Goal: Information Seeking & Learning: Learn about a topic

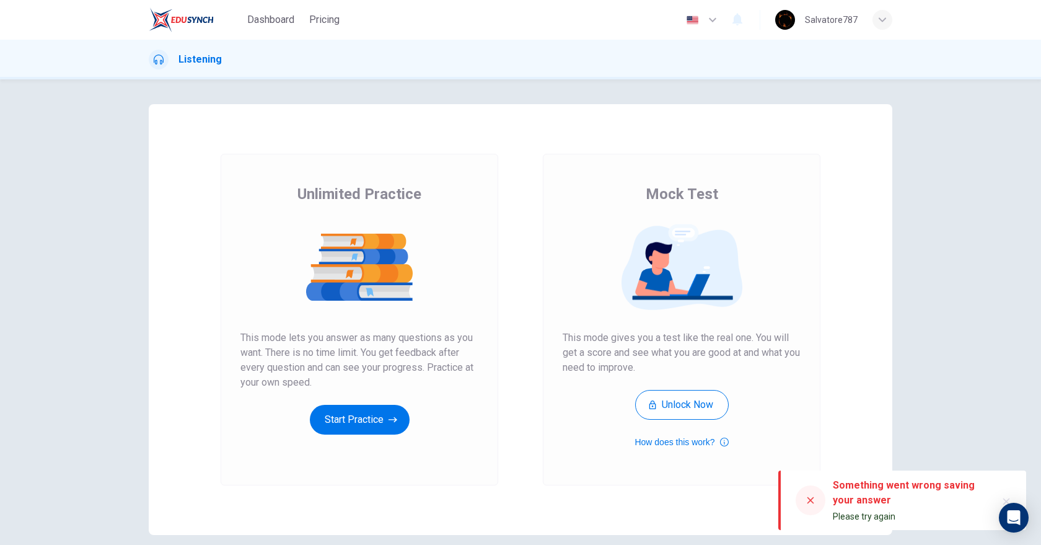
click at [379, 397] on div "Unlimited Practice This mode lets you answer as many questions as you want. The…" at bounding box center [359, 309] width 238 height 250
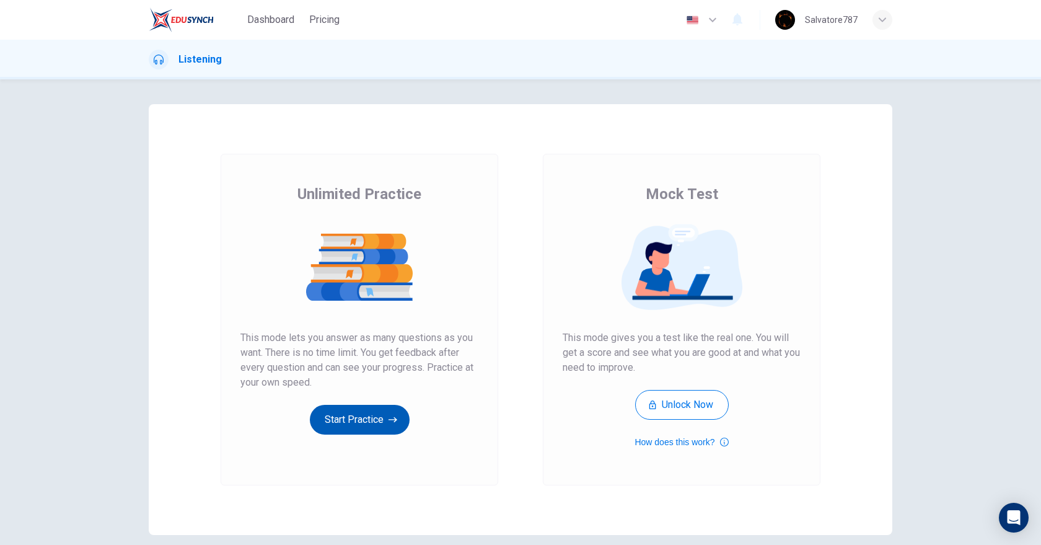
click at [379, 410] on button "Start Practice" at bounding box center [360, 420] width 100 height 30
click at [341, 427] on button "Start Practice" at bounding box center [360, 420] width 100 height 30
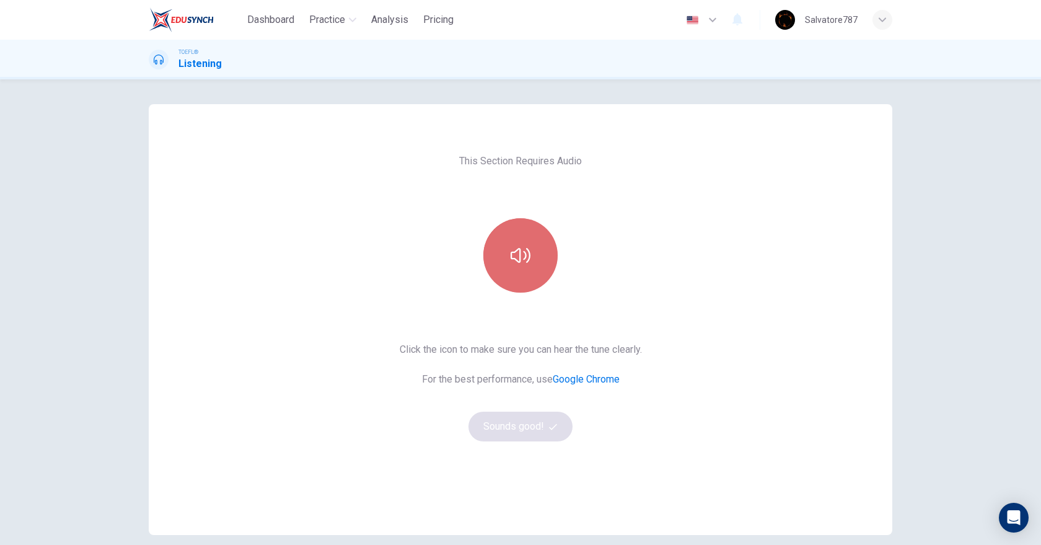
click at [525, 232] on button "button" at bounding box center [520, 255] width 74 height 74
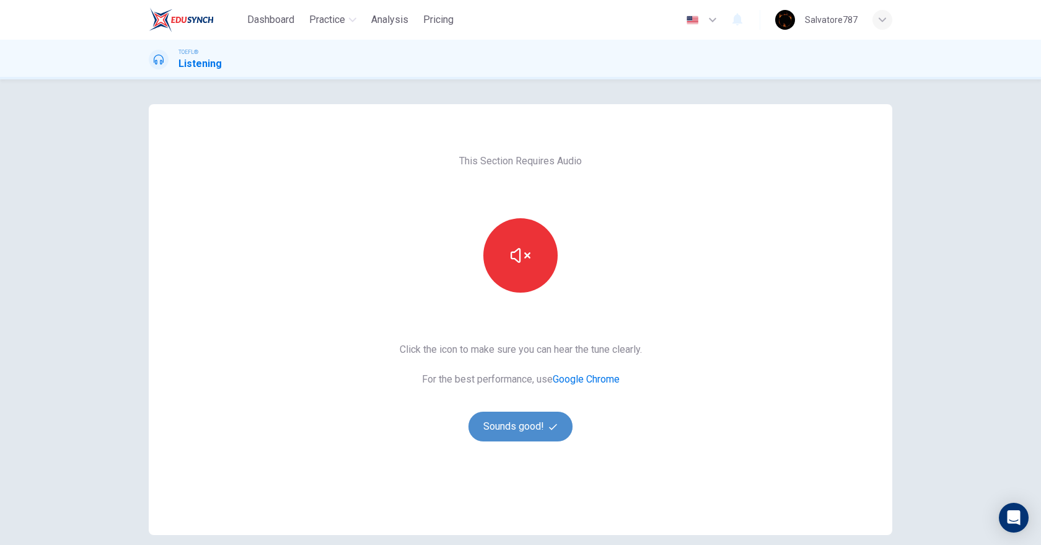
click at [515, 413] on button "Sounds good!" at bounding box center [520, 426] width 104 height 30
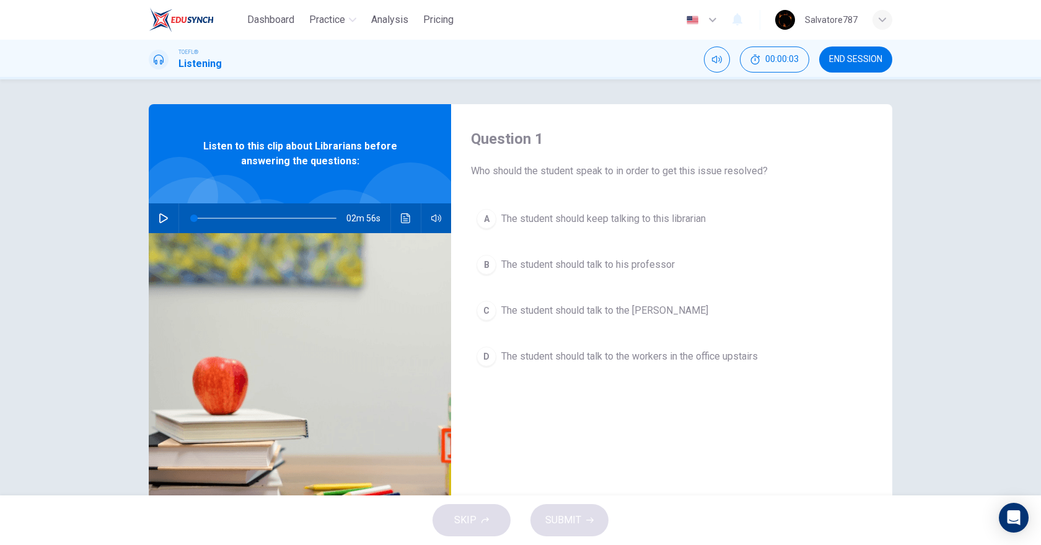
click at [172, 216] on div "02m 56s" at bounding box center [300, 218] width 302 height 30
click at [167, 216] on button "button" at bounding box center [164, 218] width 20 height 30
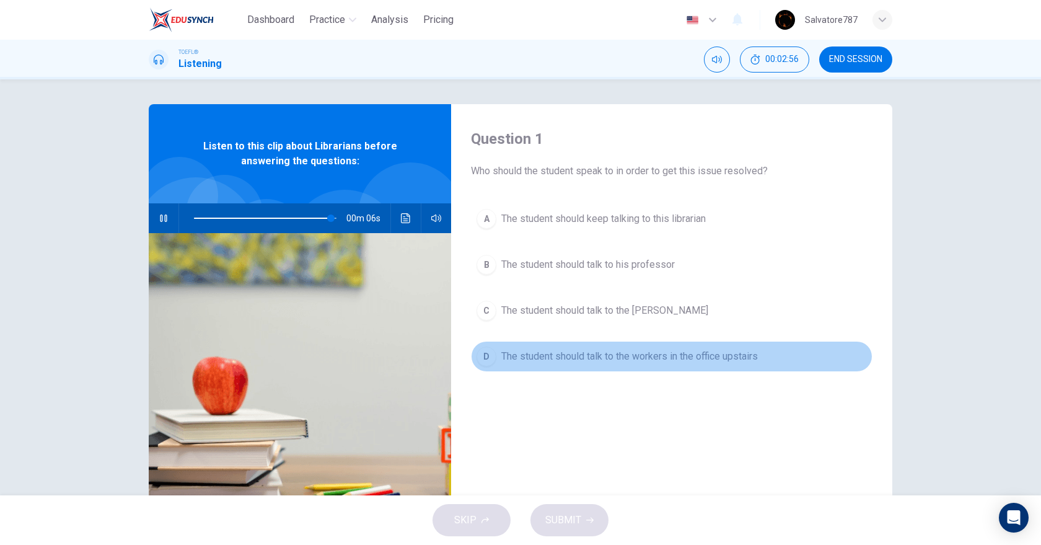
click at [519, 349] on span "The student should talk to the workers in the office upstairs" at bounding box center [629, 356] width 256 height 15
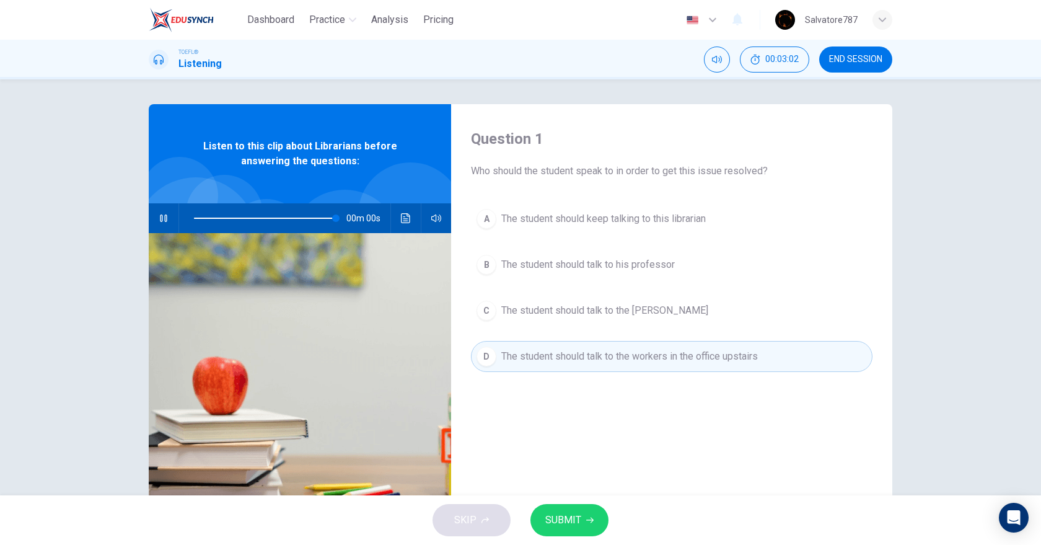
type input "0"
click at [556, 517] on span "SUBMIT" at bounding box center [563, 519] width 36 height 17
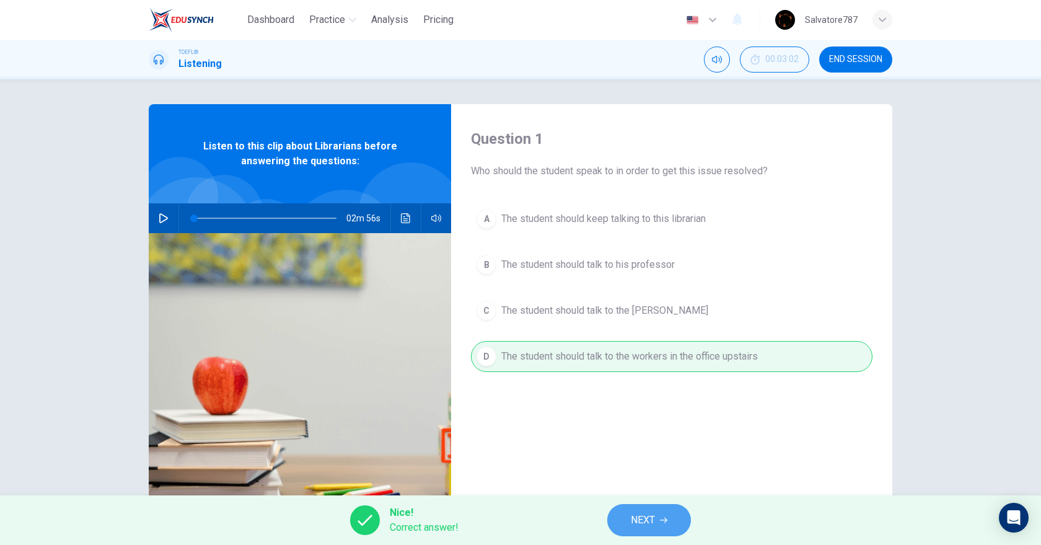
click at [629, 508] on button "NEXT" at bounding box center [649, 520] width 84 height 32
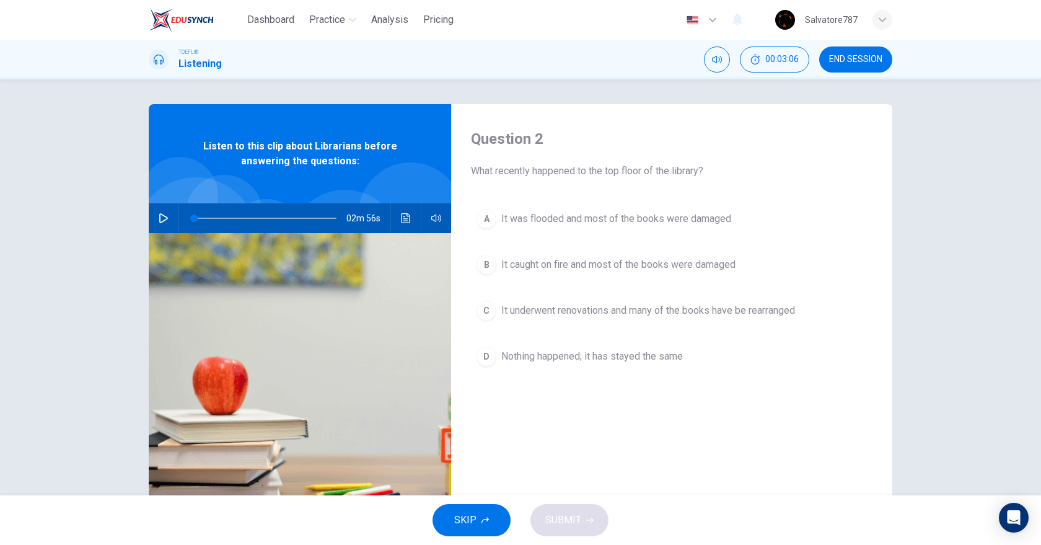
click at [572, 234] on button "A It was flooded and most of the books were damaged" at bounding box center [671, 218] width 401 height 31
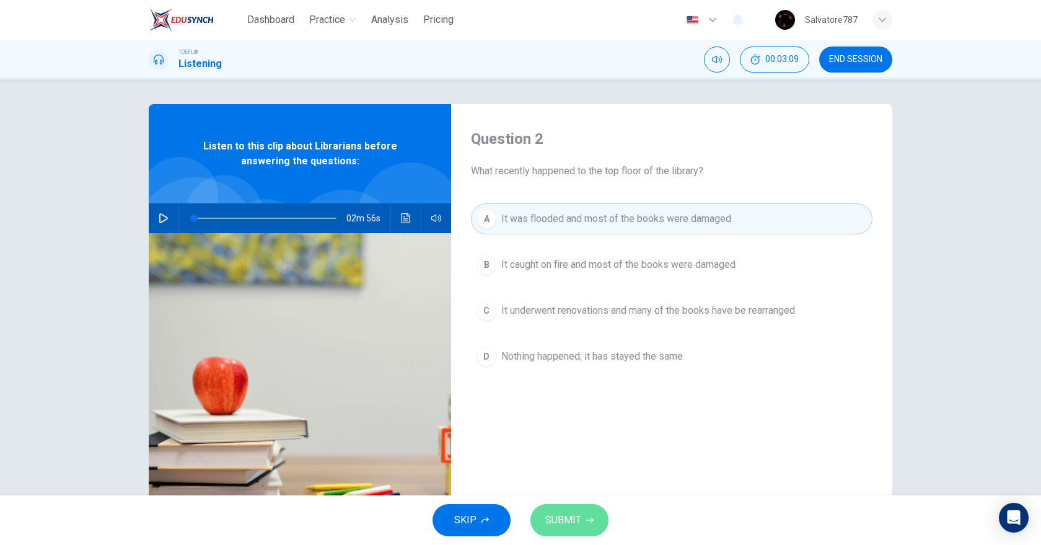
click at [567, 533] on button "SUBMIT" at bounding box center [569, 520] width 78 height 32
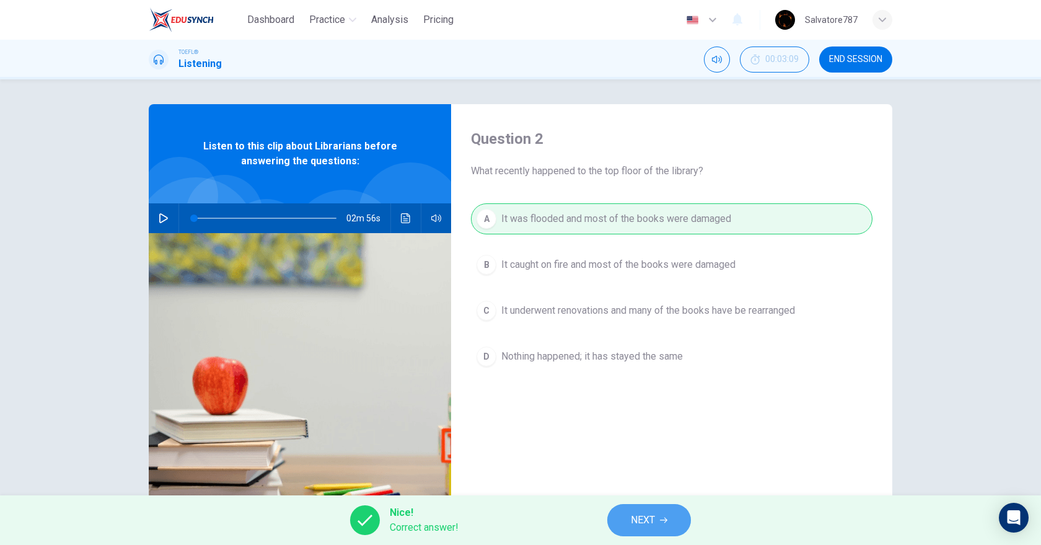
click at [624, 517] on button "NEXT" at bounding box center [649, 520] width 84 height 32
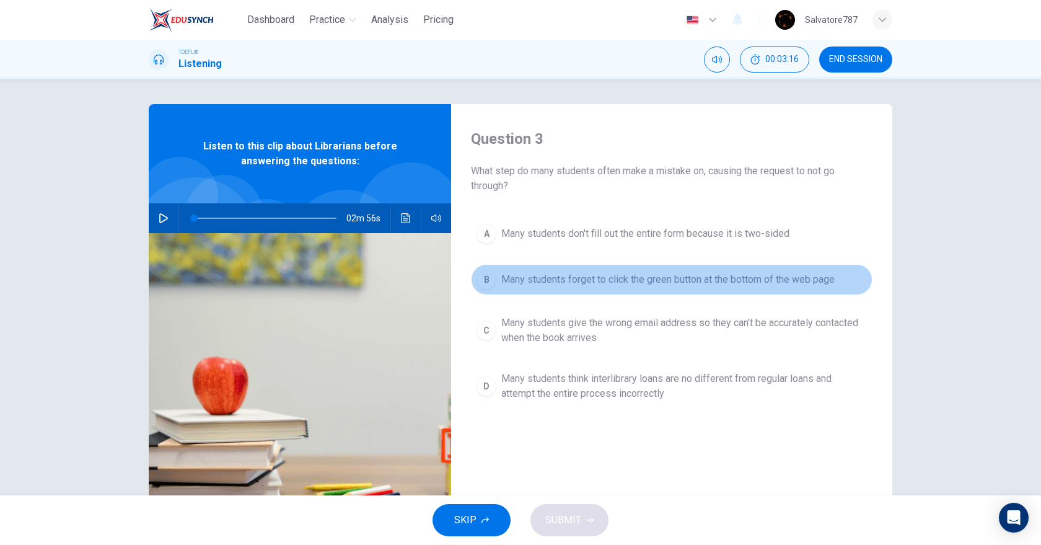
click at [593, 287] on button "B Many students forget to click the green button at the bottom of the web page" at bounding box center [671, 279] width 401 height 31
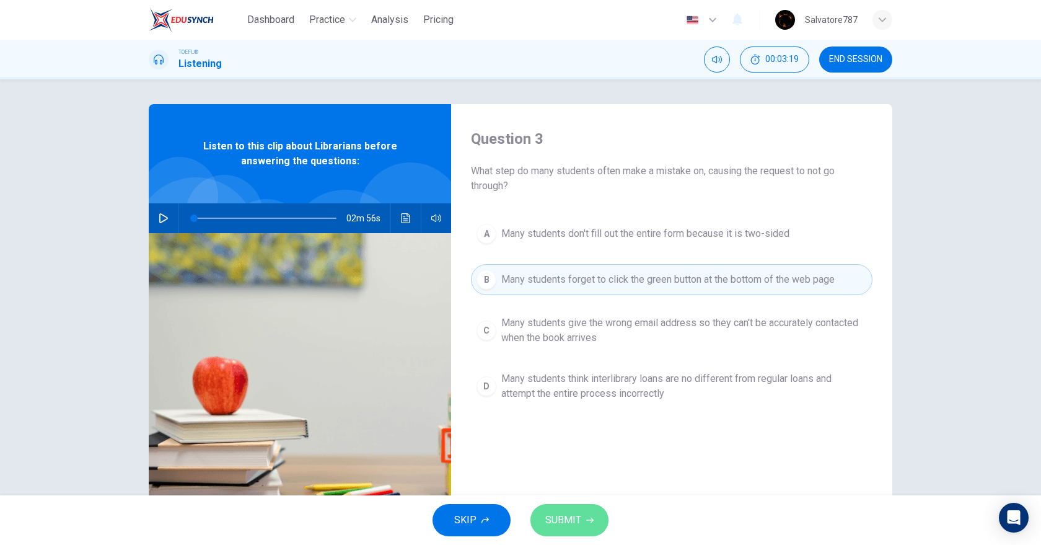
click at [581, 520] on button "SUBMIT" at bounding box center [569, 520] width 78 height 32
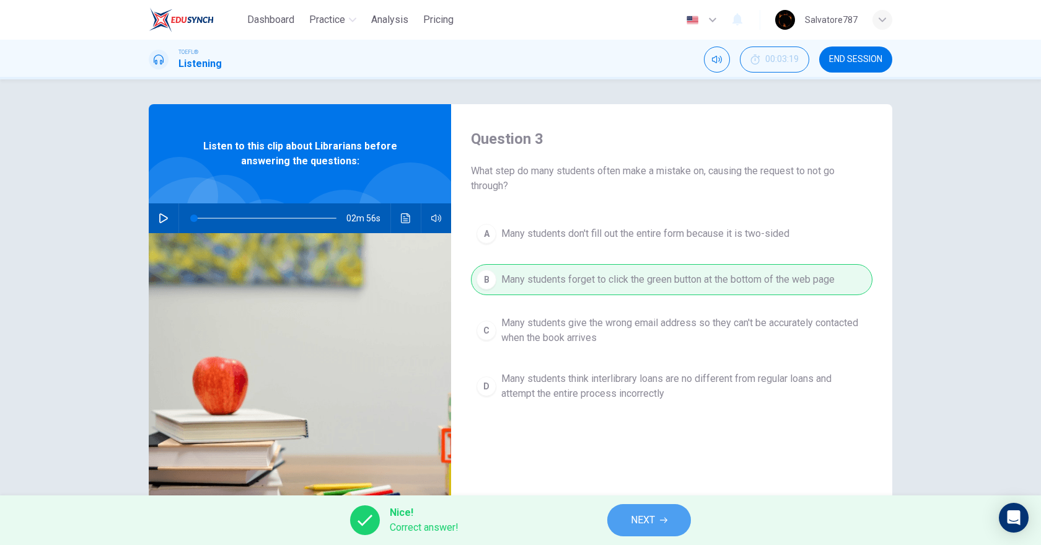
click at [643, 510] on button "NEXT" at bounding box center [649, 520] width 84 height 32
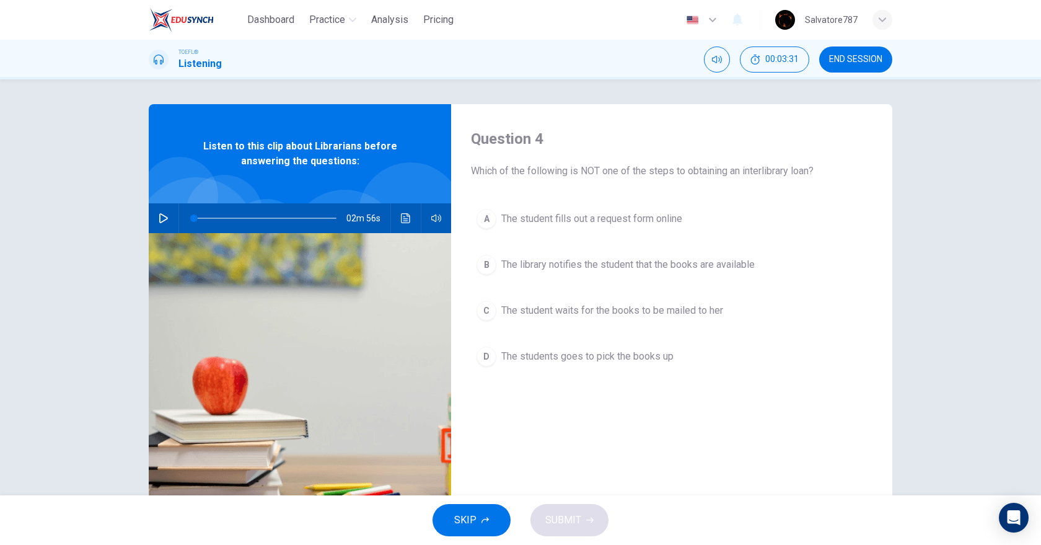
click at [512, 316] on span "The student waits for the books to be mailed to her" at bounding box center [612, 310] width 222 height 15
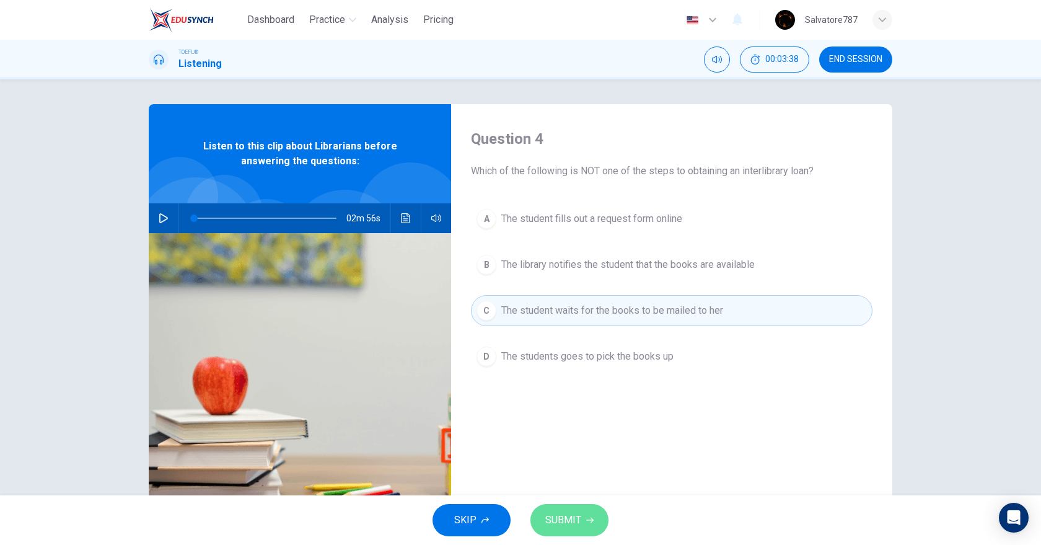
click at [563, 513] on span "SUBMIT" at bounding box center [563, 519] width 36 height 17
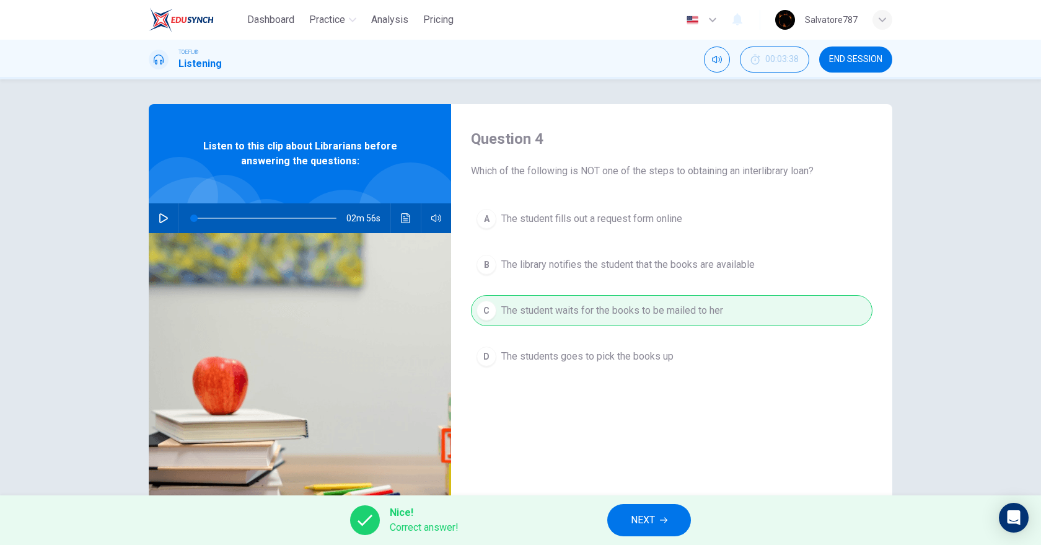
click at [652, 527] on span "NEXT" at bounding box center [643, 519] width 24 height 17
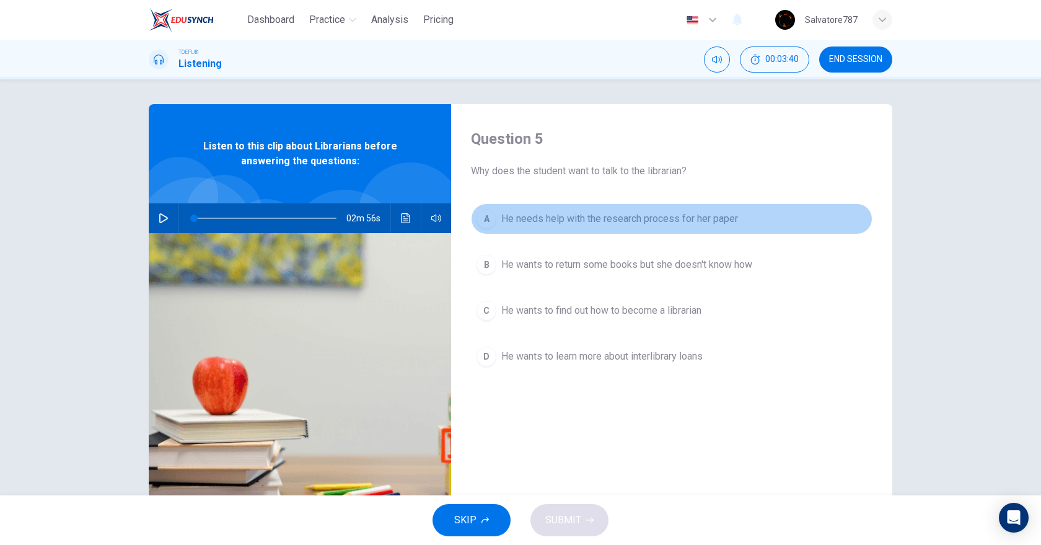
click at [581, 227] on button "A He needs help with the research process for her paper" at bounding box center [671, 218] width 401 height 31
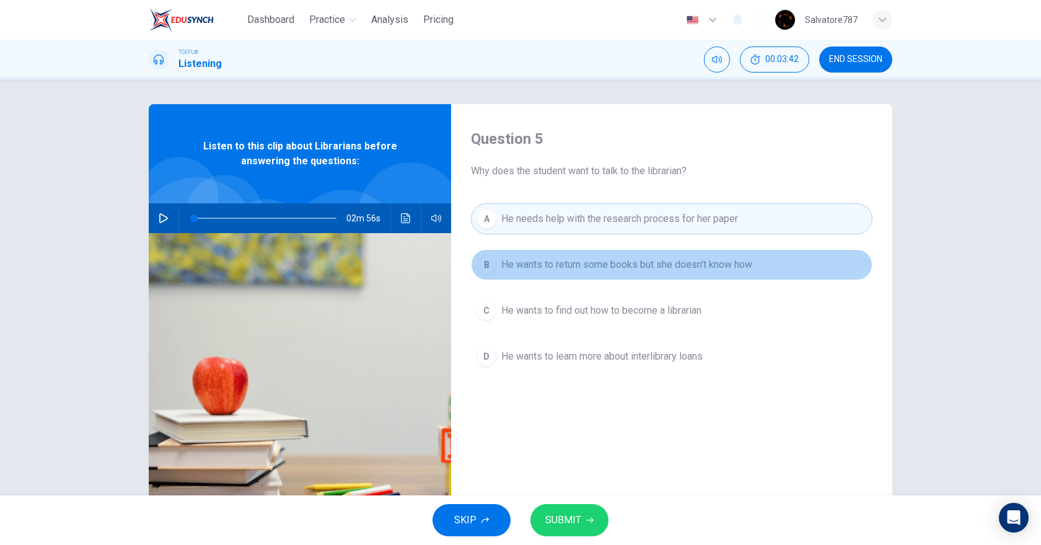
click at [570, 277] on button "B He wants to return some books but she doesn't know how" at bounding box center [671, 264] width 401 height 31
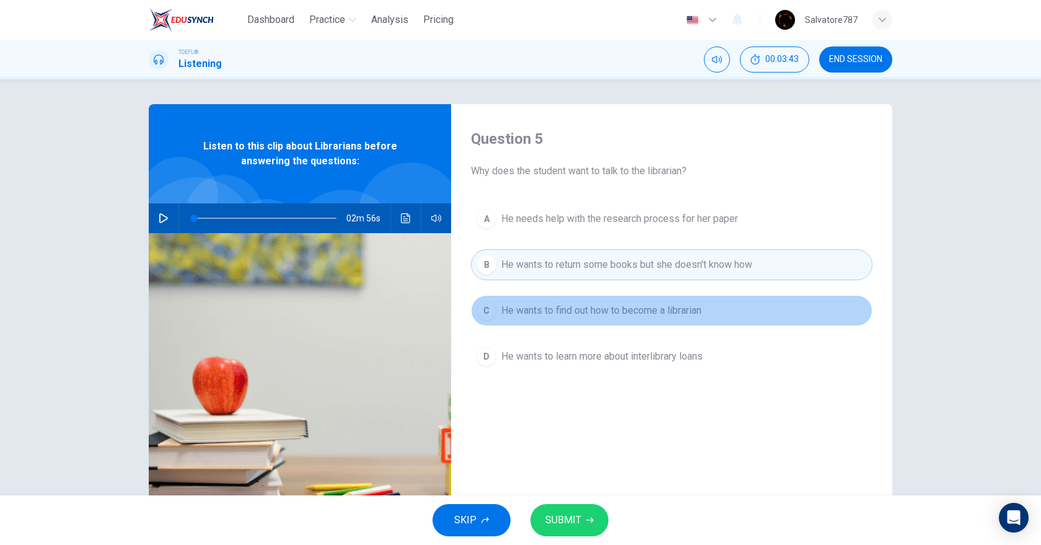
click at [570, 297] on button "C He wants to find out how to become a librarian" at bounding box center [671, 310] width 401 height 31
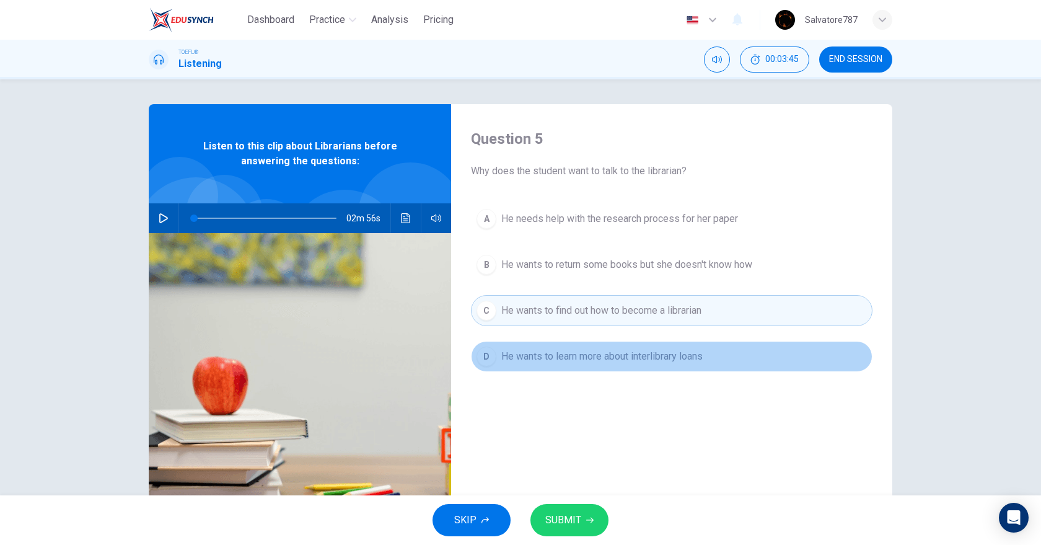
click at [547, 346] on button "D He wants to learn more about interlibrary loans" at bounding box center [671, 356] width 401 height 31
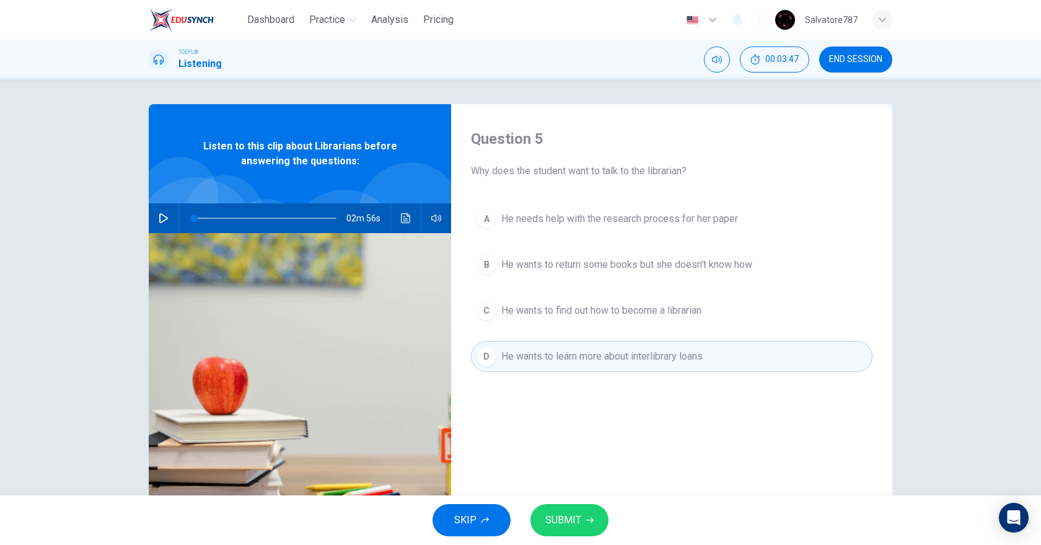
click at [576, 524] on span "SUBMIT" at bounding box center [563, 519] width 36 height 17
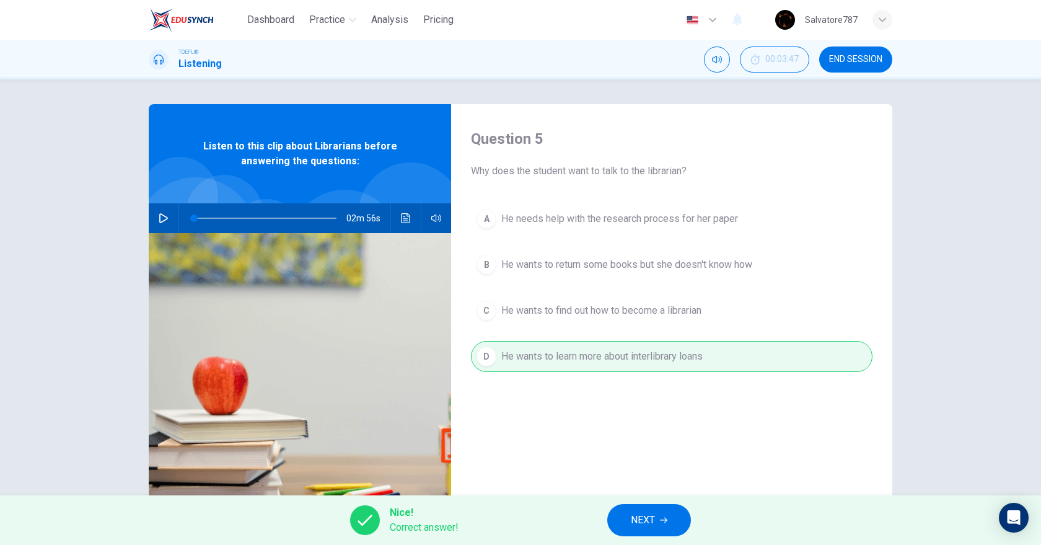
click at [641, 506] on button "NEXT" at bounding box center [649, 520] width 84 height 32
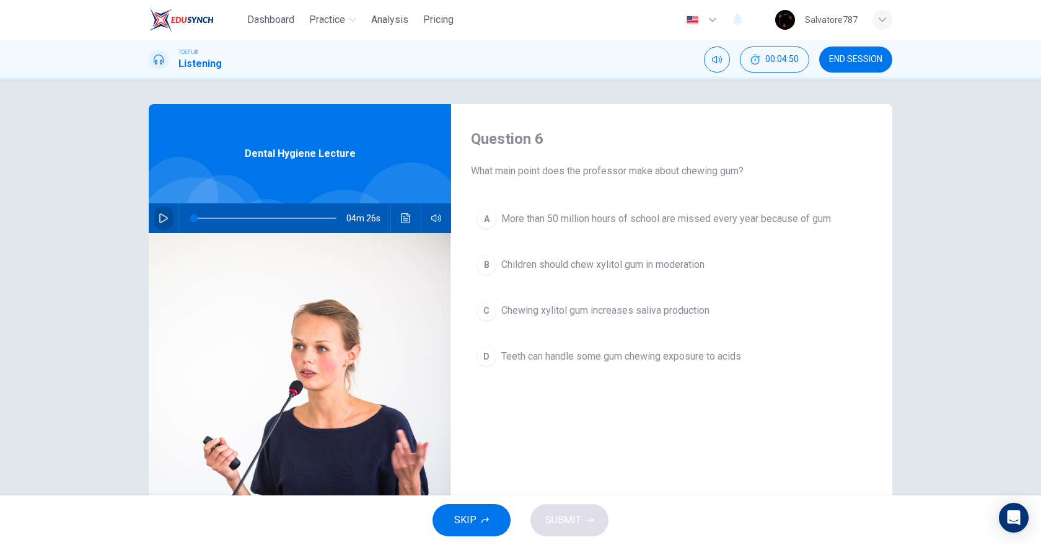
click at [163, 211] on button "button" at bounding box center [164, 218] width 20 height 30
type input "0"
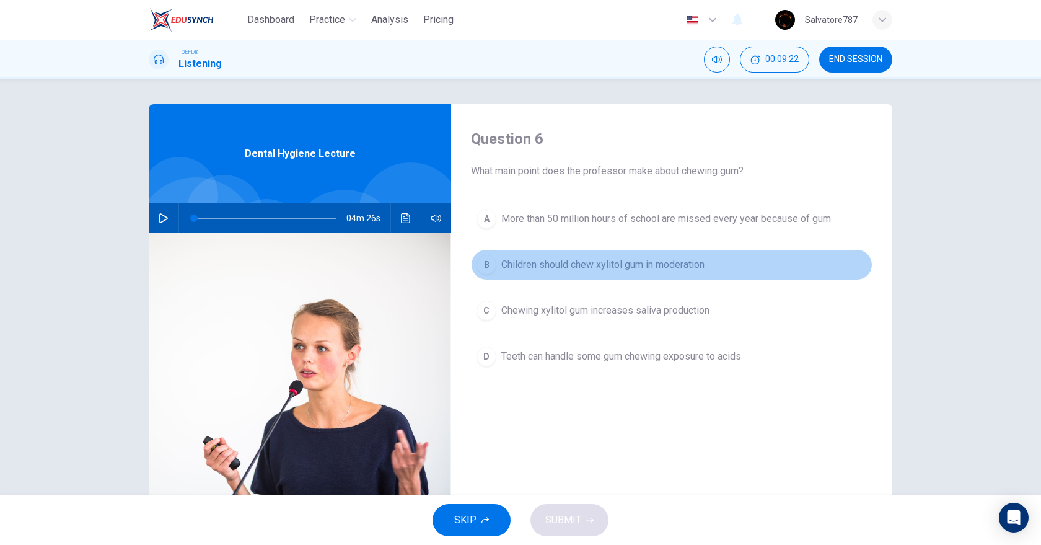
click at [521, 260] on span "Children should chew xylitol gum in moderation" at bounding box center [602, 264] width 203 height 15
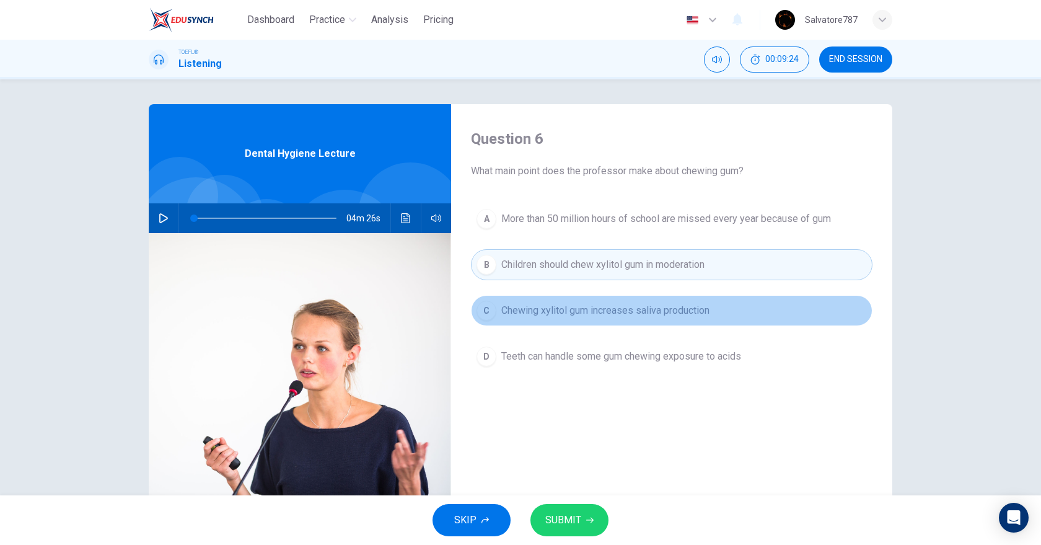
click at [519, 296] on button "C Chewing xylitol gum increases saliva production" at bounding box center [671, 310] width 401 height 31
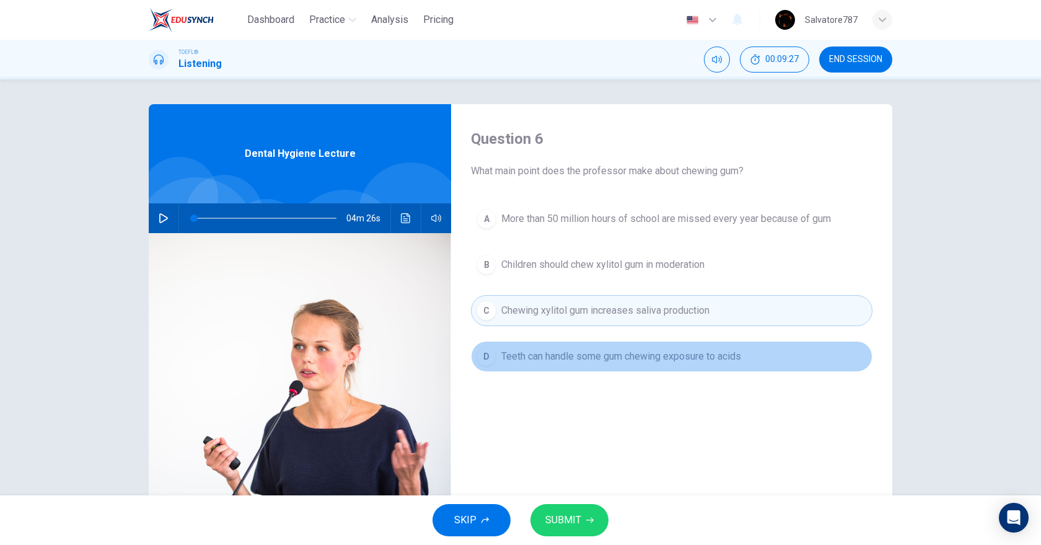
click at [560, 364] on button "D Teeth can handle some gum chewing exposure to acids" at bounding box center [671, 356] width 401 height 31
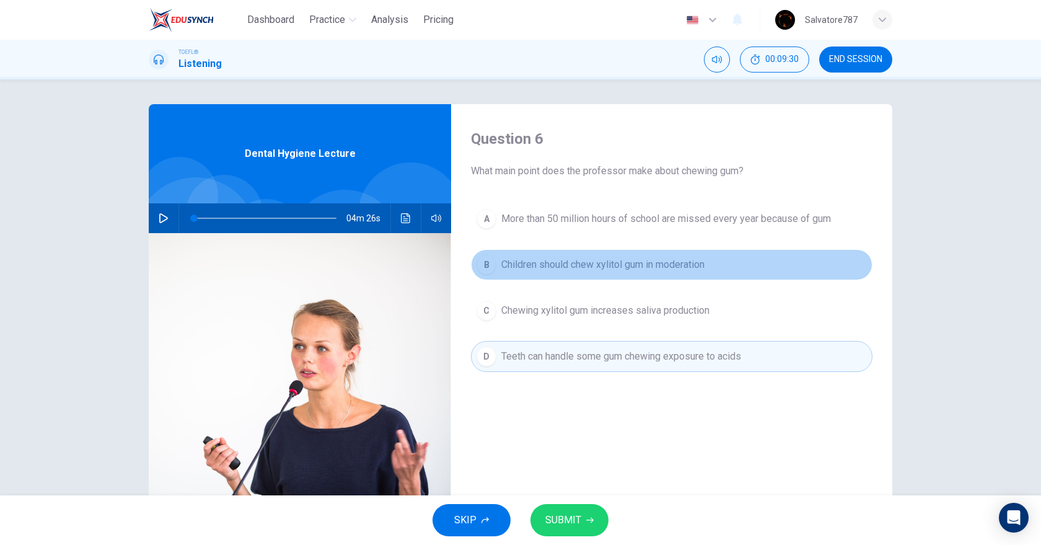
click at [552, 265] on span "Children should chew xylitol gum in moderation" at bounding box center [602, 264] width 203 height 15
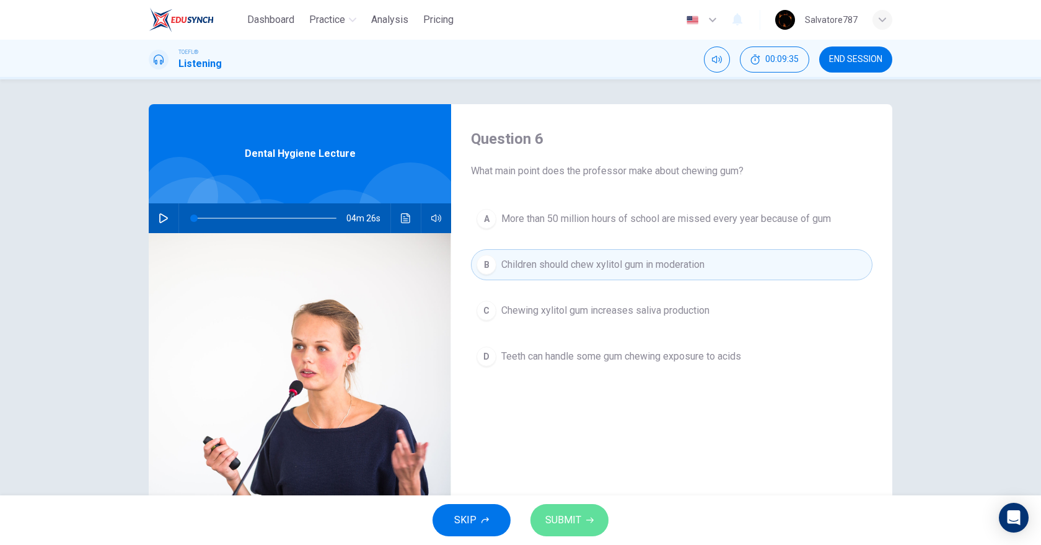
click at [551, 510] on button "SUBMIT" at bounding box center [569, 520] width 78 height 32
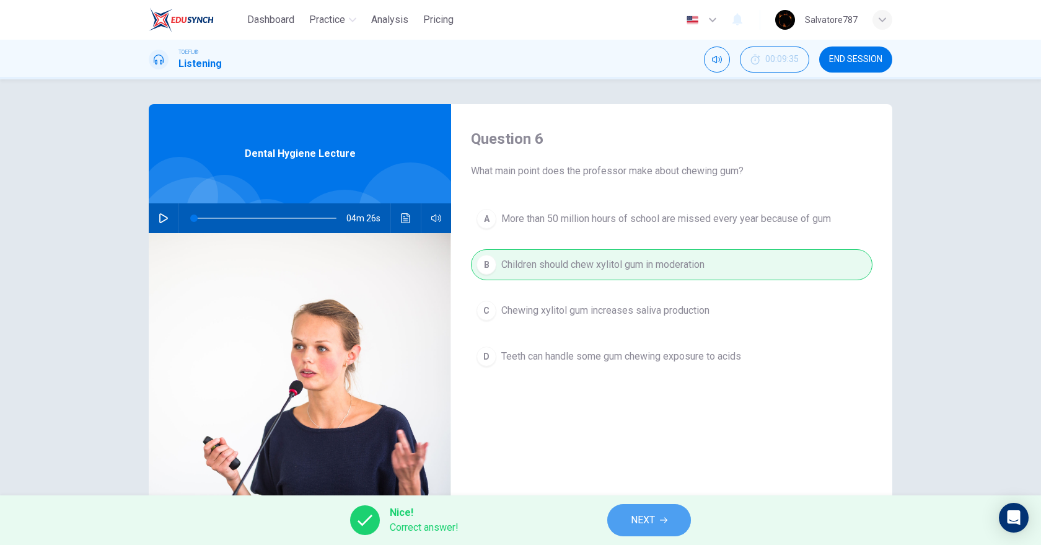
click at [616, 514] on button "NEXT" at bounding box center [649, 520] width 84 height 32
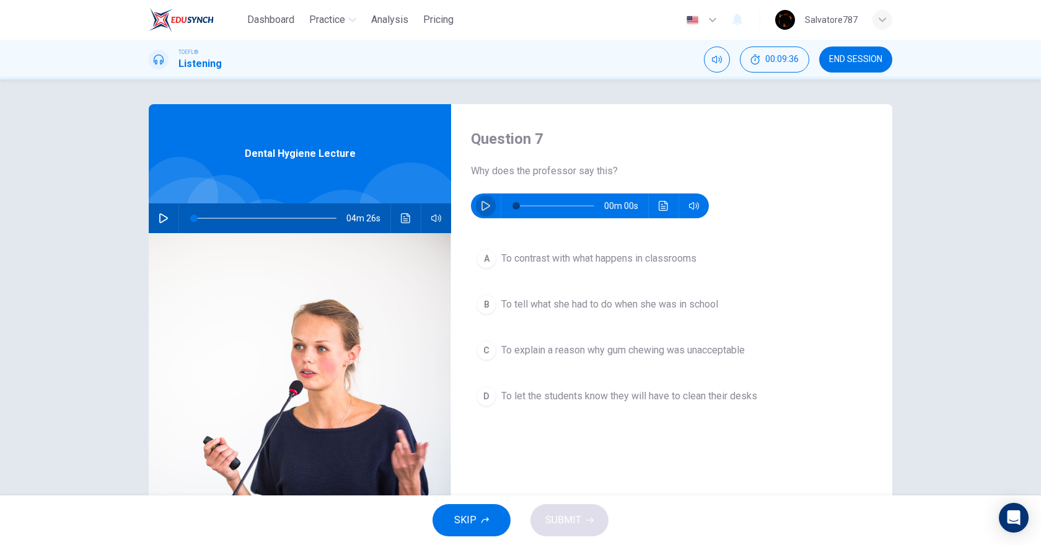
click at [479, 216] on button "button" at bounding box center [486, 205] width 20 height 25
click at [481, 209] on icon "button" at bounding box center [485, 206] width 9 height 10
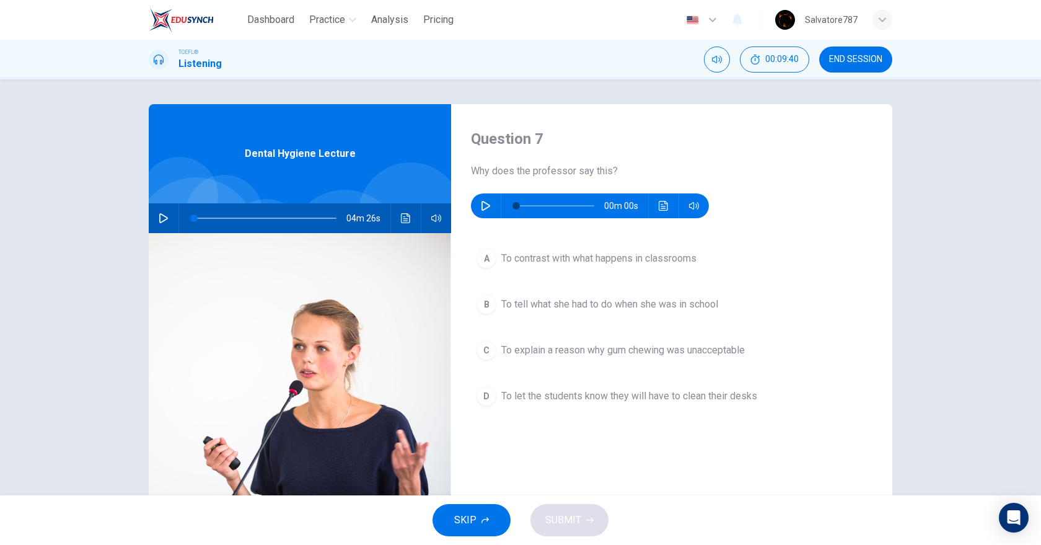
click at [481, 209] on icon "button" at bounding box center [485, 206] width 9 height 10
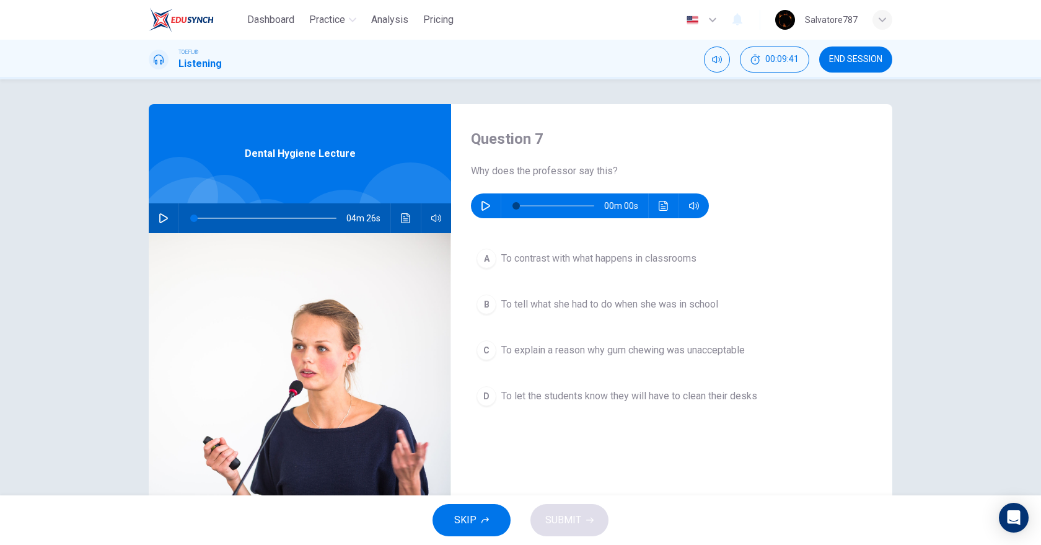
drag, startPoint x: 481, startPoint y: 209, endPoint x: 451, endPoint y: 165, distance: 52.9
click at [451, 165] on div "Question 7 Why does the professor say this? 00m 00s A To contrast with what hap…" at bounding box center [671, 319] width 441 height 431
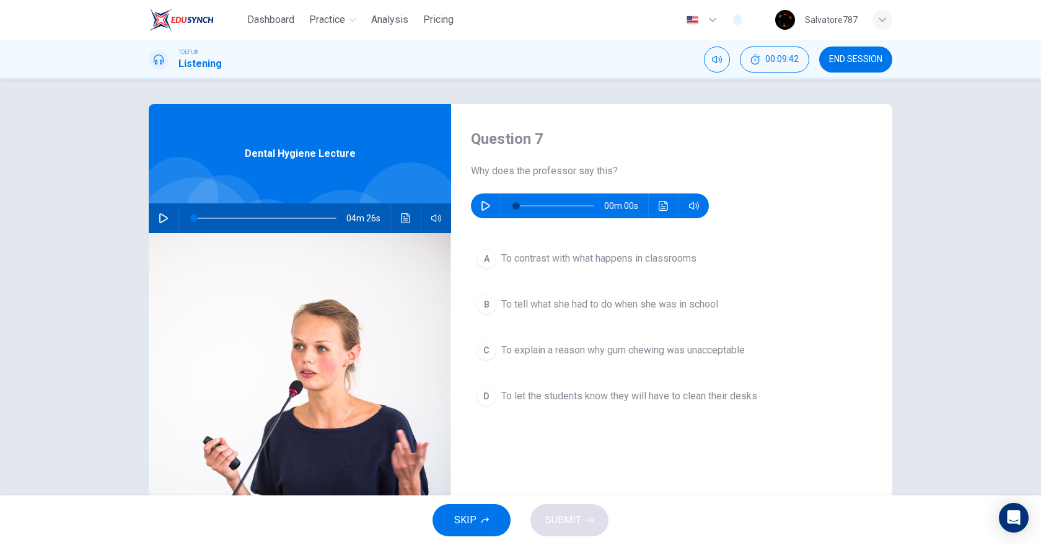
click at [451, 165] on div "Question 7 Why does the professor say this? 00m 00s A To contrast with what hap…" at bounding box center [671, 319] width 441 height 431
click at [653, 219] on div "Question 7 Why does the professor say this? 00m 00s A To contrast with what hap…" at bounding box center [671, 319] width 441 height 431
click at [654, 207] on button "Click to see the audio transcription" at bounding box center [664, 205] width 20 height 25
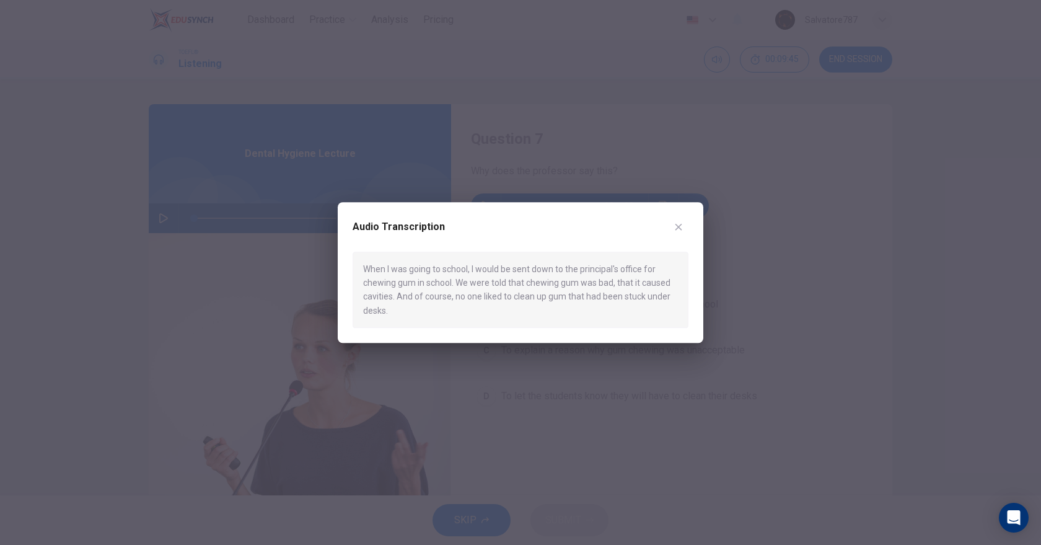
click at [639, 176] on div at bounding box center [520, 272] width 1041 height 545
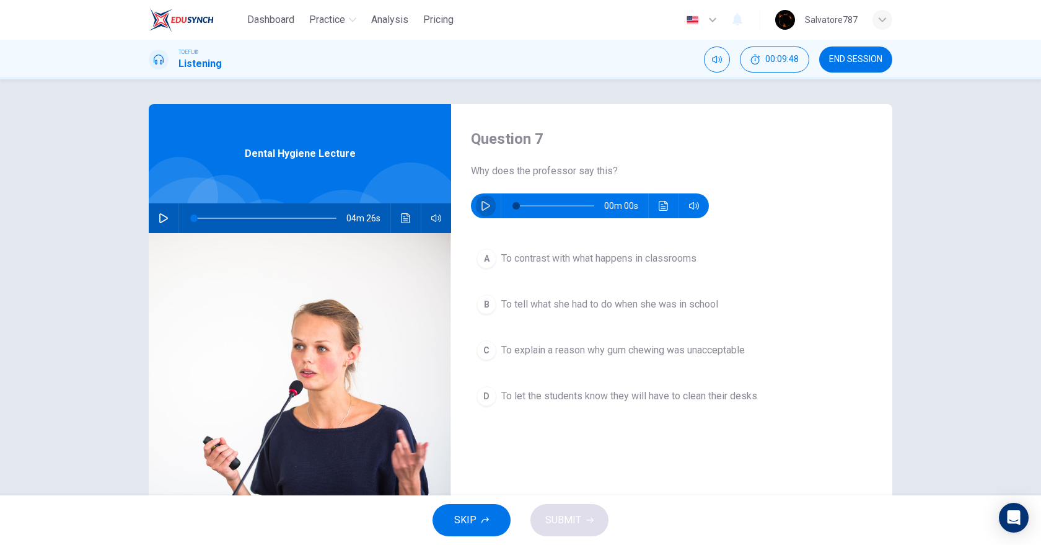
click at [478, 212] on button "button" at bounding box center [486, 205] width 20 height 25
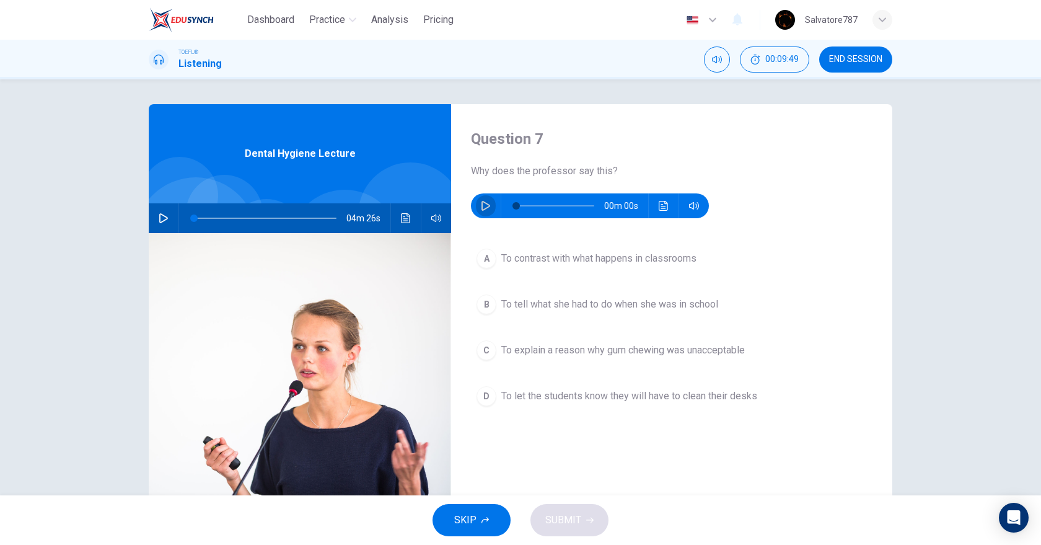
click at [478, 212] on button "button" at bounding box center [486, 205] width 20 height 25
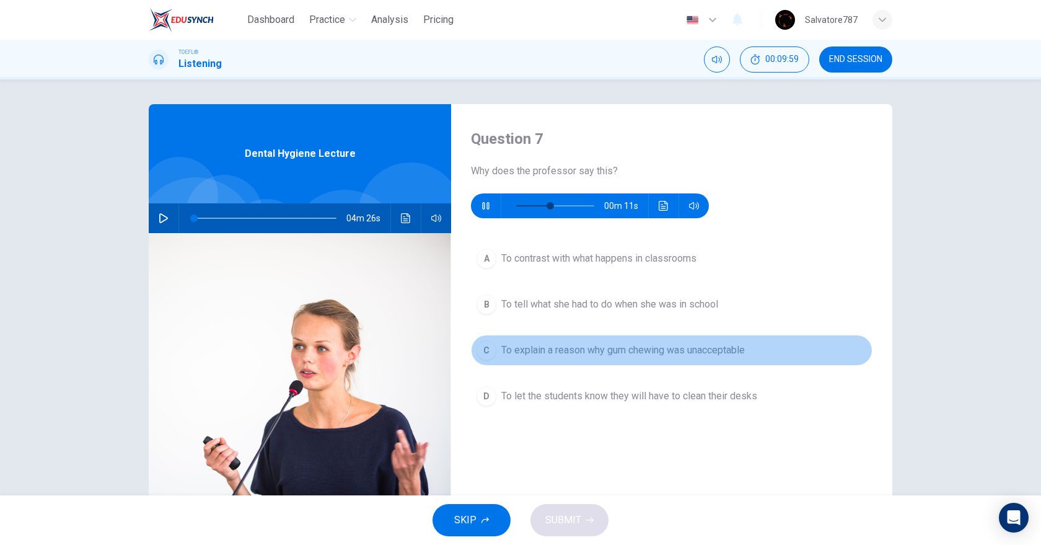
click at [494, 359] on button "C To explain a reason why gum chewing was unacceptable" at bounding box center [671, 350] width 401 height 31
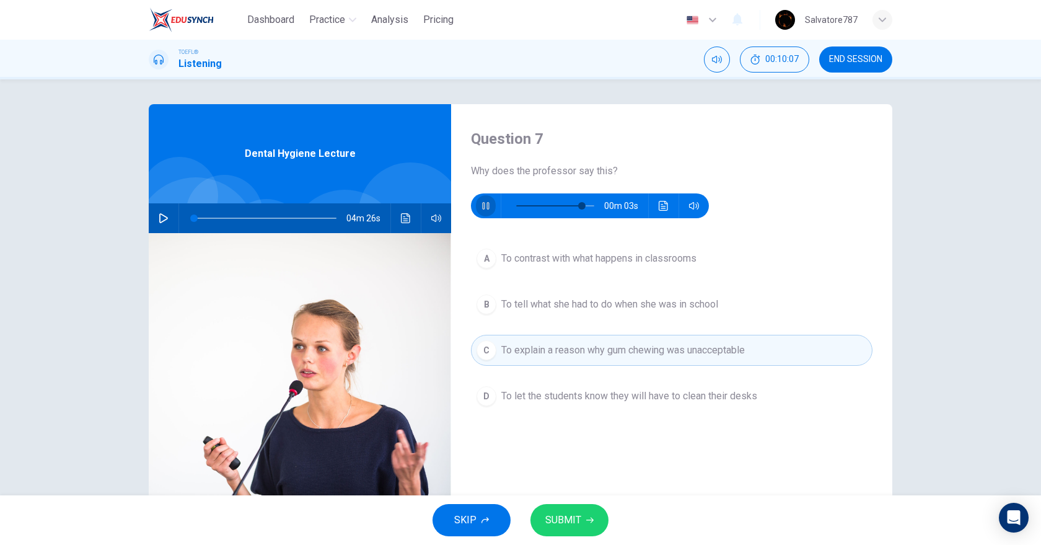
click at [482, 209] on icon "button" at bounding box center [485, 205] width 7 height 7
click at [589, 523] on icon "button" at bounding box center [589, 519] width 7 height 7
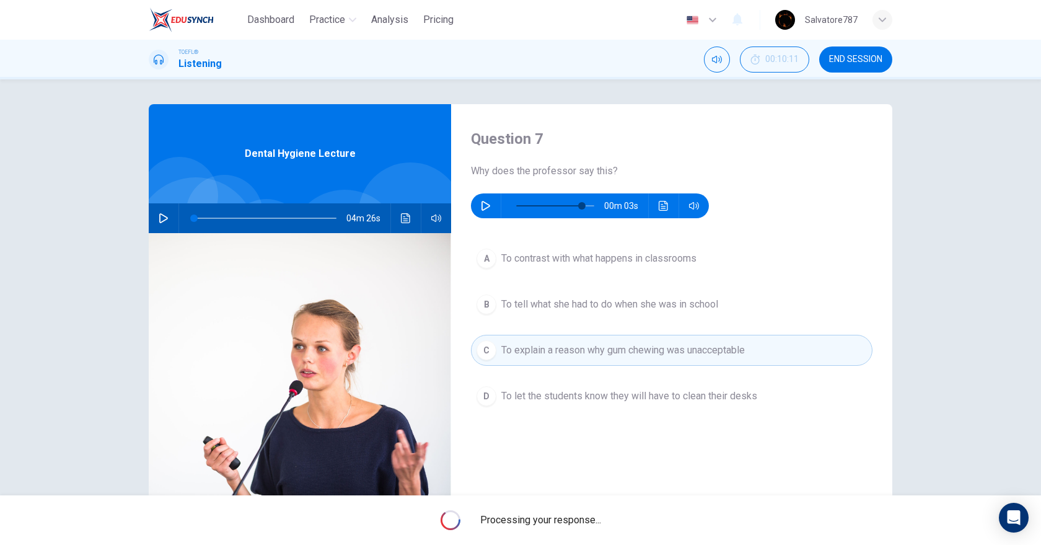
type input "84"
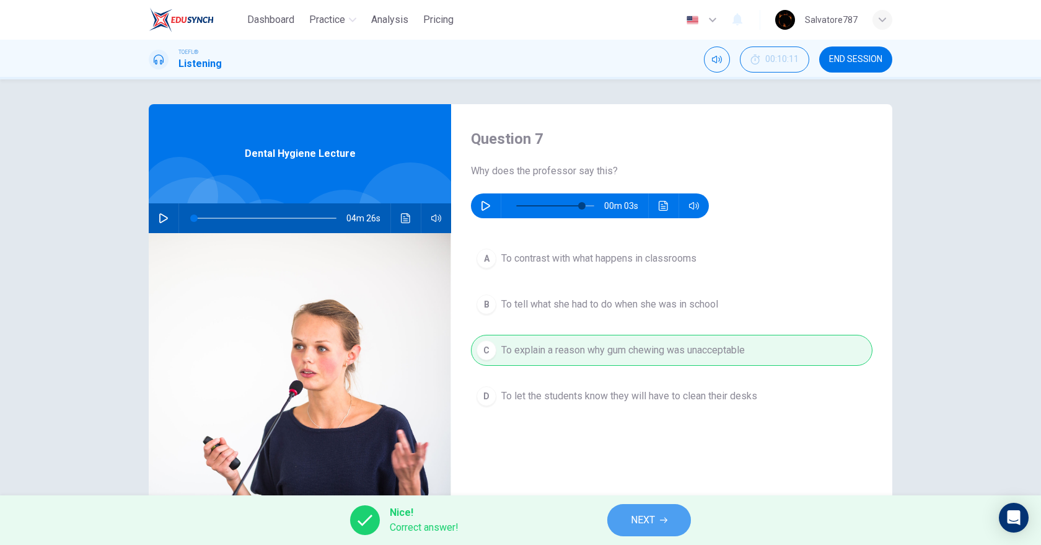
click at [619, 521] on button "NEXT" at bounding box center [649, 520] width 84 height 32
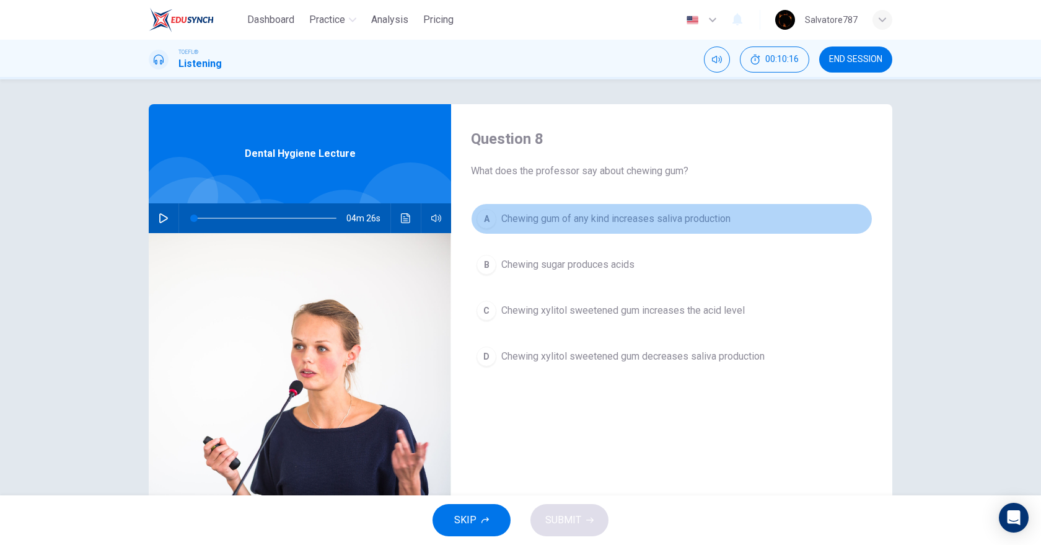
click at [517, 228] on button "A Chewing gum of any kind increases saliva production" at bounding box center [671, 218] width 401 height 31
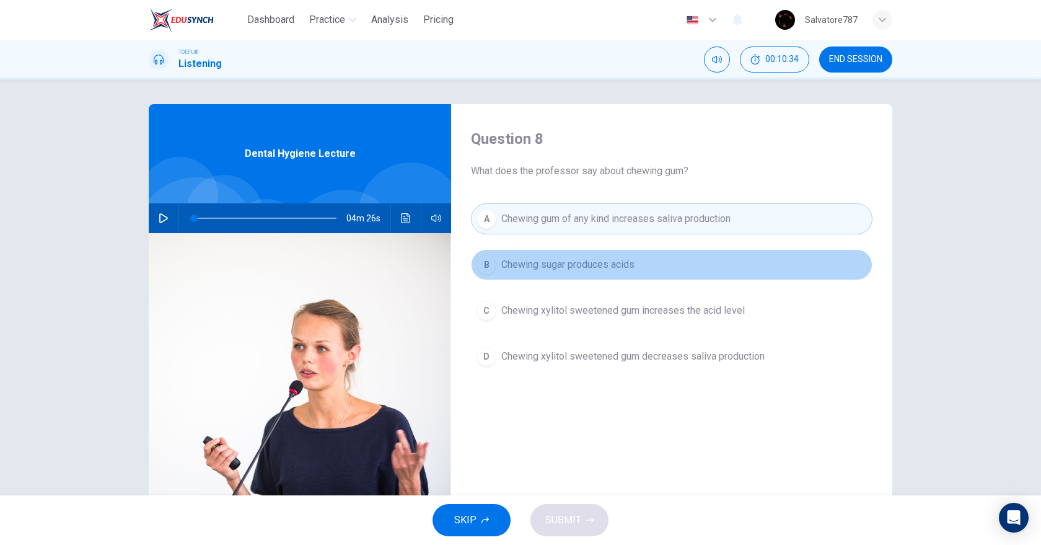
click at [544, 273] on button "B Chewing sugar produces acids" at bounding box center [671, 264] width 401 height 31
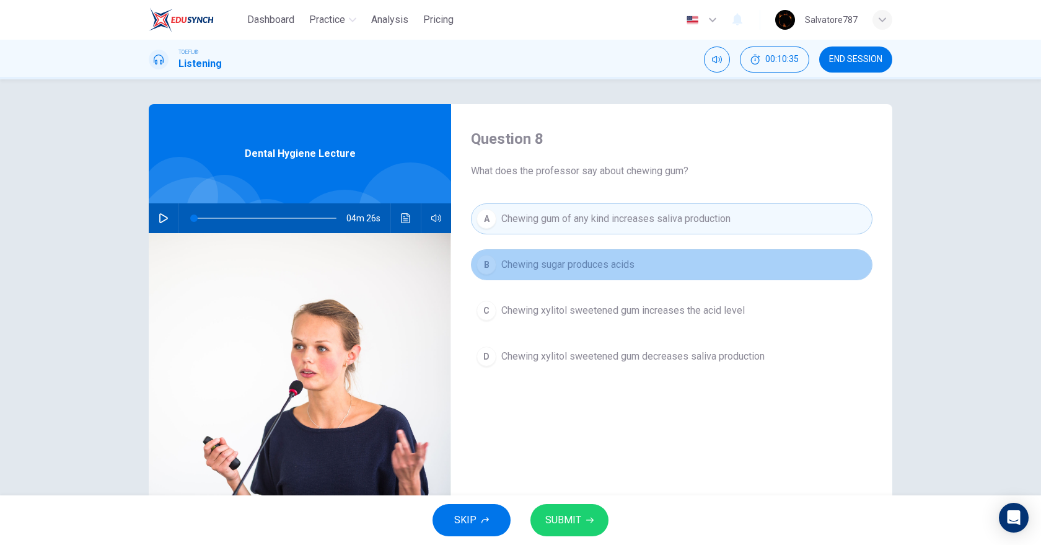
click at [544, 273] on button "B Chewing sugar produces acids" at bounding box center [671, 264] width 401 height 31
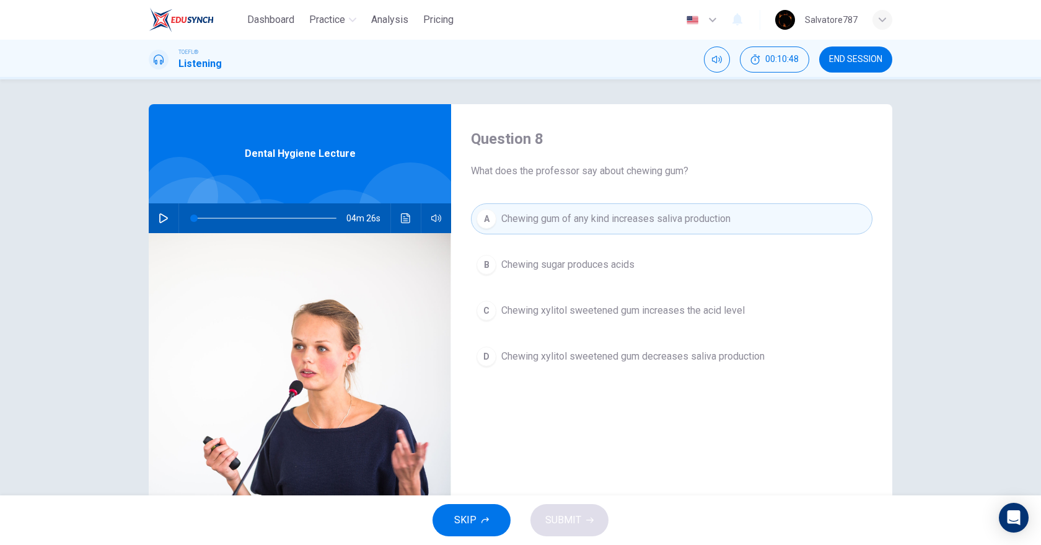
click at [577, 268] on span "Chewing sugar produces acids" at bounding box center [567, 264] width 133 height 15
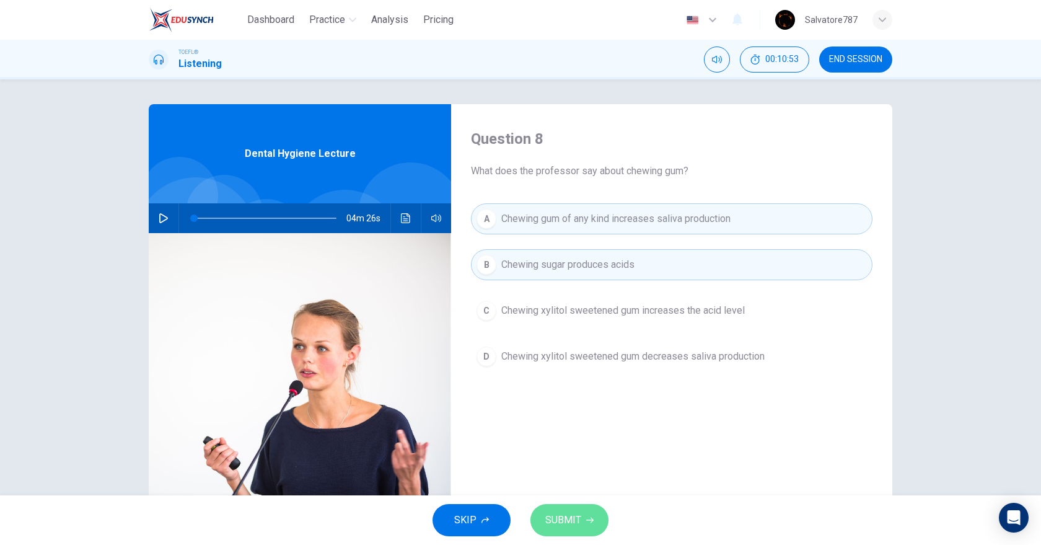
click at [571, 519] on span "SUBMIT" at bounding box center [563, 519] width 36 height 17
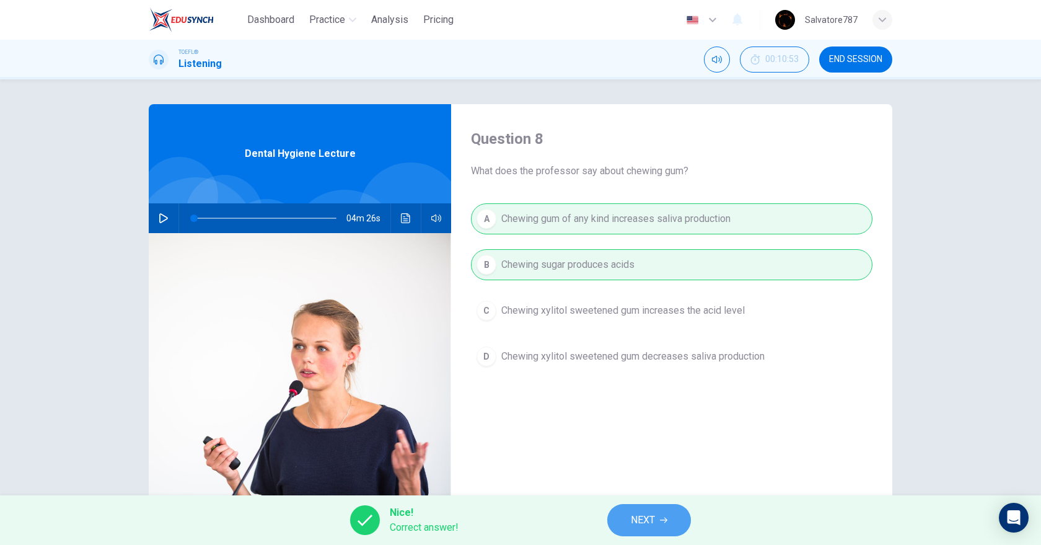
click at [626, 517] on button "NEXT" at bounding box center [649, 520] width 84 height 32
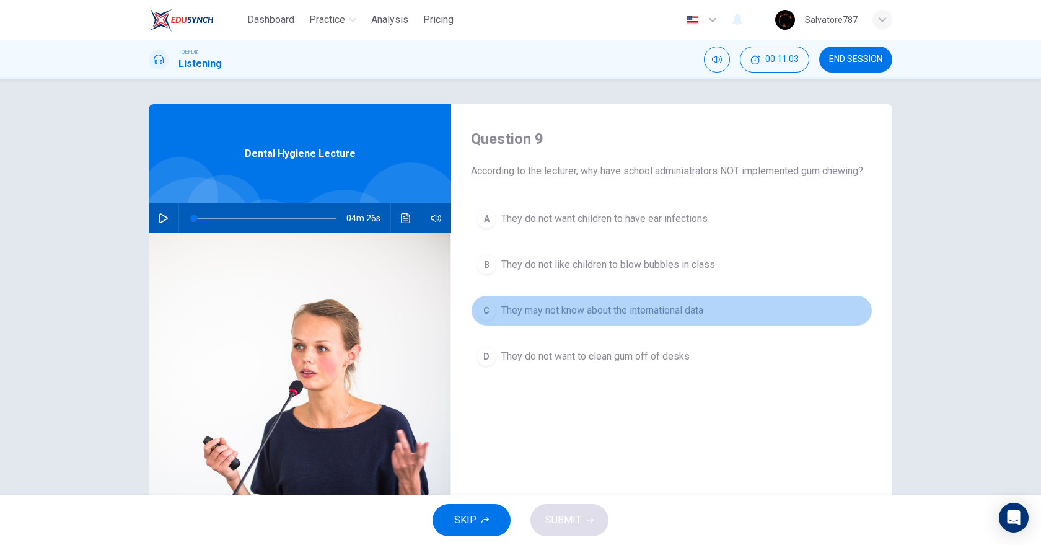
click at [569, 310] on span "They may not know about the international data" at bounding box center [602, 310] width 202 height 15
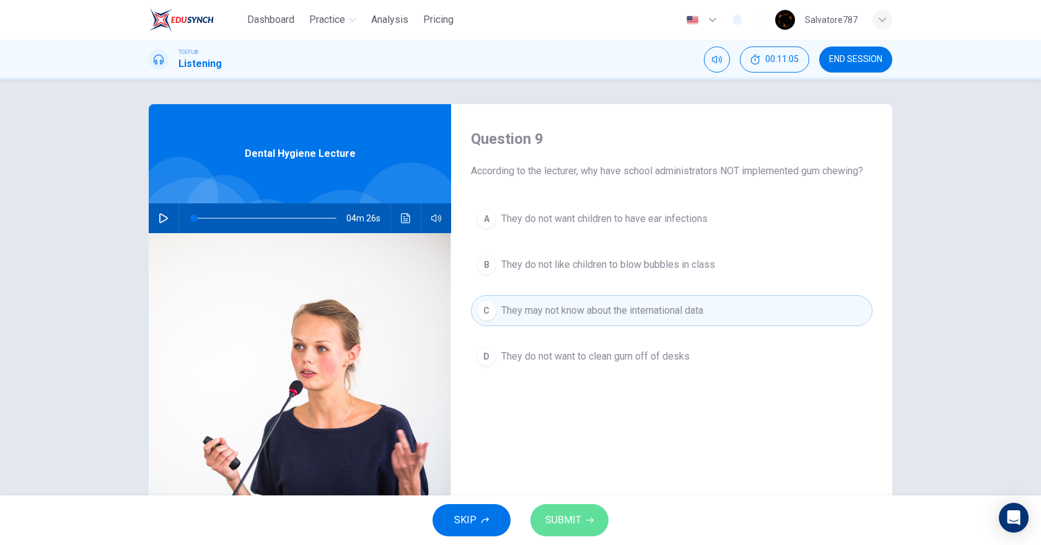
click at [579, 515] on span "SUBMIT" at bounding box center [563, 519] width 36 height 17
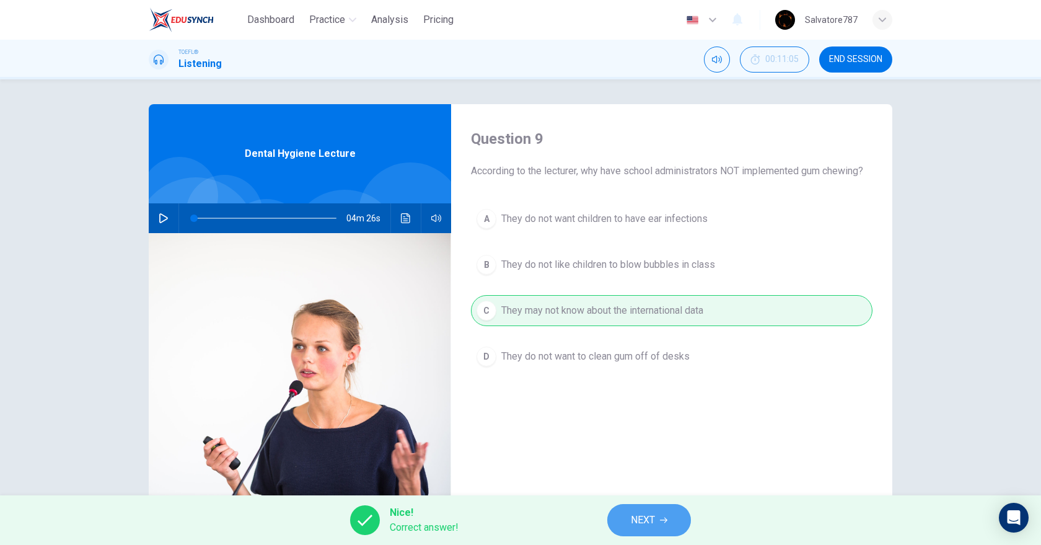
click at [618, 515] on button "NEXT" at bounding box center [649, 520] width 84 height 32
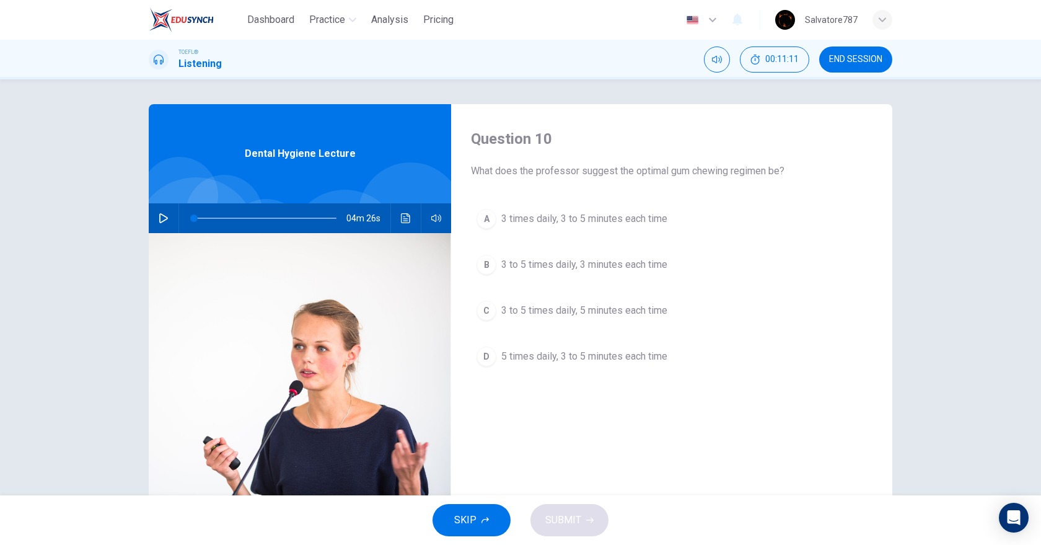
click at [592, 312] on span "3 to 5 times daily, 5 minutes each time" at bounding box center [584, 310] width 166 height 15
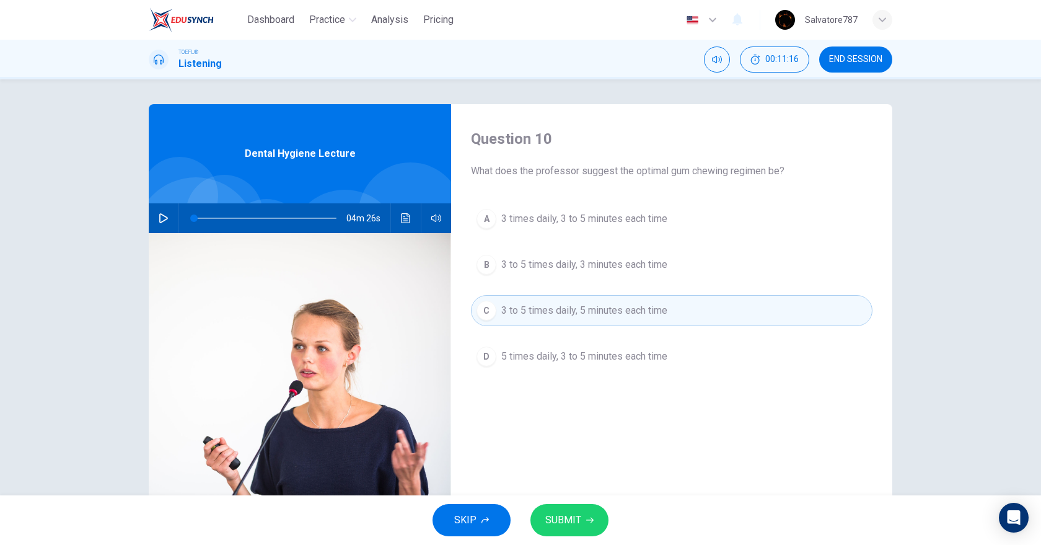
click at [584, 521] on button "SUBMIT" at bounding box center [569, 520] width 78 height 32
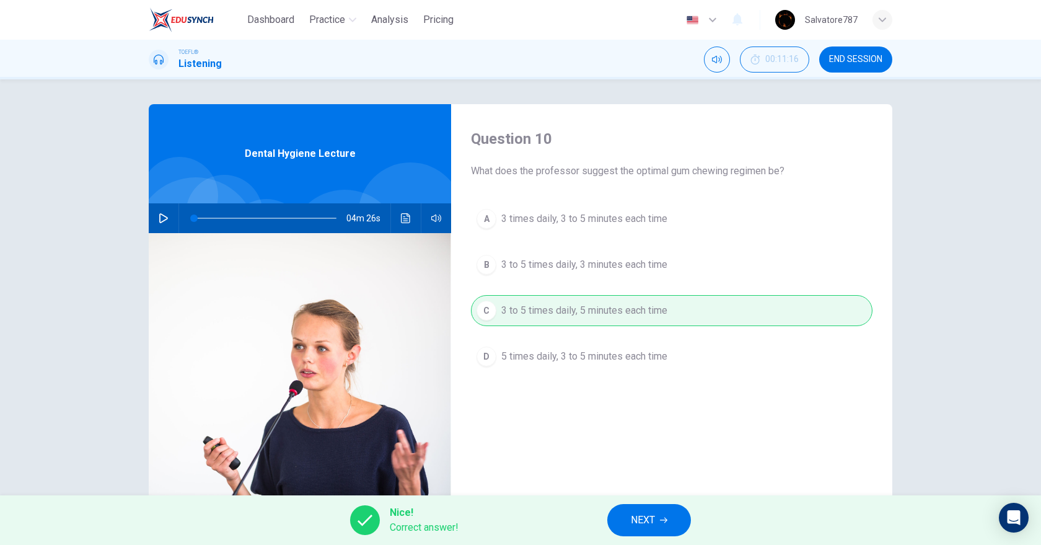
click at [635, 530] on button "NEXT" at bounding box center [649, 520] width 84 height 32
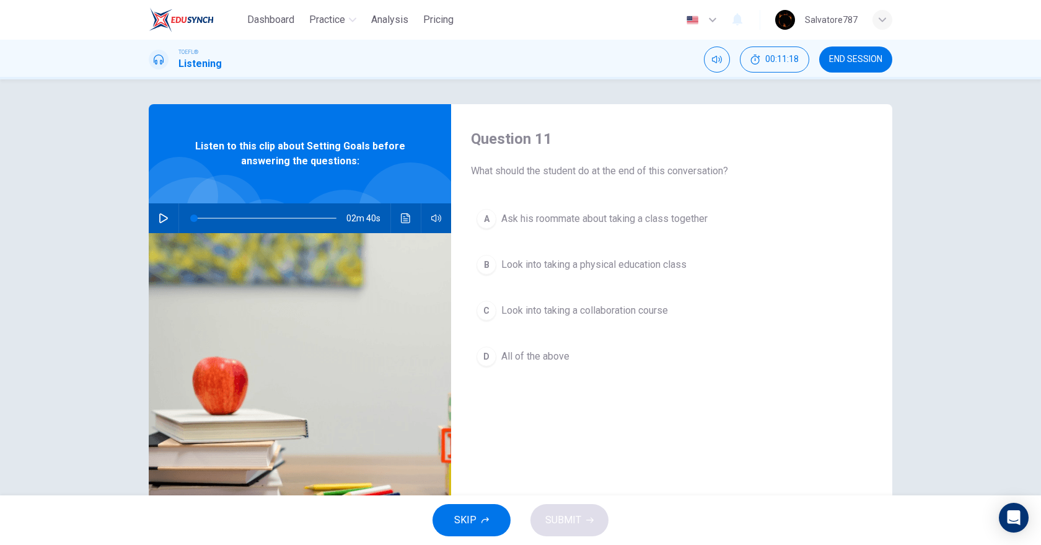
click at [162, 226] on button "button" at bounding box center [164, 218] width 20 height 30
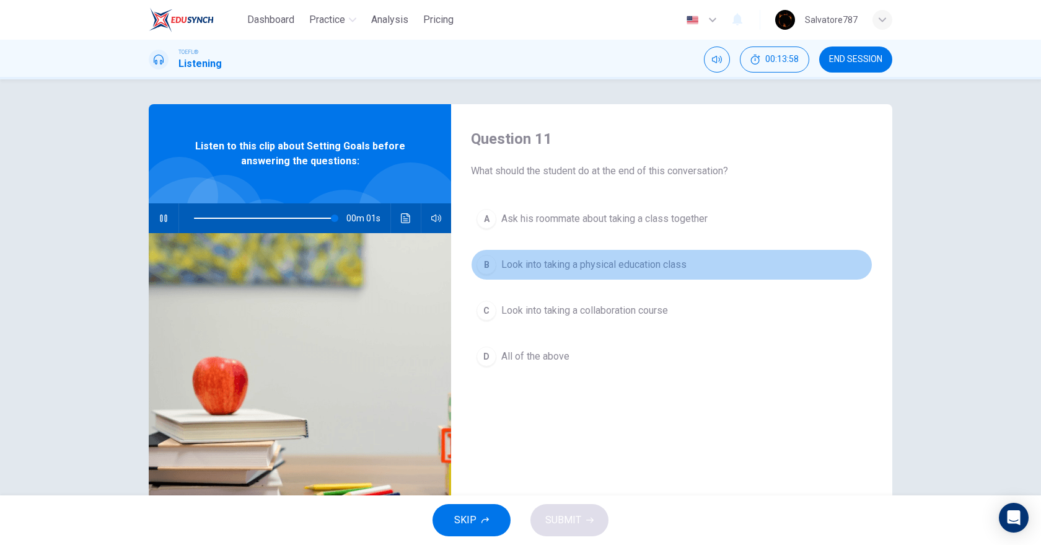
click at [541, 266] on span "Look into taking a physical education class" at bounding box center [593, 264] width 185 height 15
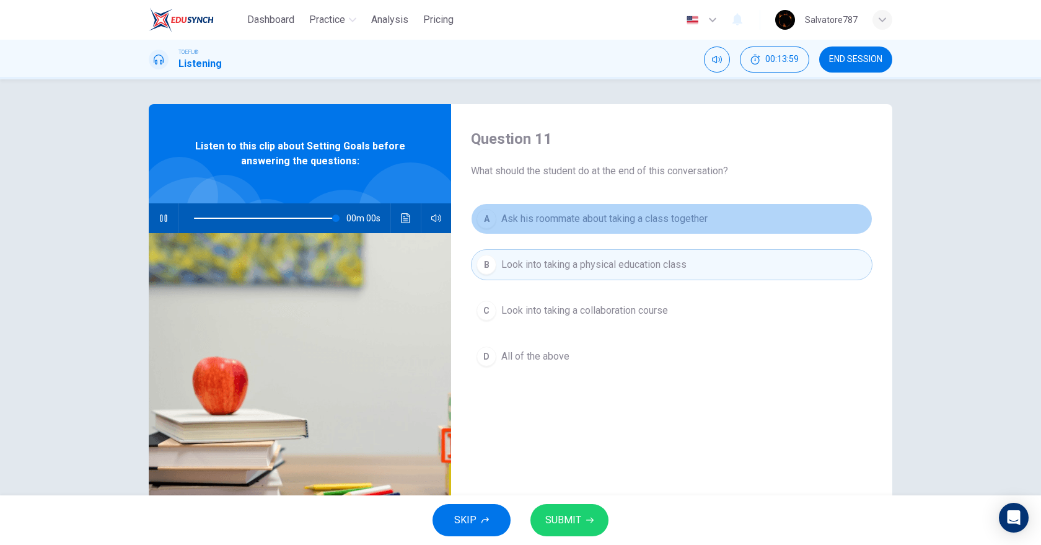
click at [542, 219] on span "Ask his roommate about taking a class together" at bounding box center [604, 218] width 206 height 15
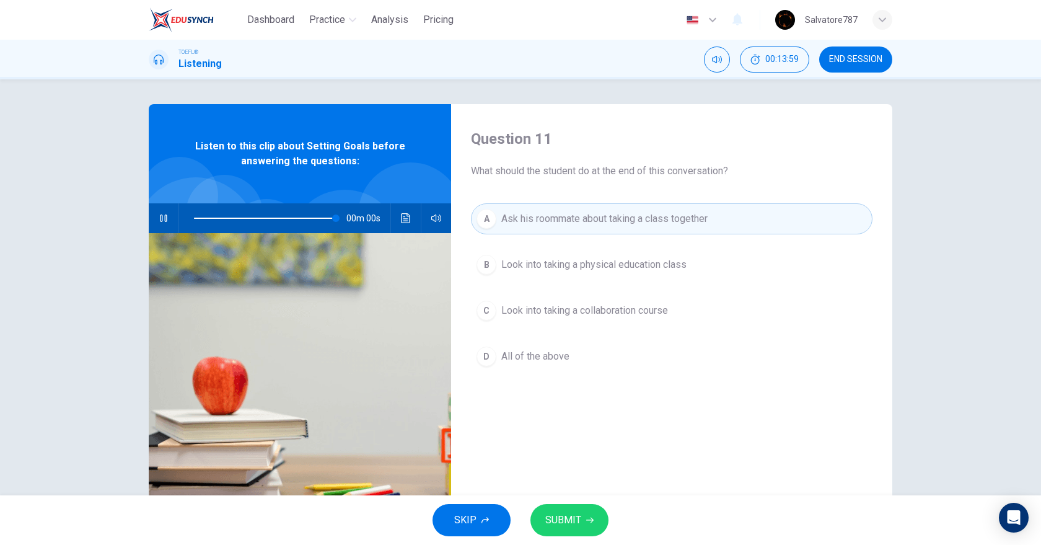
type input "0"
click at [573, 504] on button "SUBMIT" at bounding box center [569, 520] width 78 height 32
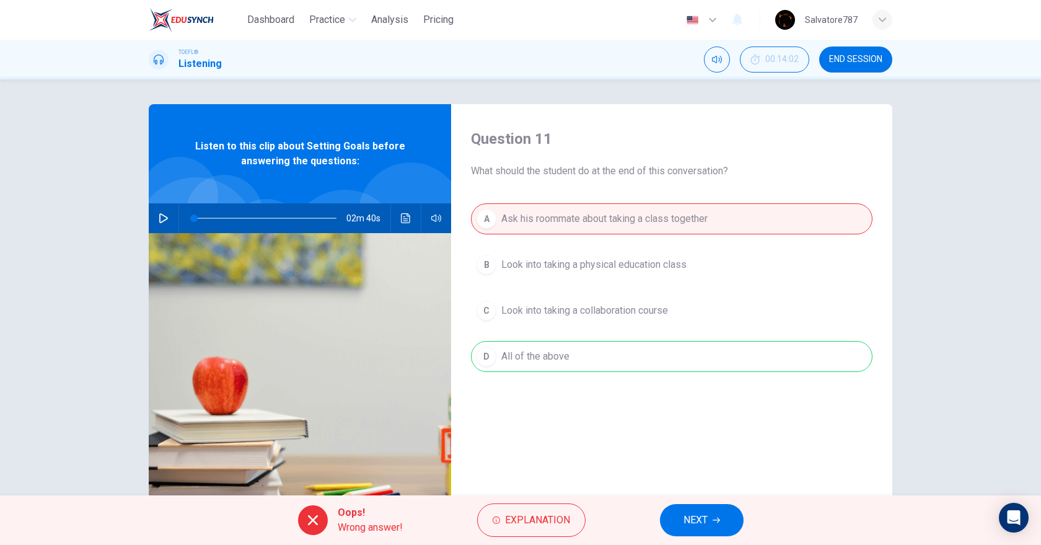
click at [517, 343] on div "A Ask his roommate about taking a class together B Look into taking a physical …" at bounding box center [671, 299] width 401 height 193
drag, startPoint x: 517, startPoint y: 343, endPoint x: 680, endPoint y: 524, distance: 243.9
click at [680, 524] on div "Dashboard Practice Analysis Pricing English en ​ Salvatore787 TOEFL® Listening …" at bounding box center [520, 272] width 1041 height 545
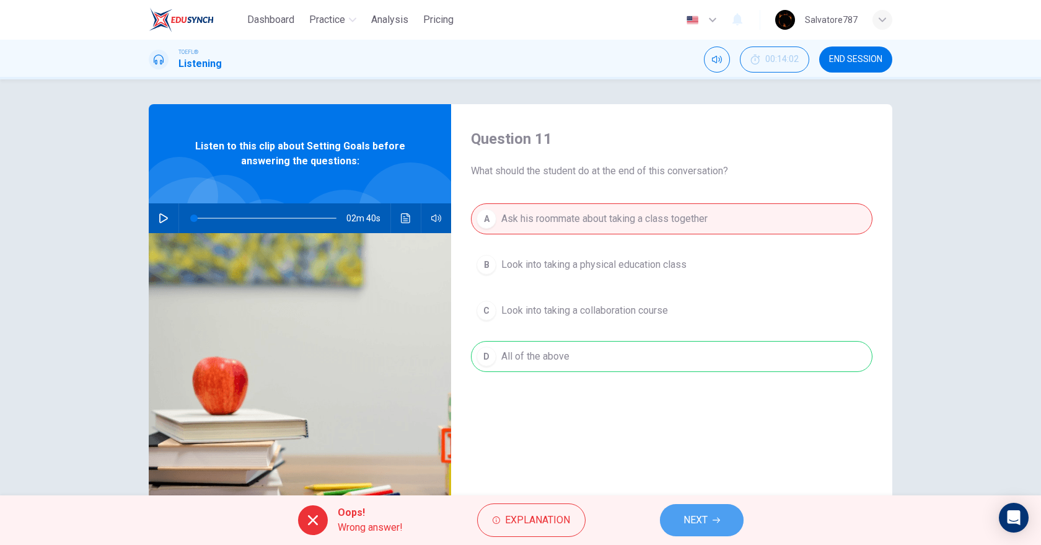
click at [680, 524] on button "NEXT" at bounding box center [702, 520] width 84 height 32
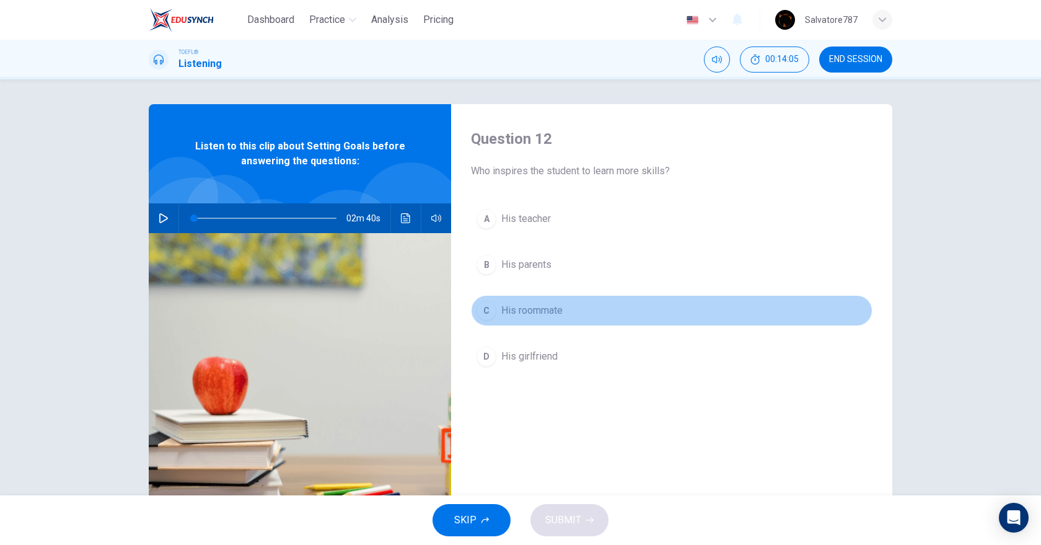
click at [530, 315] on span "His roommate" at bounding box center [531, 310] width 61 height 15
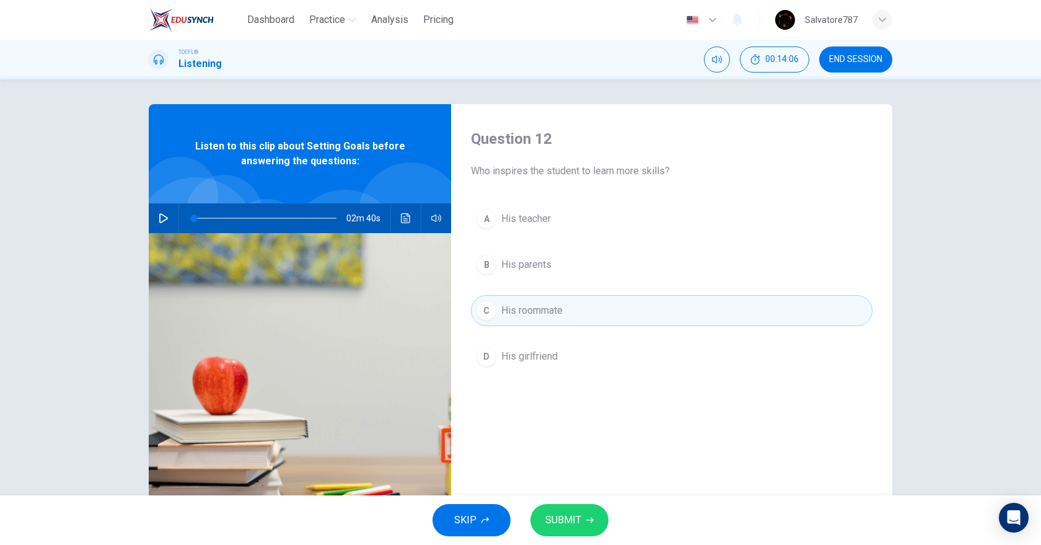
click at [566, 515] on span "SUBMIT" at bounding box center [563, 519] width 36 height 17
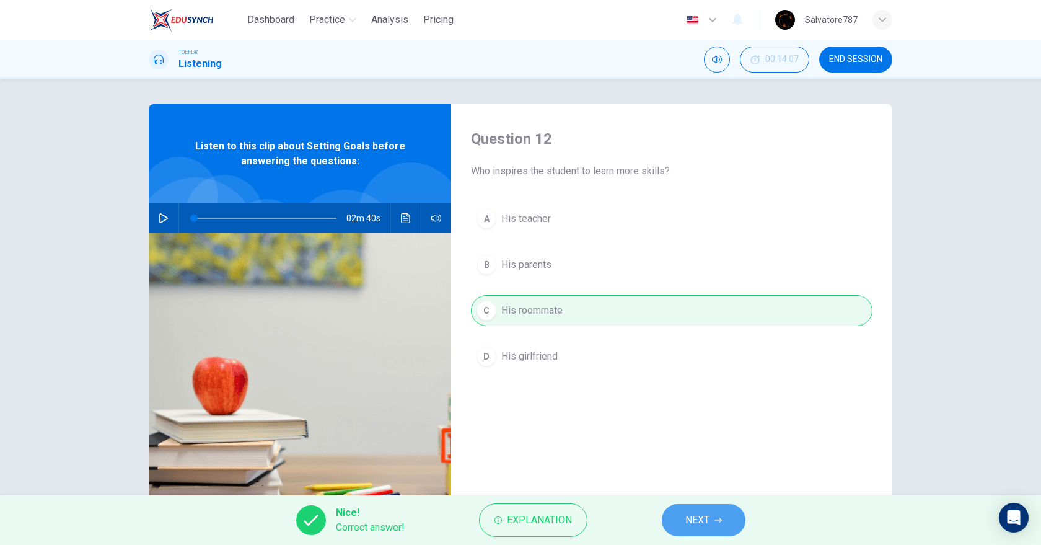
click at [672, 518] on button "NEXT" at bounding box center [704, 520] width 84 height 32
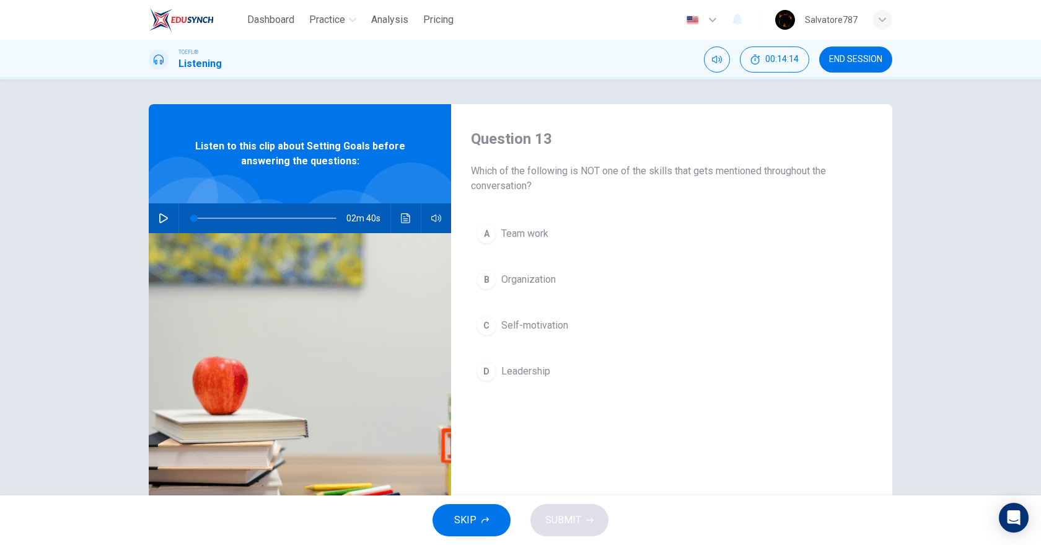
click at [547, 273] on span "Organization" at bounding box center [528, 279] width 55 height 15
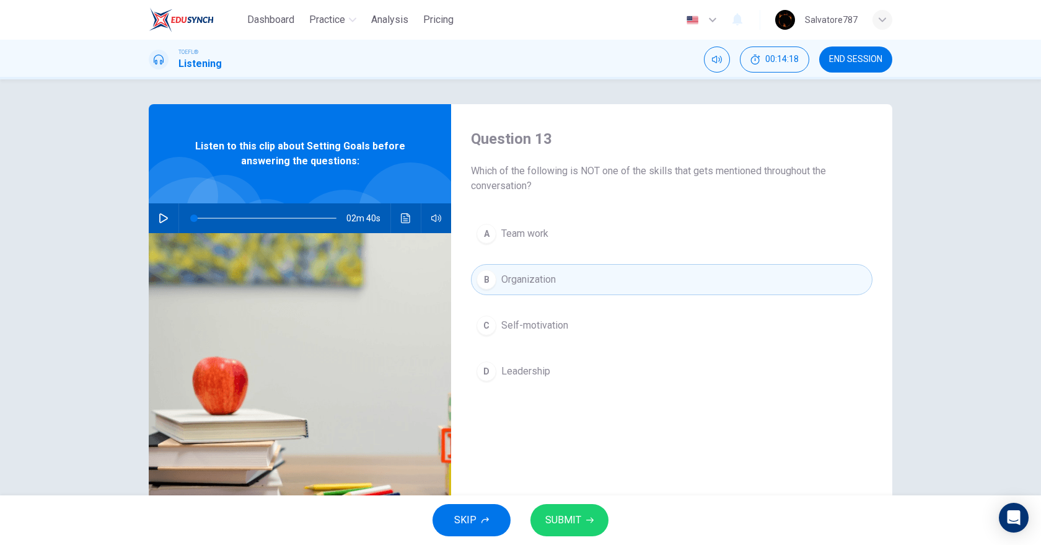
click at [592, 505] on button "SUBMIT" at bounding box center [569, 520] width 78 height 32
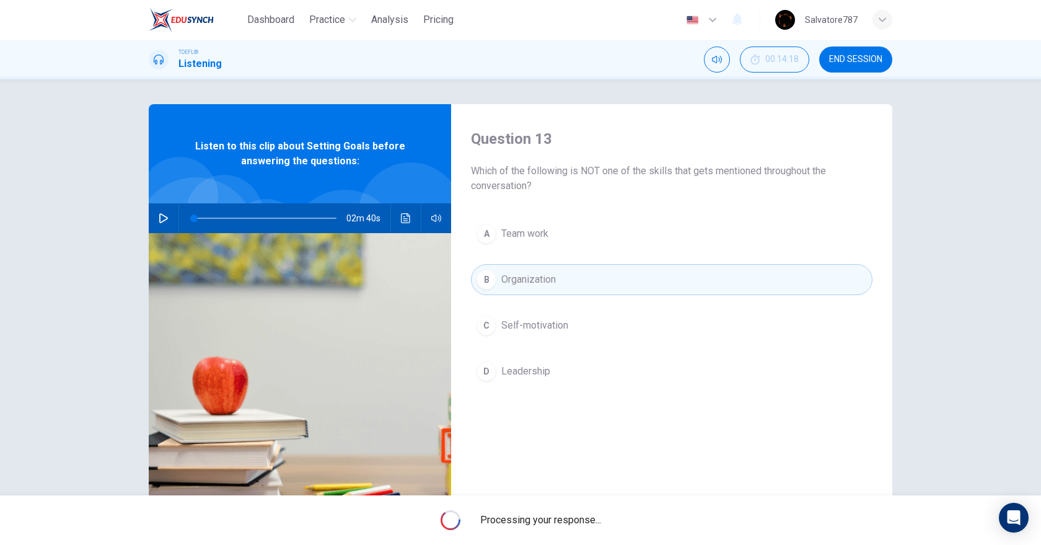
click at [548, 278] on span "Organization" at bounding box center [528, 279] width 55 height 15
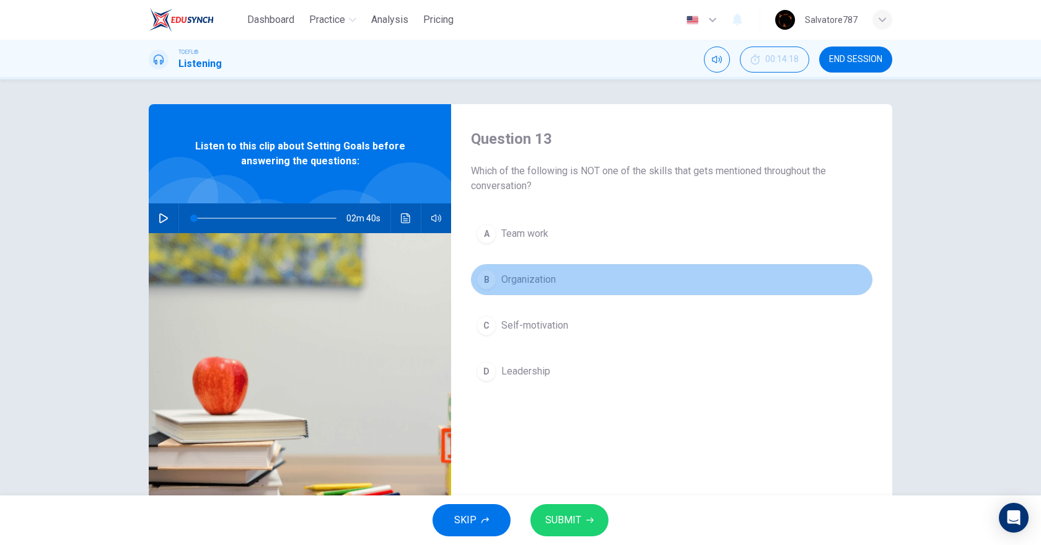
click at [548, 278] on span "Organization" at bounding box center [528, 279] width 55 height 15
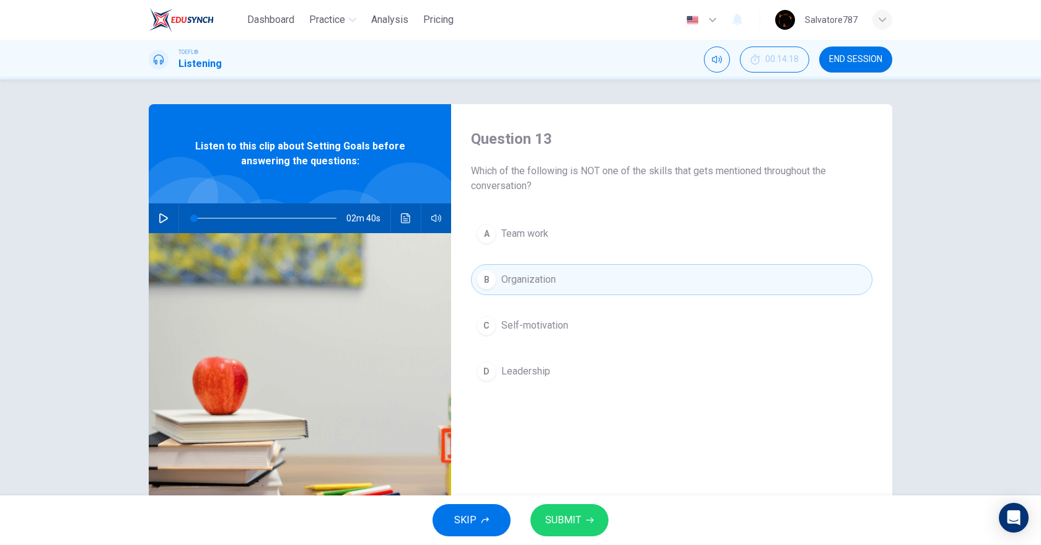
click at [538, 315] on button "C Self-motivation" at bounding box center [671, 325] width 401 height 31
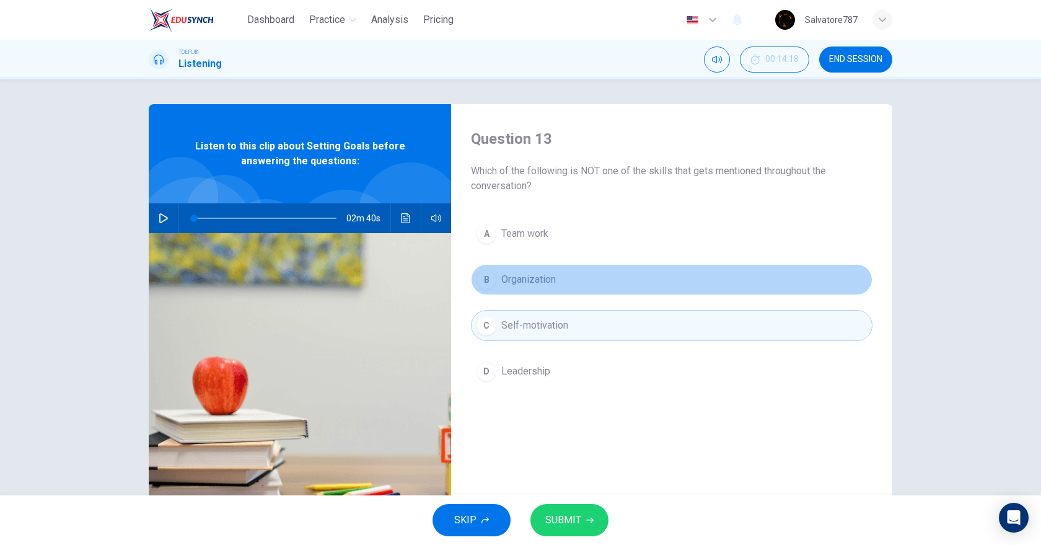
click at [538, 269] on button "B Organization" at bounding box center [671, 279] width 401 height 31
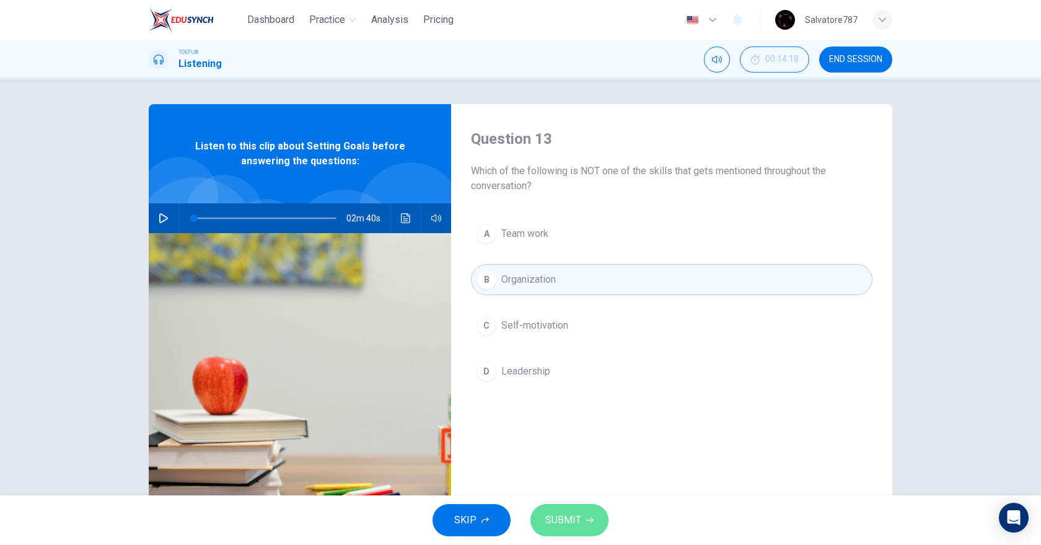
click at [550, 518] on span "SUBMIT" at bounding box center [563, 519] width 36 height 17
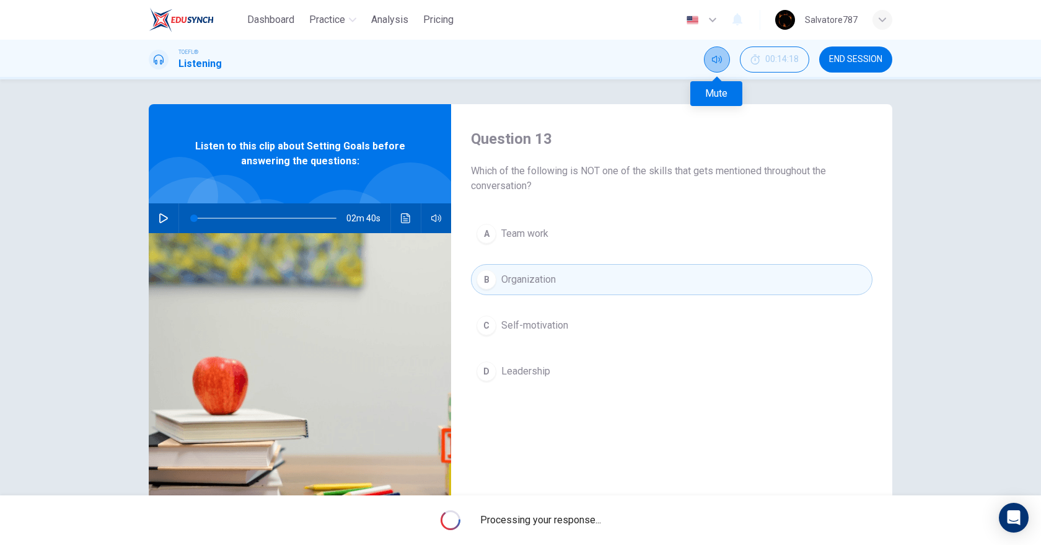
click at [711, 52] on button "Mute" at bounding box center [717, 59] width 26 height 26
click at [711, 52] on button "Unmute" at bounding box center [717, 59] width 26 height 26
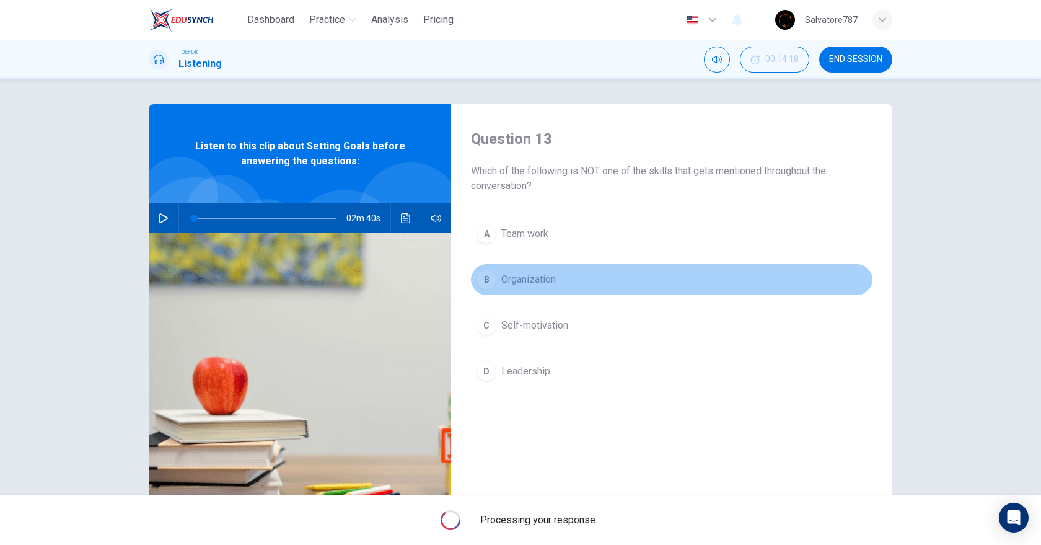
click at [613, 285] on button "B Organization" at bounding box center [671, 279] width 401 height 31
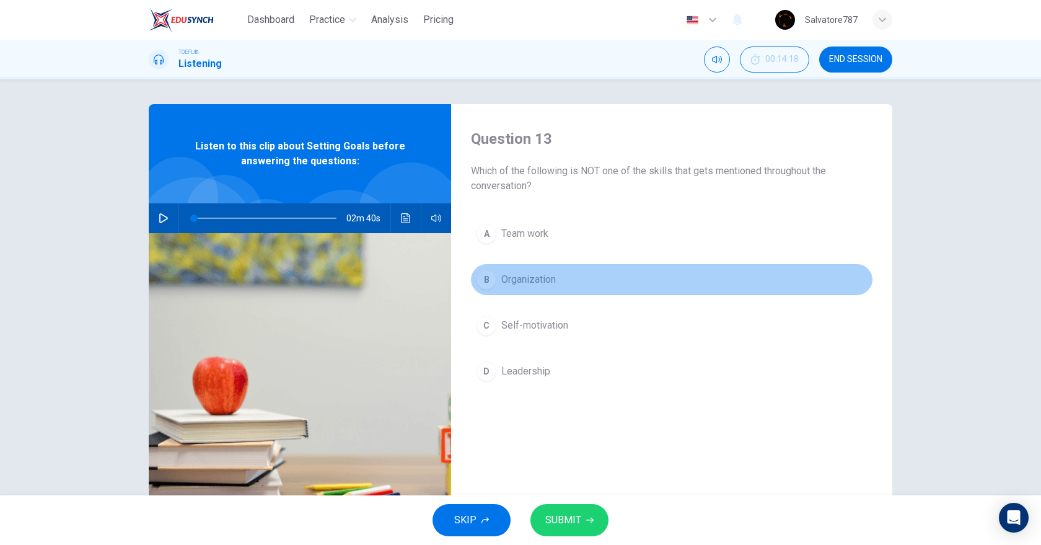
click at [613, 285] on button "B Organization" at bounding box center [671, 279] width 401 height 31
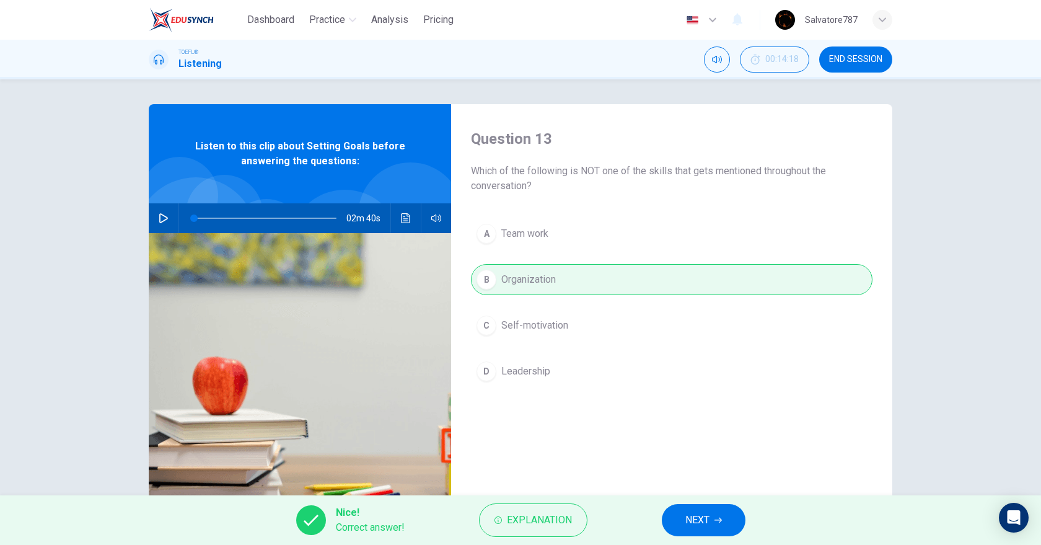
click at [680, 519] on button "NEXT" at bounding box center [704, 520] width 84 height 32
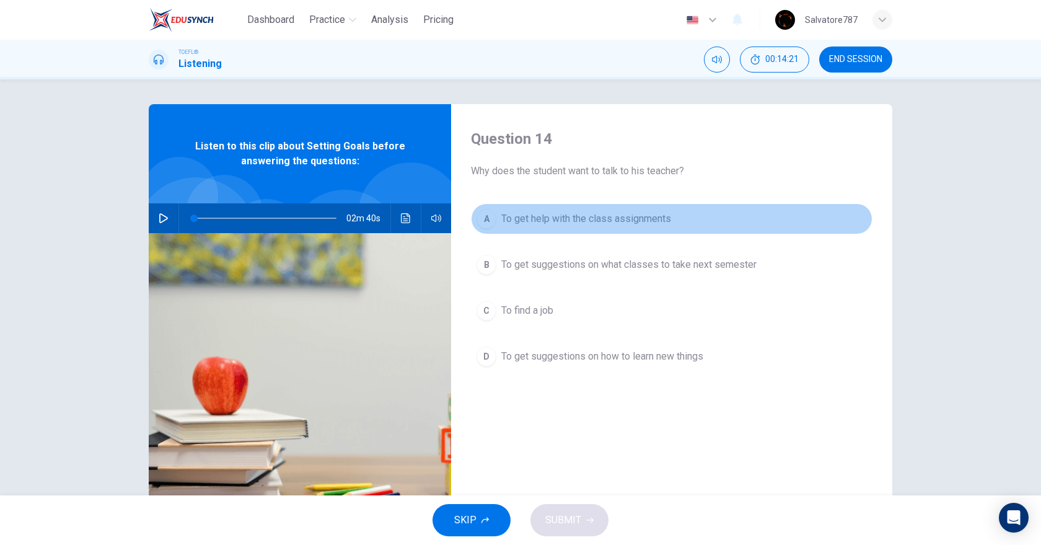
click at [505, 219] on span "To get help with the class assignments" at bounding box center [586, 218] width 170 height 15
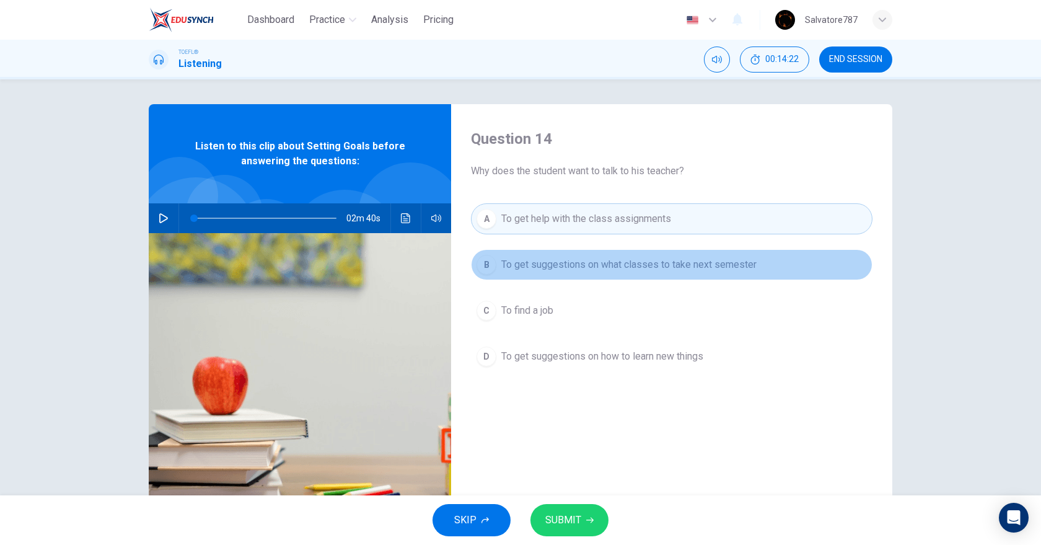
click at [505, 260] on span "To get suggestions on what classes to take next semester" at bounding box center [628, 264] width 255 height 15
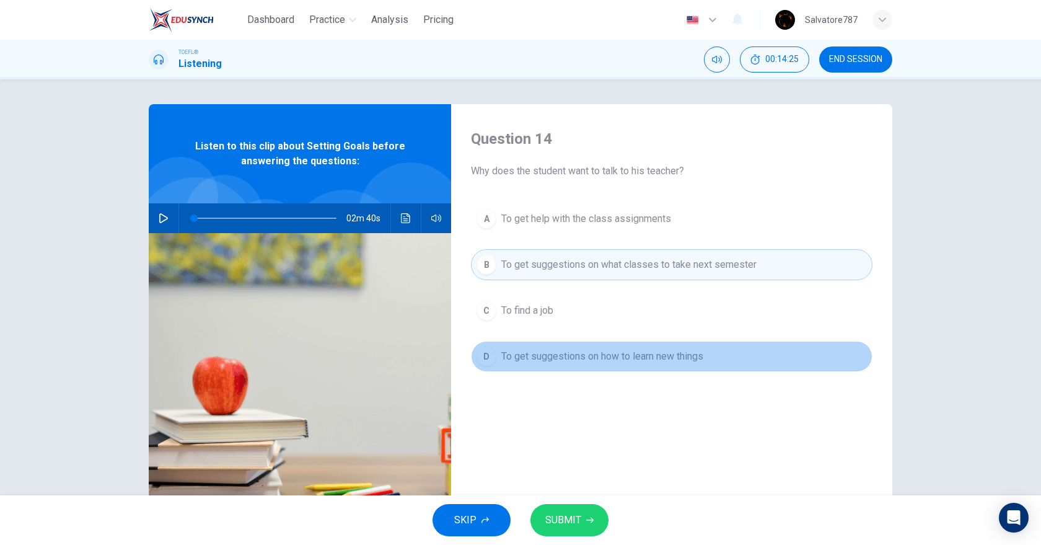
click at [548, 360] on span "To get suggestions on how to learn new things" at bounding box center [602, 356] width 202 height 15
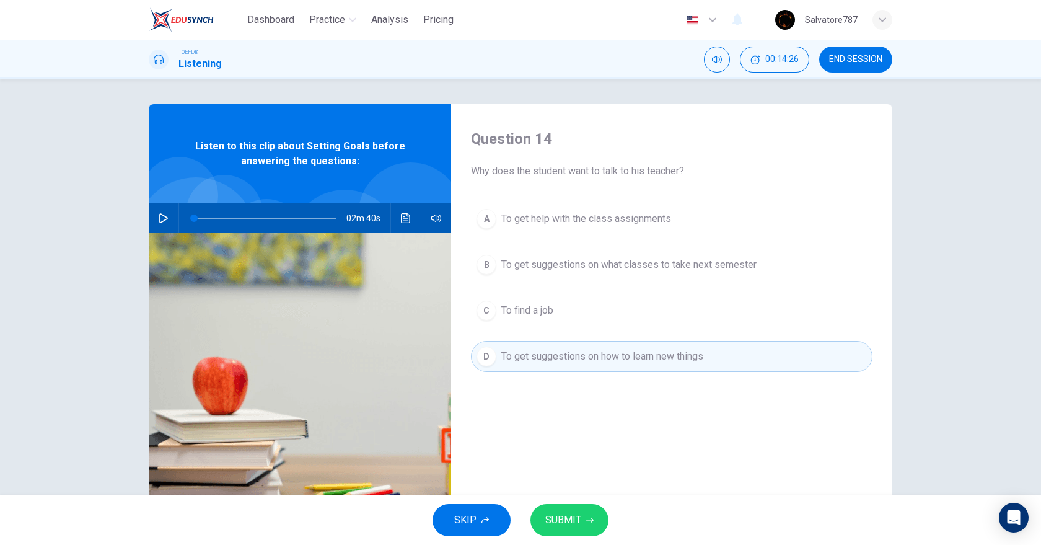
click at [554, 538] on div "SKIP SUBMIT" at bounding box center [520, 520] width 1041 height 50
click at [554, 518] on span "SUBMIT" at bounding box center [563, 519] width 36 height 17
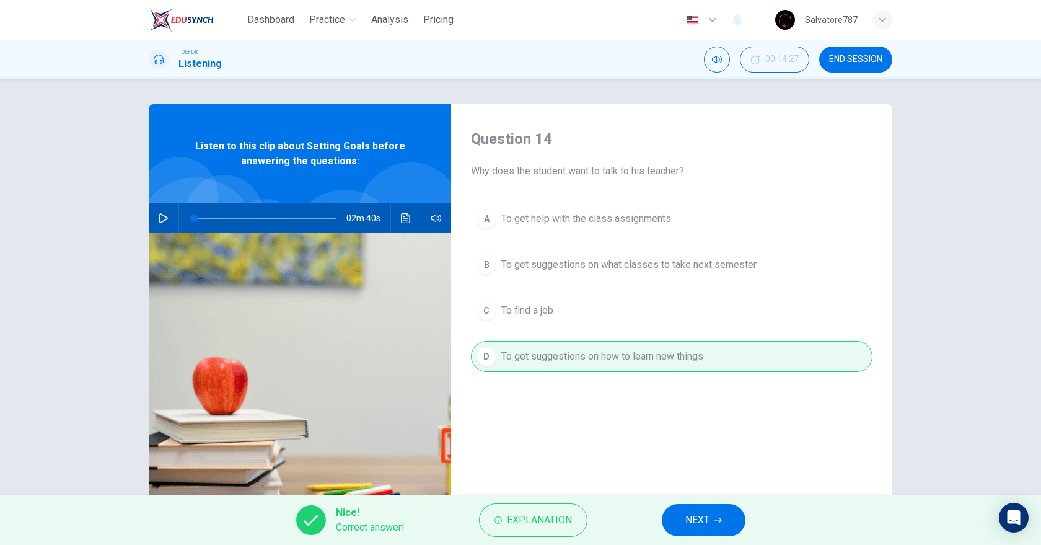
click at [714, 531] on button "NEXT" at bounding box center [704, 520] width 84 height 32
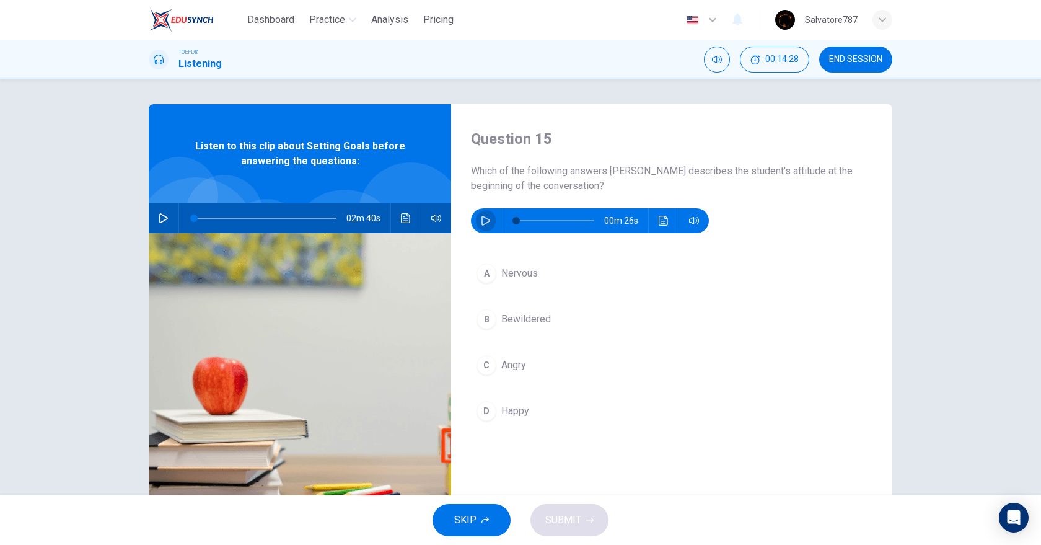
click at [486, 222] on icon "button" at bounding box center [486, 221] width 10 height 10
click at [488, 260] on button "A Nervous" at bounding box center [671, 273] width 401 height 31
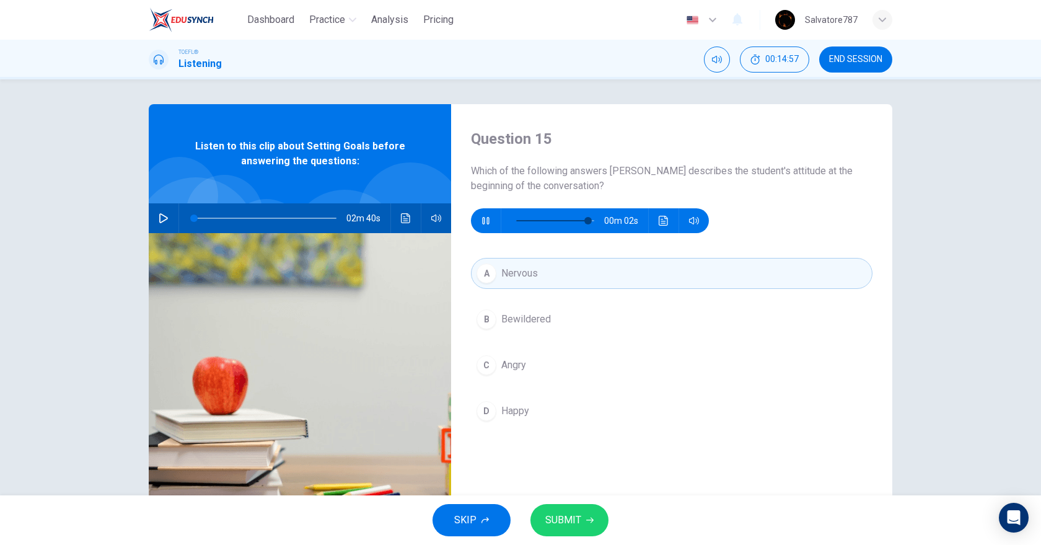
click at [577, 509] on button "SUBMIT" at bounding box center [569, 520] width 78 height 32
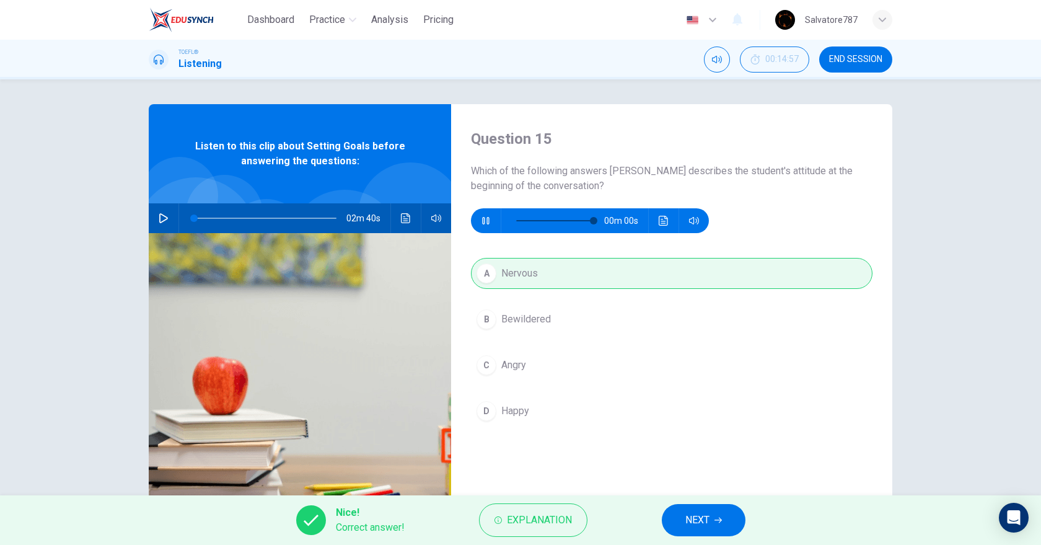
type input "0"
click at [673, 517] on button "NEXT" at bounding box center [704, 520] width 84 height 32
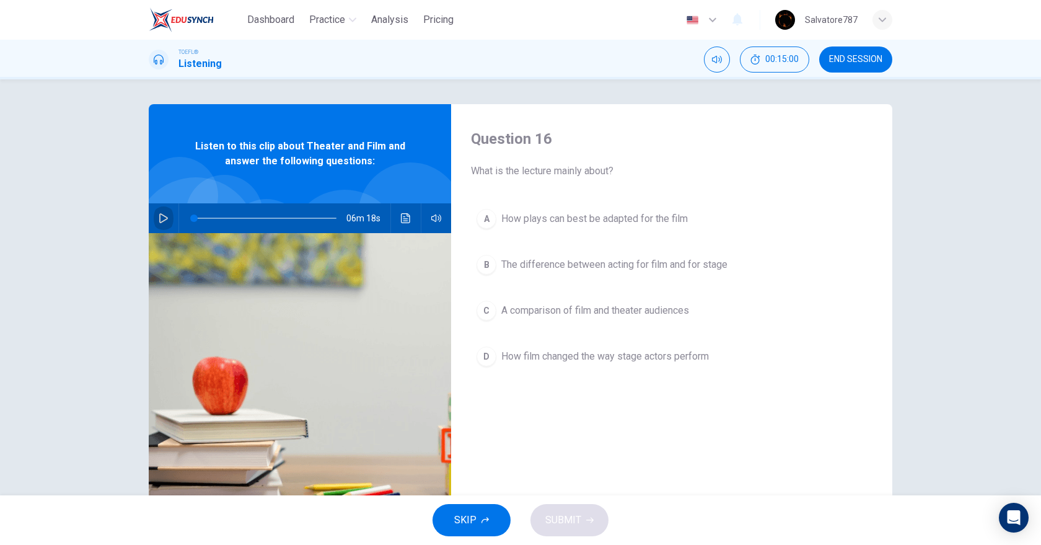
click at [165, 221] on button "button" at bounding box center [164, 218] width 20 height 30
click at [167, 215] on button "button" at bounding box center [164, 218] width 20 height 30
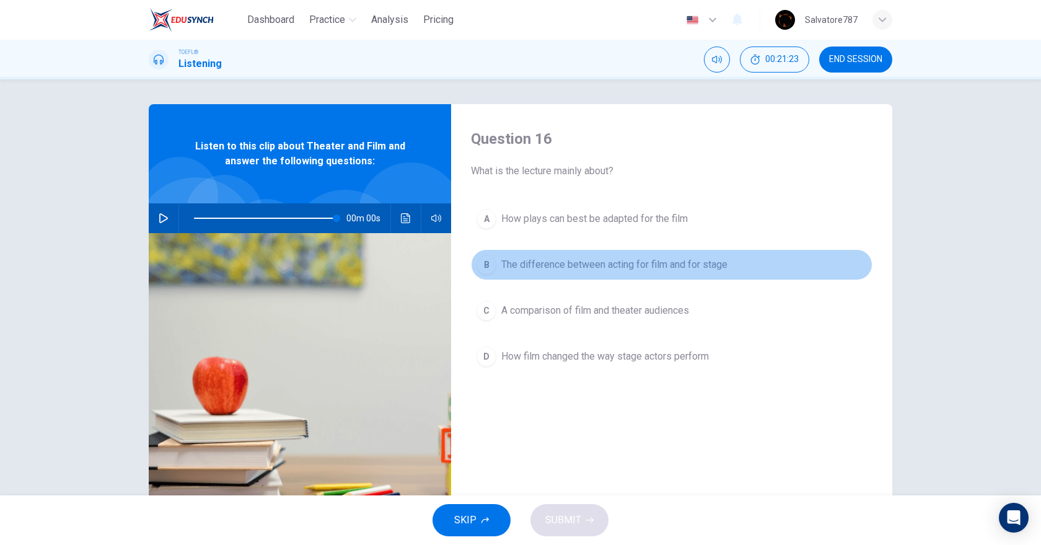
click at [605, 258] on span "The difference between acting for film and for stage" at bounding box center [614, 264] width 226 height 15
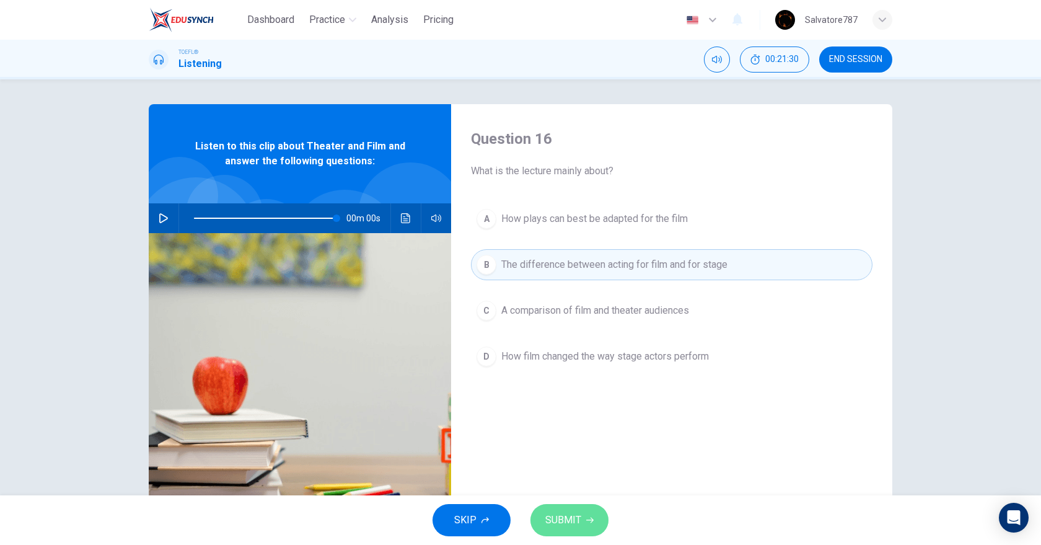
click at [596, 512] on button "SUBMIT" at bounding box center [569, 520] width 78 height 32
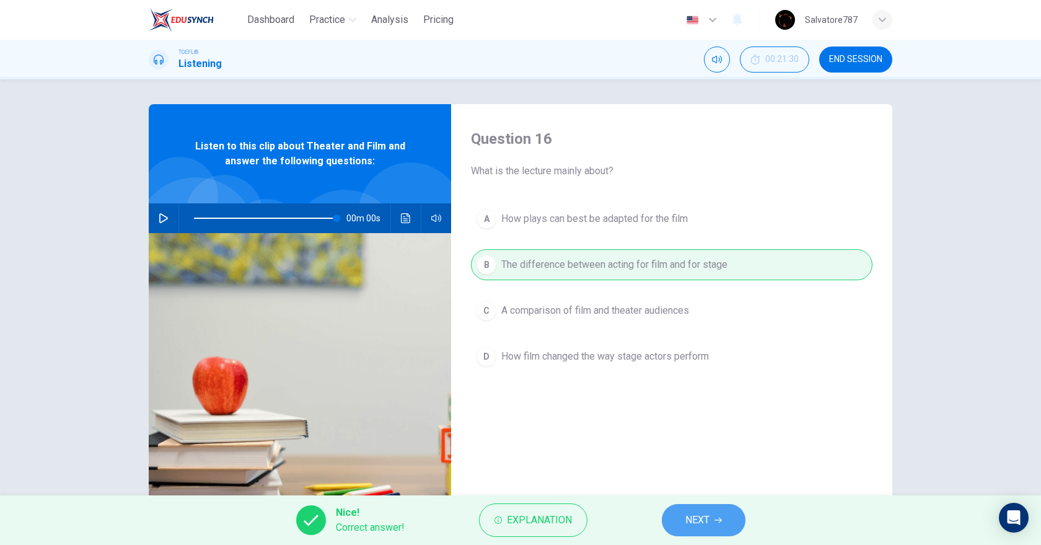
click at [677, 514] on button "NEXT" at bounding box center [704, 520] width 84 height 32
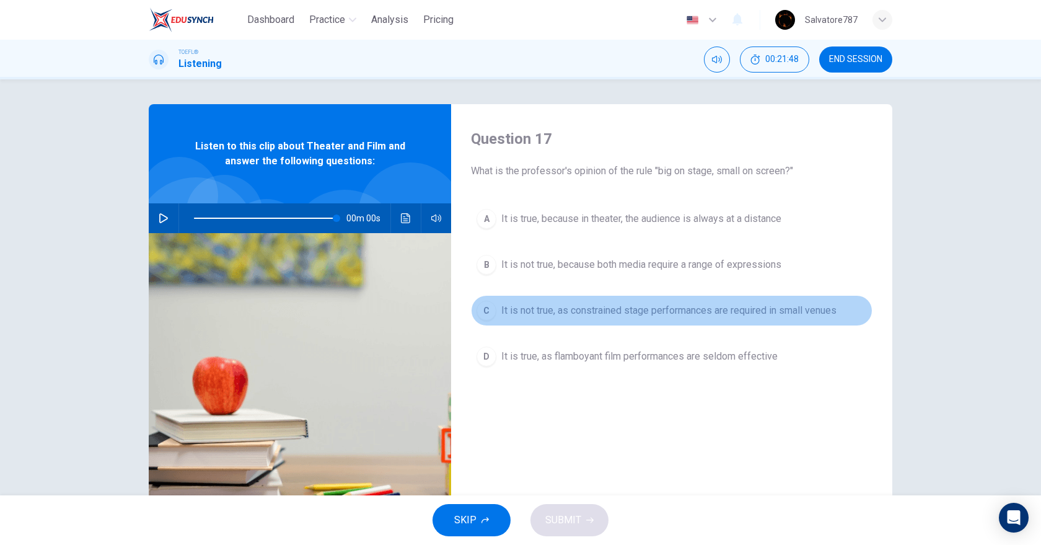
click at [595, 311] on span "It is not true, as constrained stage performances are required in small venues" at bounding box center [668, 310] width 335 height 15
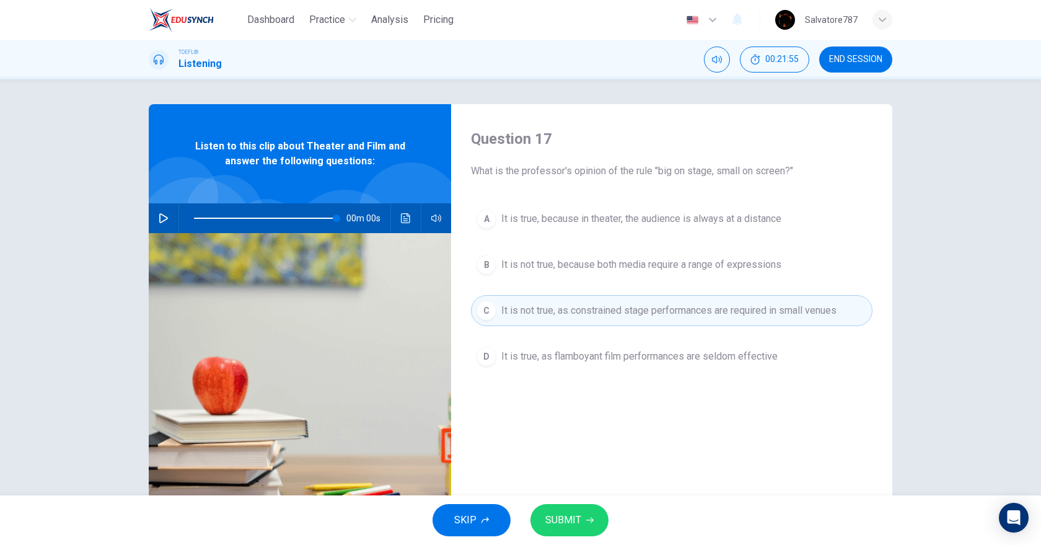
click at [582, 530] on button "SUBMIT" at bounding box center [569, 520] width 78 height 32
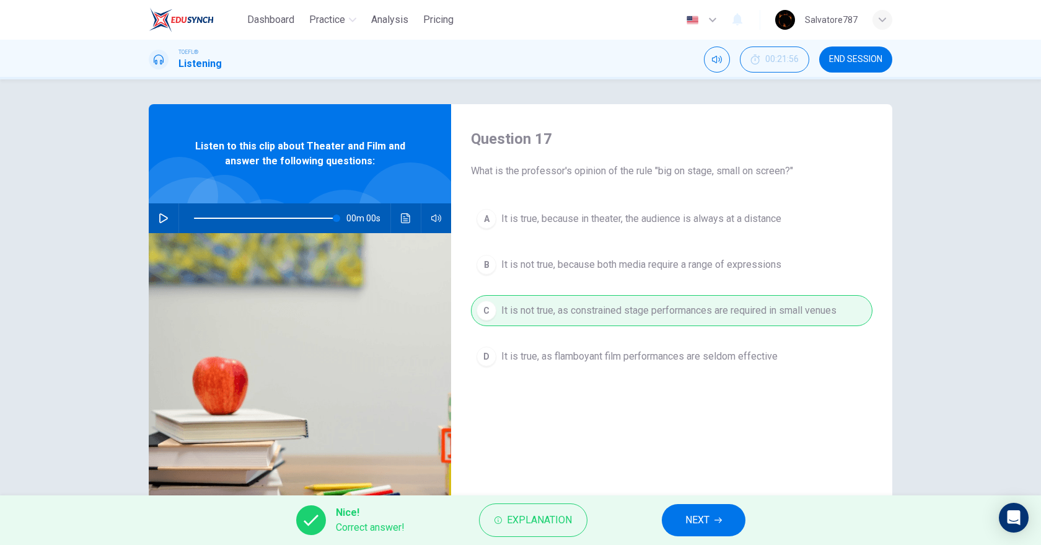
click at [735, 532] on button "NEXT" at bounding box center [704, 520] width 84 height 32
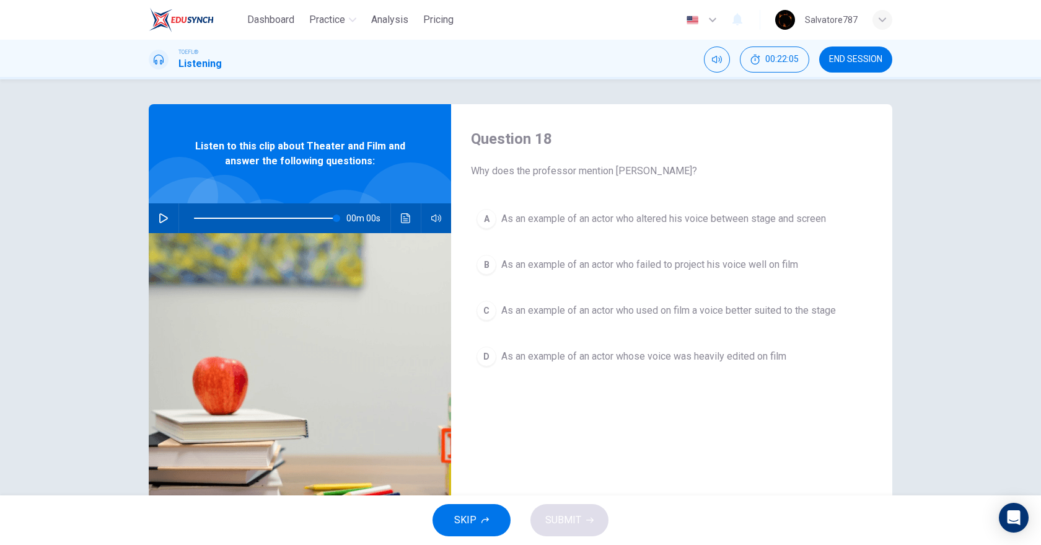
click at [686, 270] on span "As an example of an actor who failed to project his voice well on film" at bounding box center [649, 264] width 297 height 15
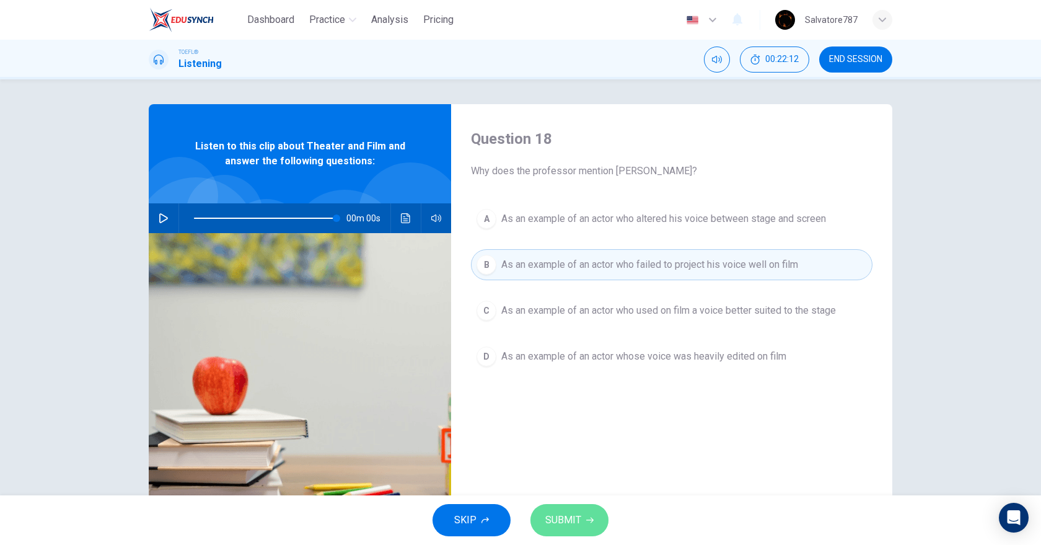
click at [590, 511] on button "SUBMIT" at bounding box center [569, 520] width 78 height 32
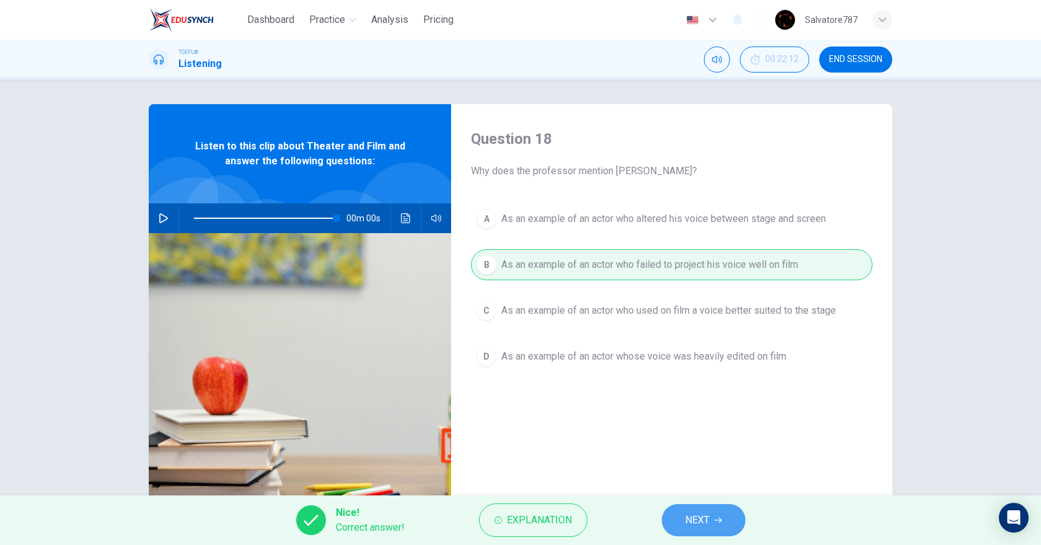
click at [704, 532] on button "NEXT" at bounding box center [704, 520] width 84 height 32
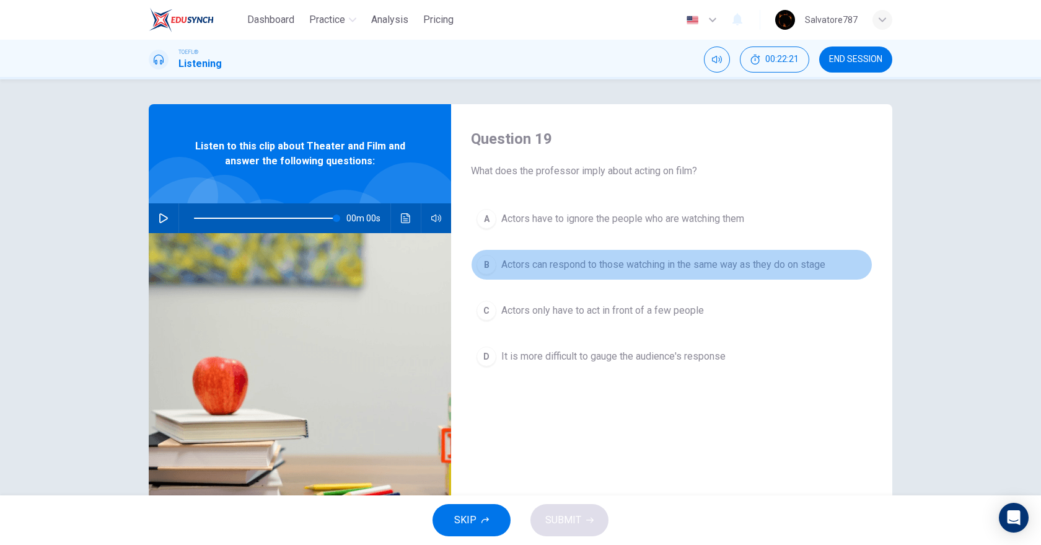
click at [576, 269] on span "Actors can respond to those watching in the same way as they do on stage" at bounding box center [663, 264] width 324 height 15
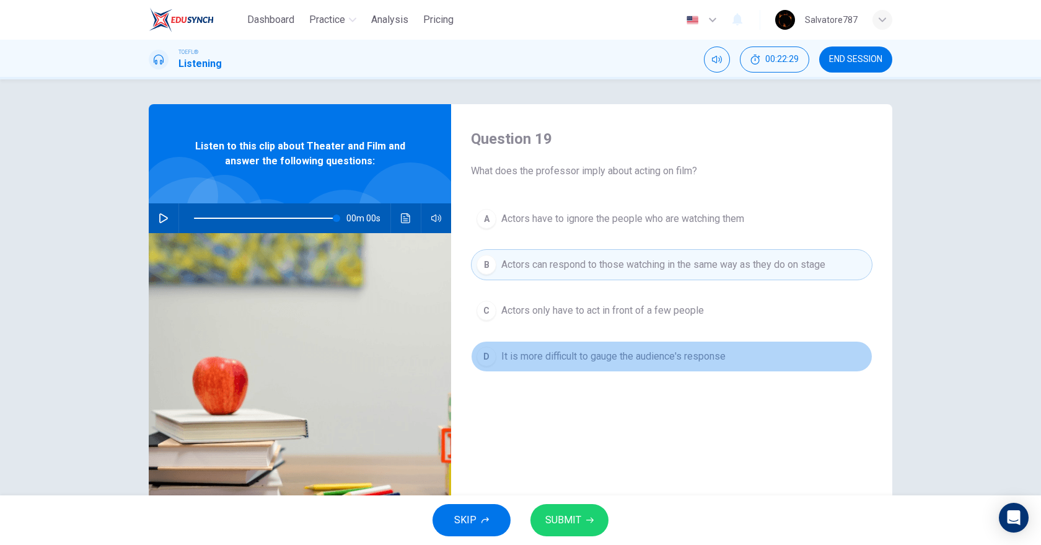
click at [561, 365] on button "D It is more difficult to gauge the audience's response" at bounding box center [671, 356] width 401 height 31
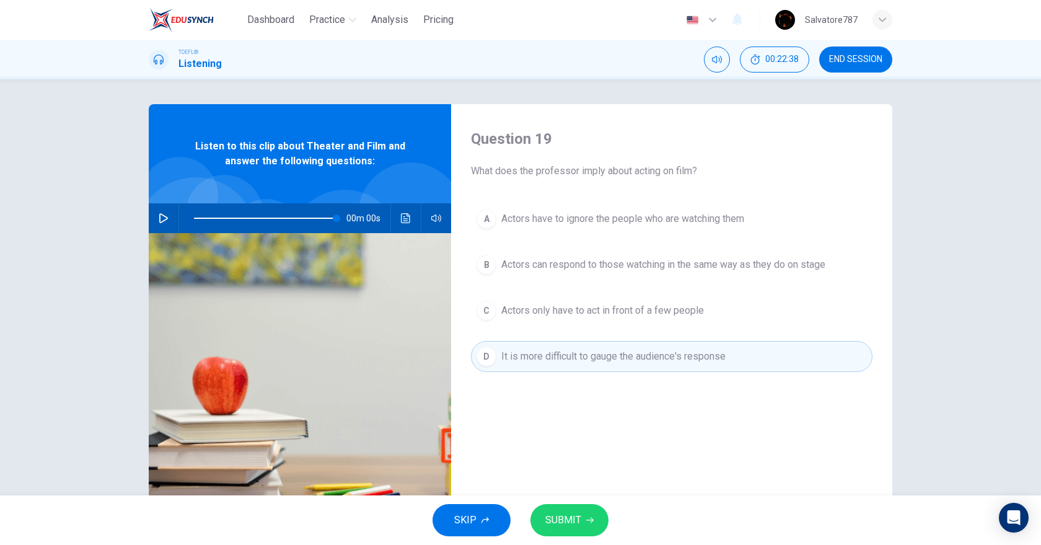
click at [506, 317] on span "Actors only have to act in front of a few people" at bounding box center [602, 310] width 203 height 15
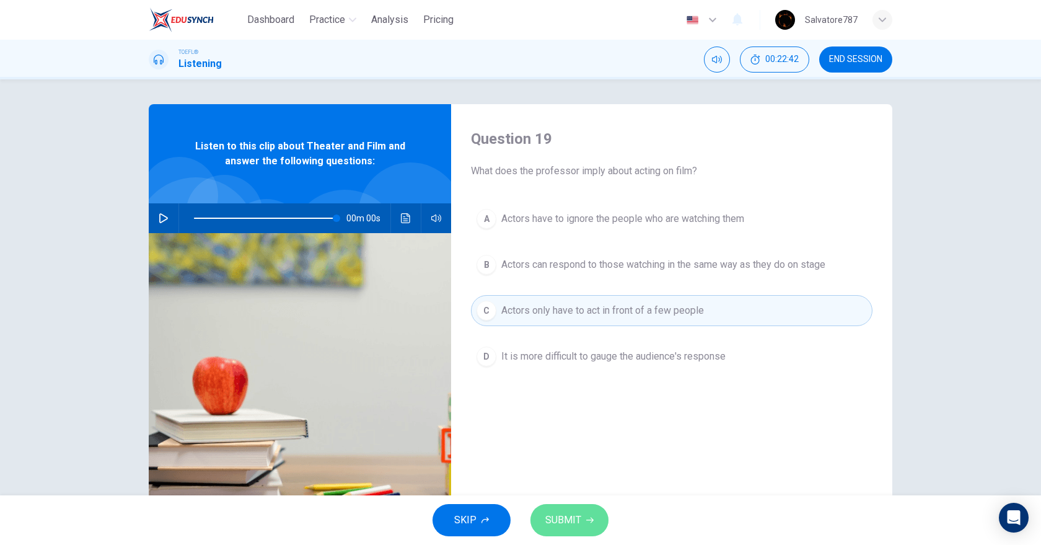
click at [591, 511] on button "SUBMIT" at bounding box center [569, 520] width 78 height 32
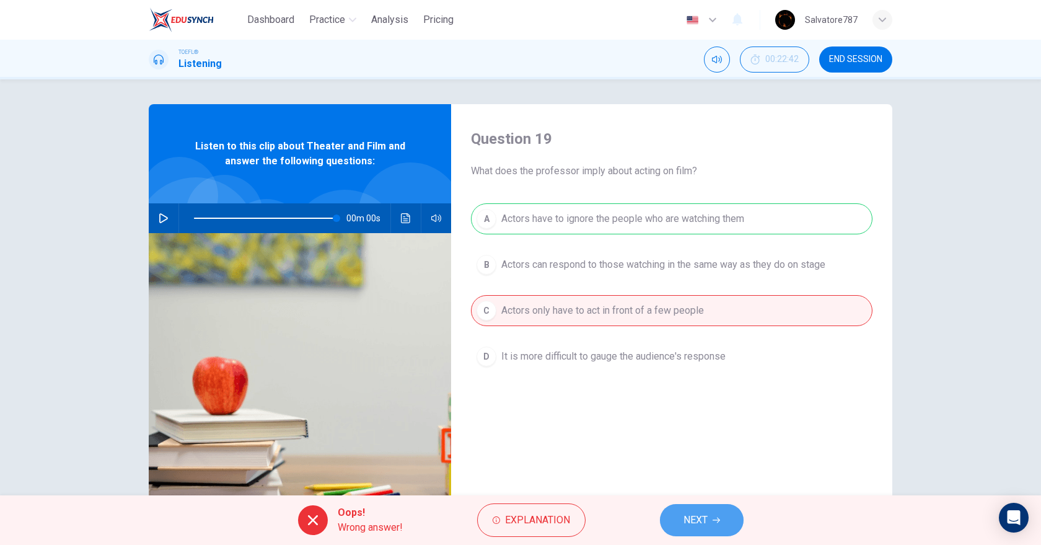
click at [701, 520] on span "NEXT" at bounding box center [695, 519] width 24 height 17
type input "100"
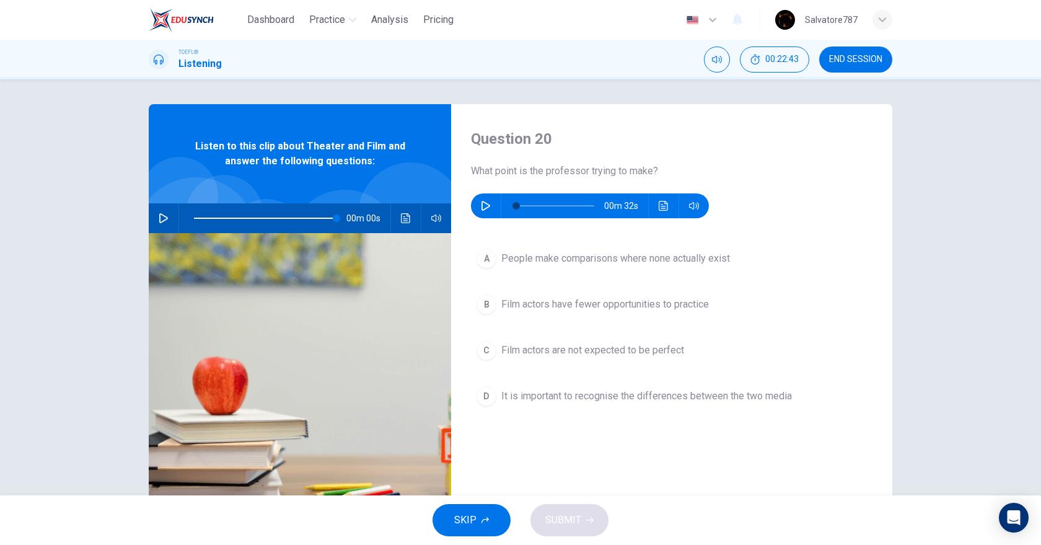
click at [484, 209] on icon "button" at bounding box center [486, 206] width 10 height 10
click at [481, 212] on button "button" at bounding box center [486, 205] width 20 height 25
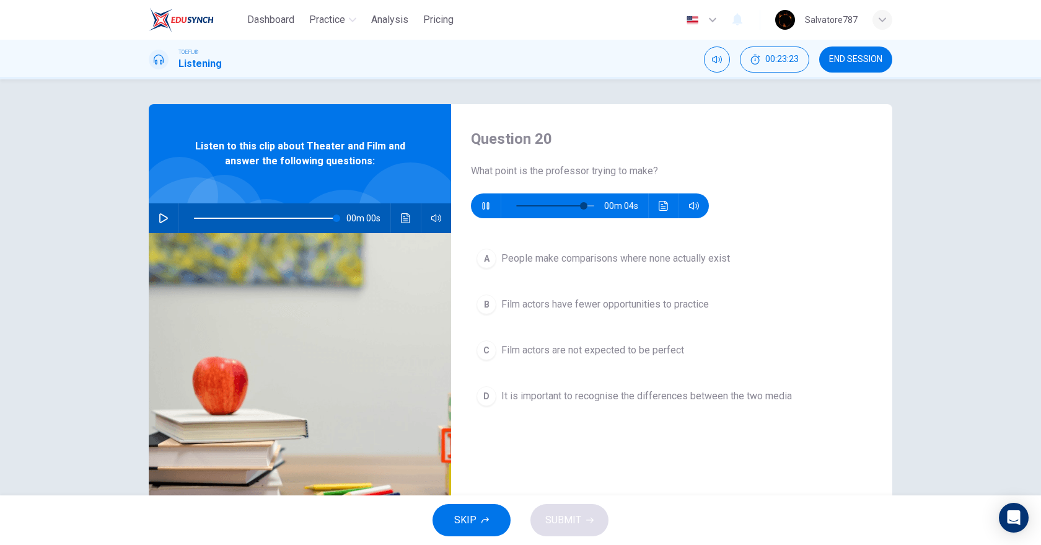
click at [481, 212] on button "button" at bounding box center [486, 205] width 20 height 25
click at [482, 212] on button "button" at bounding box center [486, 205] width 20 height 25
type input "94"
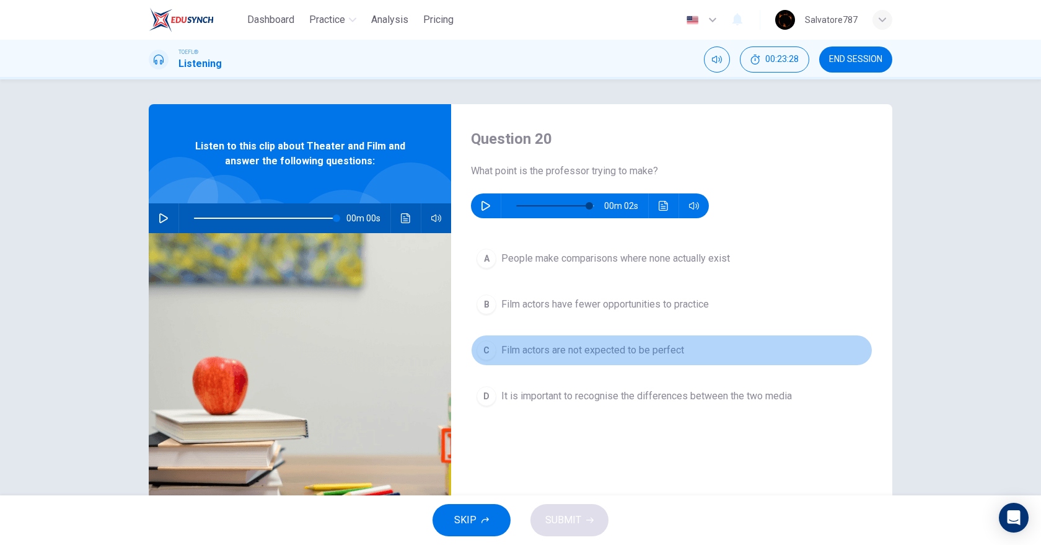
click at [548, 348] on span "Film actors are not expected to be perfect" at bounding box center [592, 350] width 183 height 15
type input "100"
type input "94"
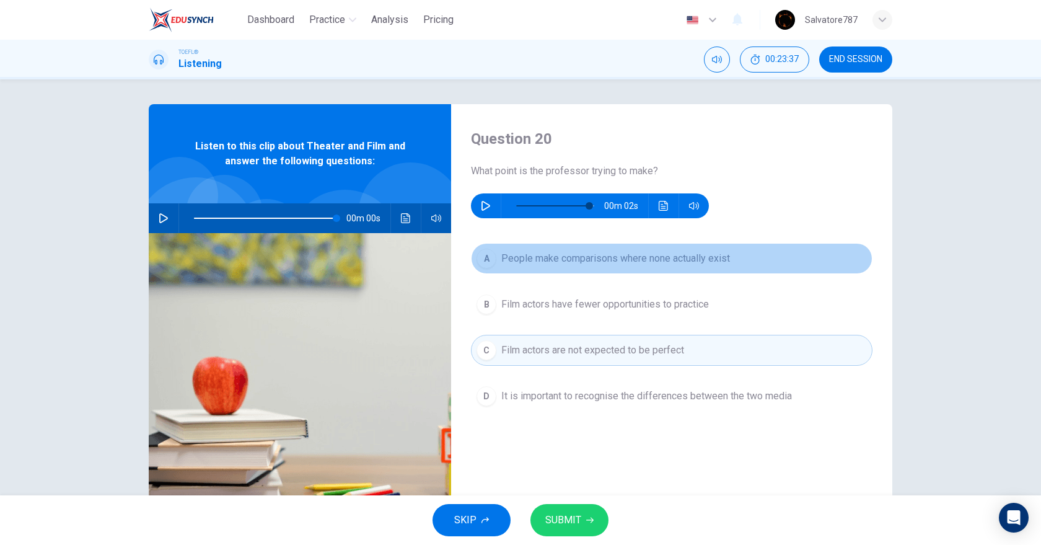
click at [512, 258] on span "People make comparisons where none actually exist" at bounding box center [615, 258] width 229 height 15
type input "100"
type input "94"
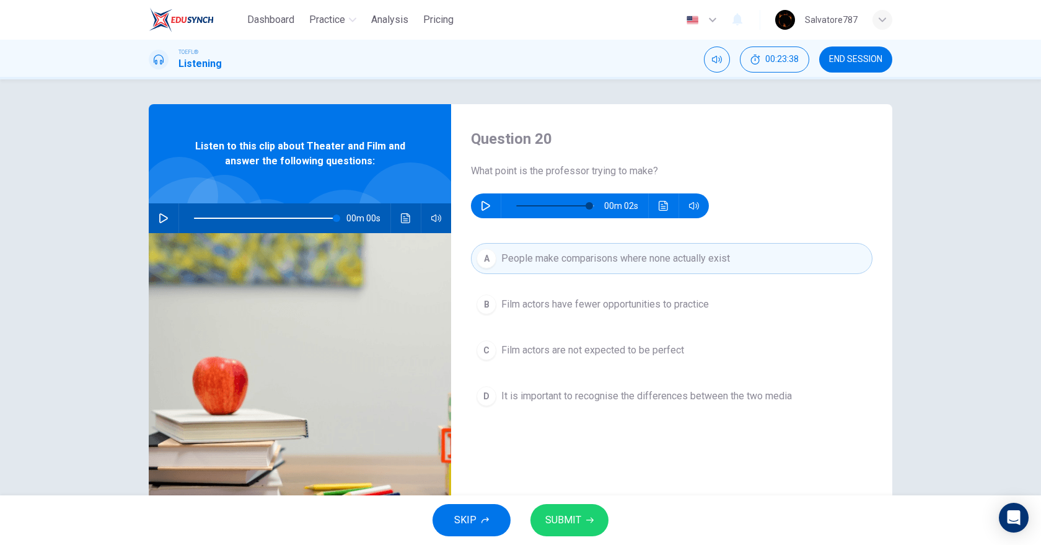
click at [524, 350] on span "Film actors are not expected to be perfect" at bounding box center [592, 350] width 183 height 15
type input "100"
type input "94"
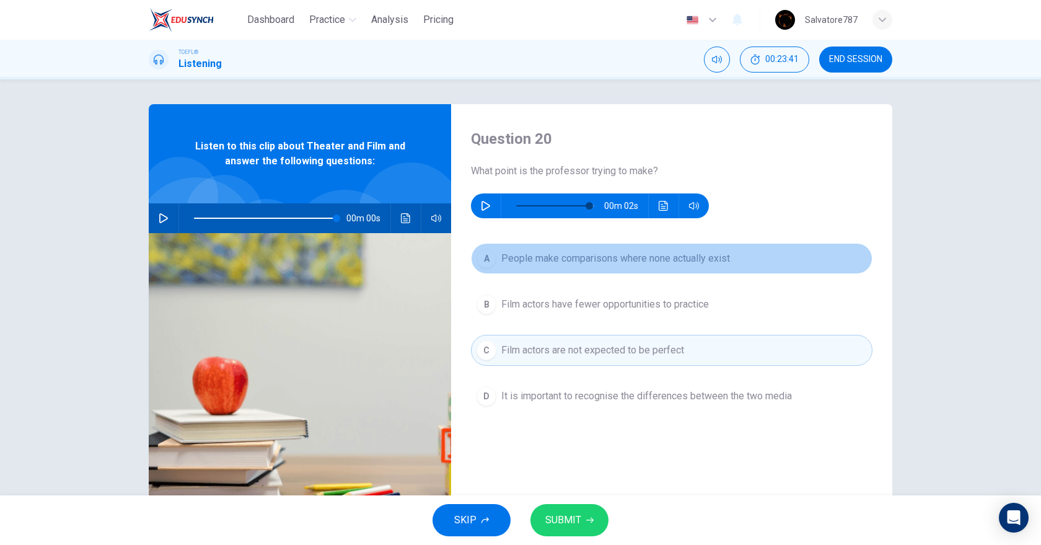
click at [515, 261] on span "People make comparisons where none actually exist" at bounding box center [615, 258] width 229 height 15
type input "100"
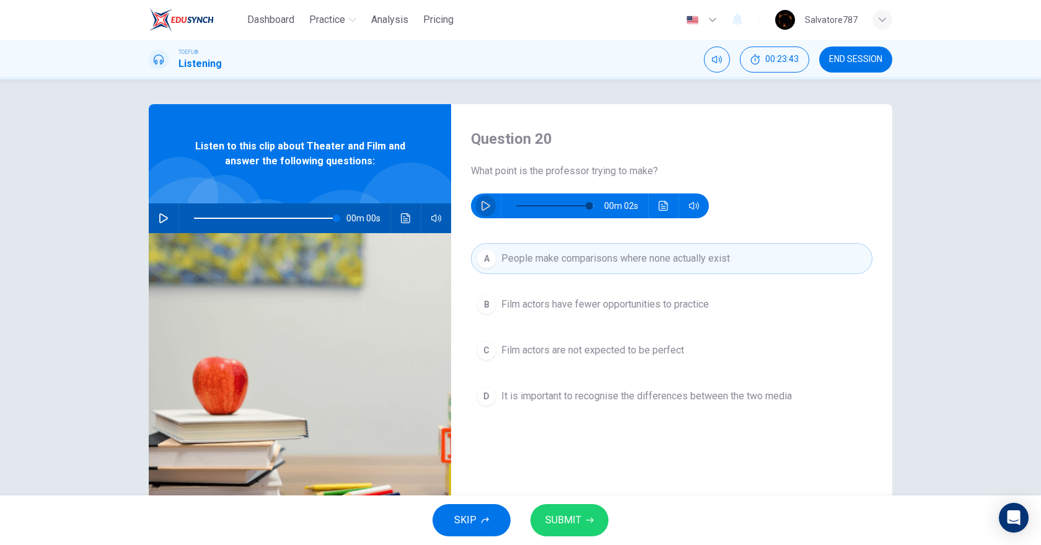
click at [482, 200] on button "button" at bounding box center [486, 205] width 20 height 25
click at [482, 212] on button "button" at bounding box center [486, 205] width 20 height 25
click at [486, 195] on button "button" at bounding box center [486, 205] width 20 height 25
type input "77"
click at [579, 513] on span "SUBMIT" at bounding box center [563, 519] width 36 height 17
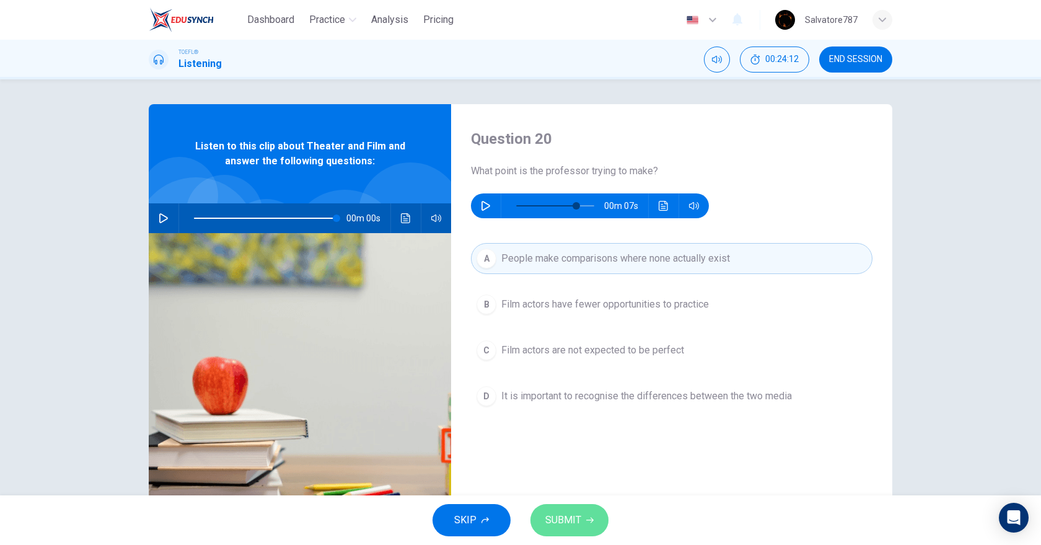
type input "100"
type input "77"
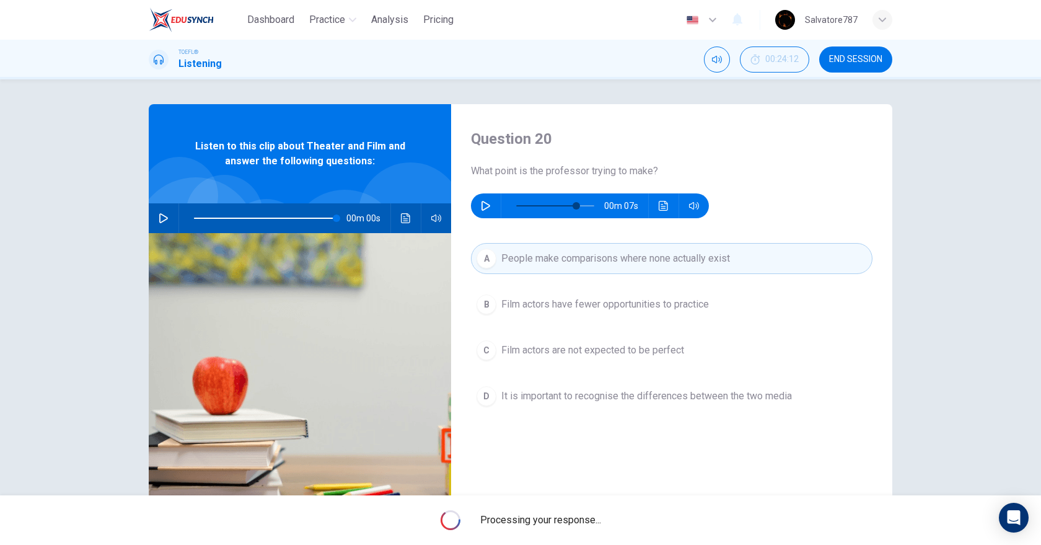
type input "100"
type input "77"
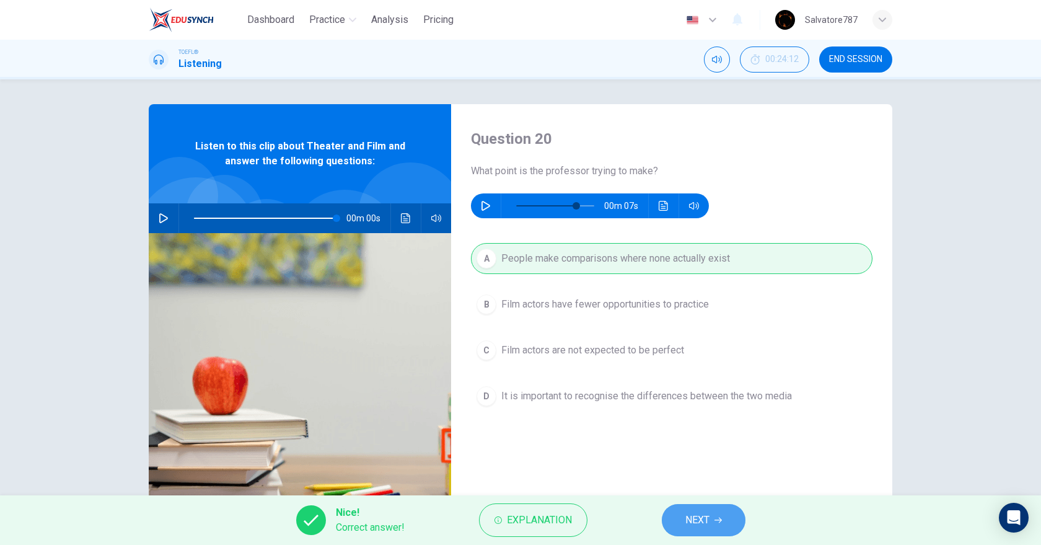
click at [719, 517] on icon "button" at bounding box center [717, 519] width 7 height 7
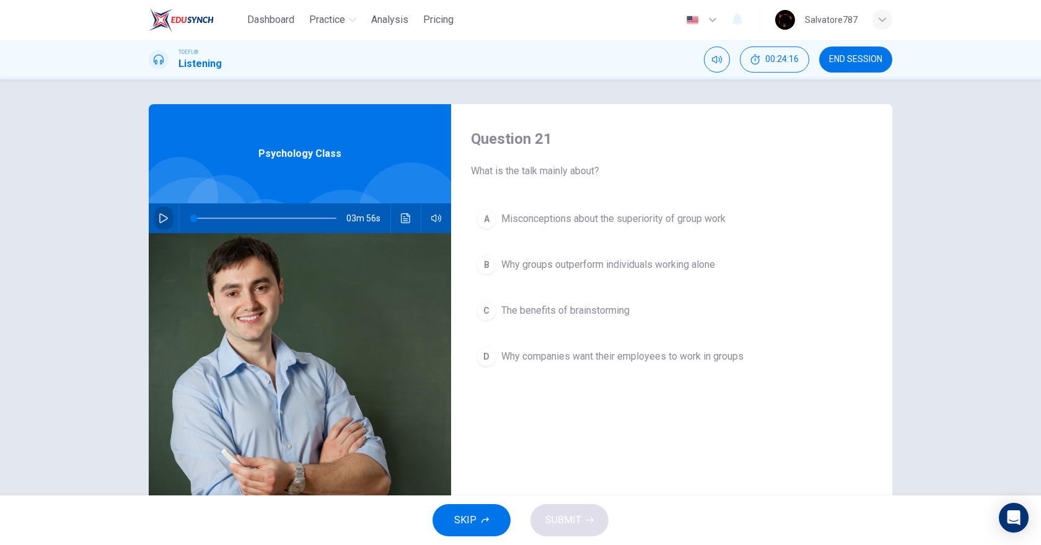
click at [157, 212] on button "button" at bounding box center [164, 218] width 20 height 30
click at [160, 221] on icon "button" at bounding box center [163, 217] width 7 height 7
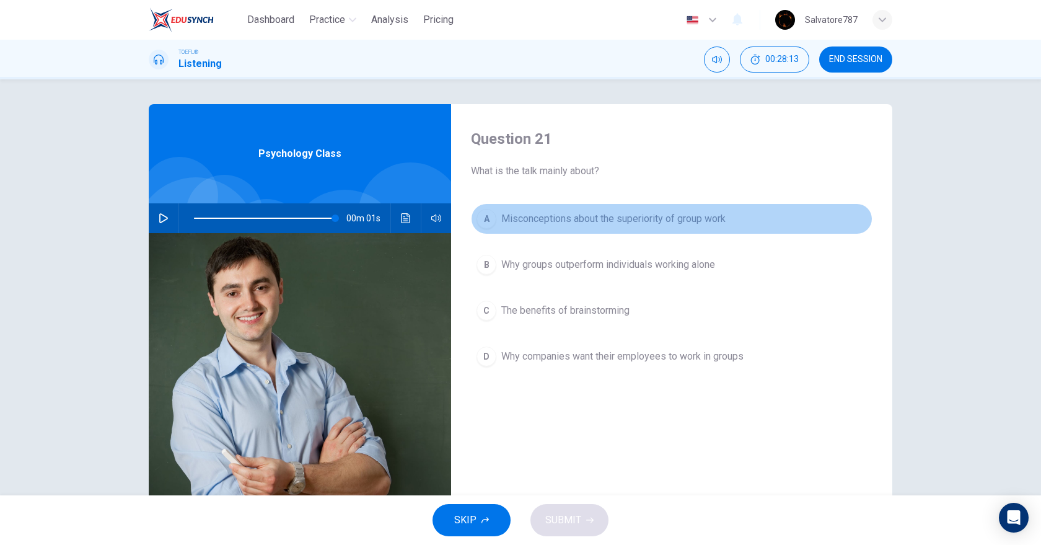
click at [525, 209] on button "A Misconceptions about the superiority of group work" at bounding box center [671, 218] width 401 height 31
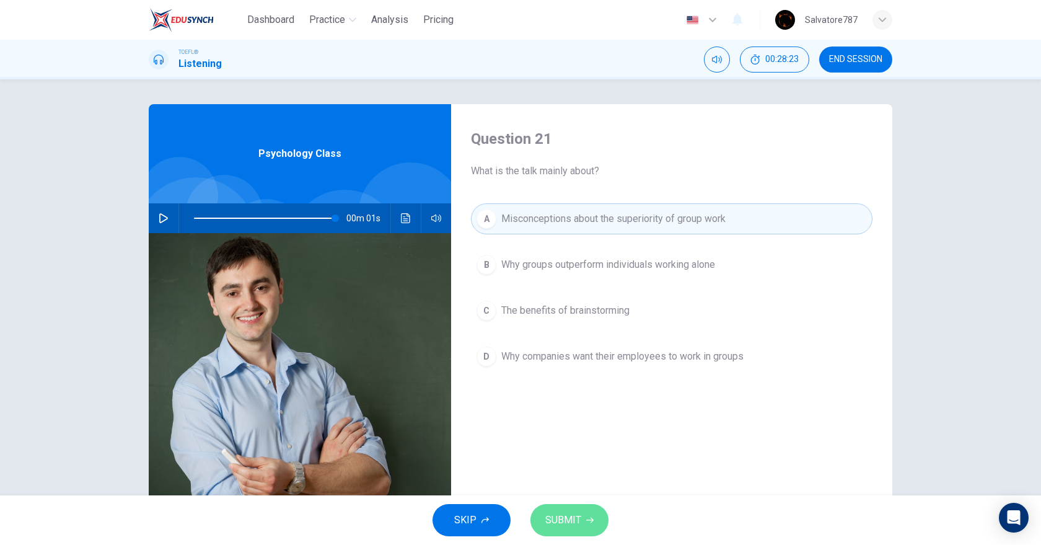
click at [570, 508] on button "SUBMIT" at bounding box center [569, 520] width 78 height 32
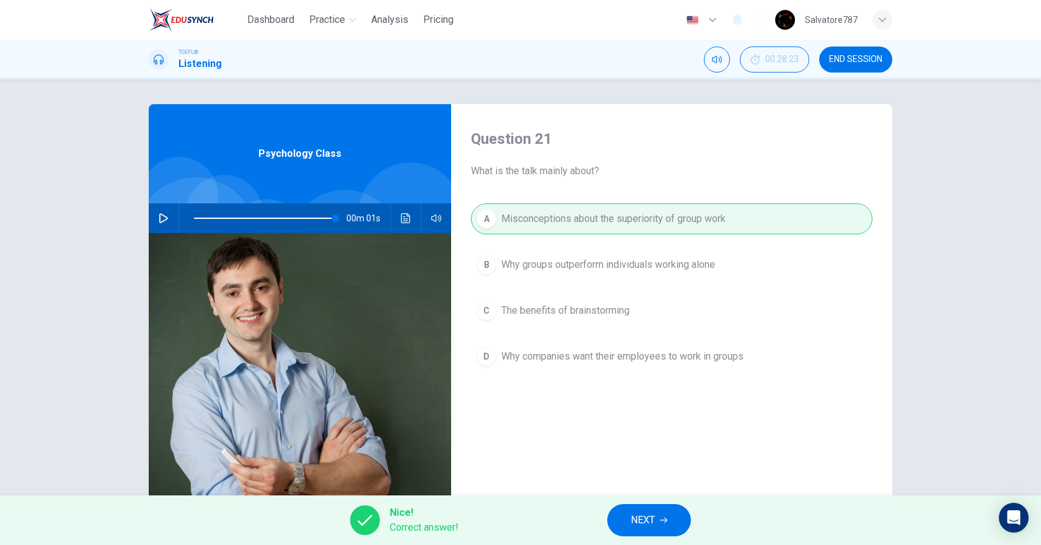
click at [678, 524] on button "NEXT" at bounding box center [649, 520] width 84 height 32
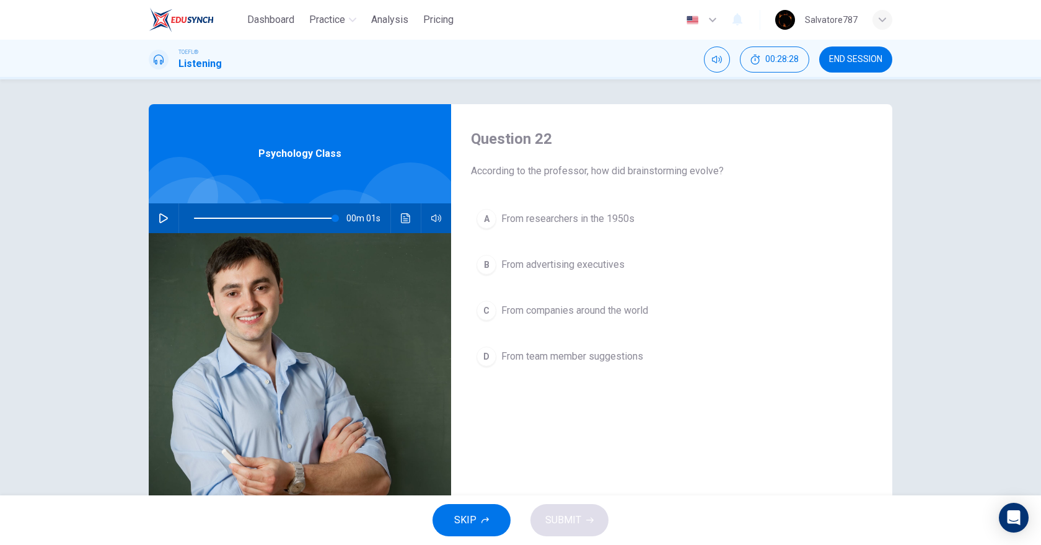
click at [614, 269] on span "From advertising executives" at bounding box center [562, 264] width 123 height 15
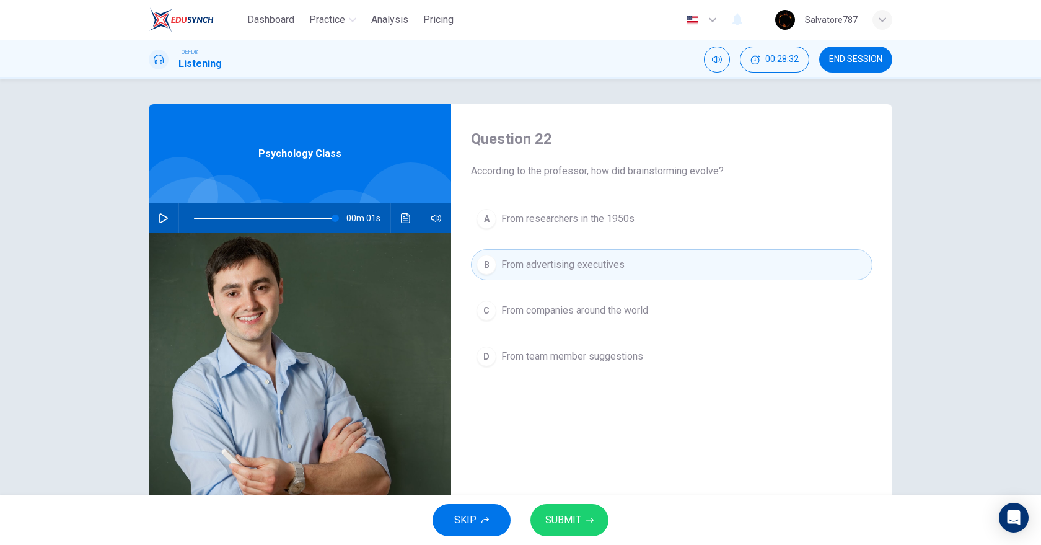
click at [560, 523] on span "SUBMIT" at bounding box center [563, 519] width 36 height 17
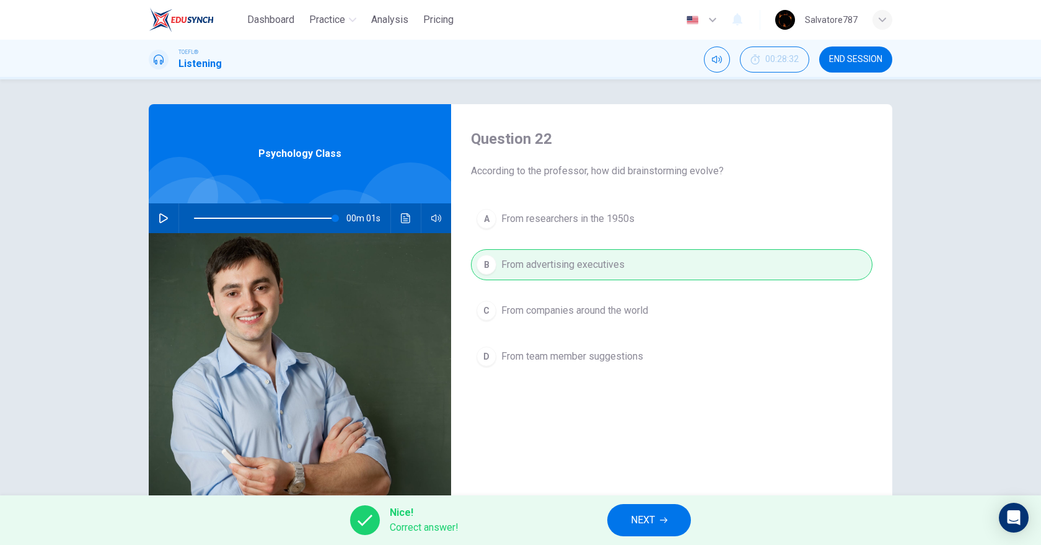
click at [649, 525] on span "NEXT" at bounding box center [643, 519] width 24 height 17
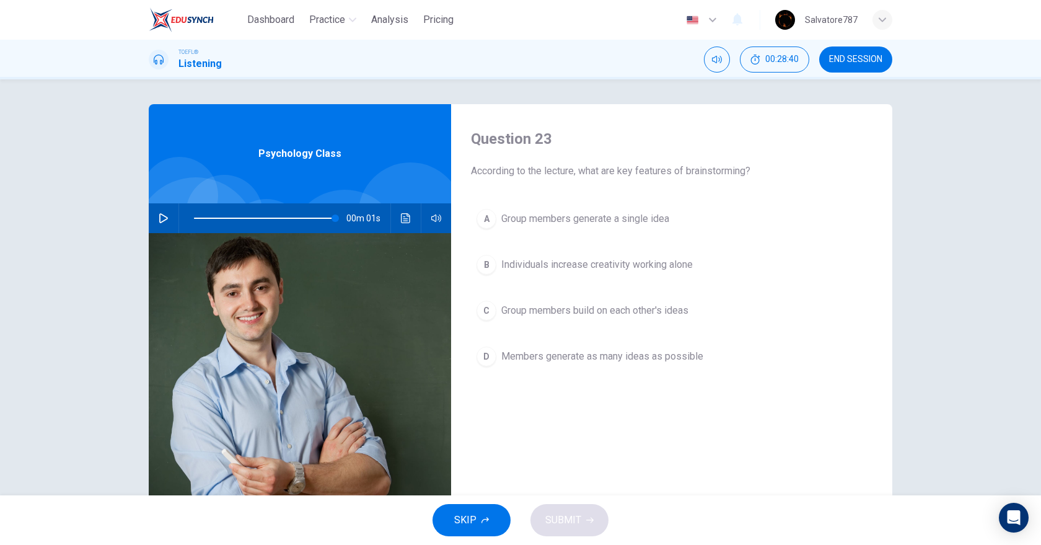
click at [530, 321] on button "C Group members build on each other's ideas" at bounding box center [671, 310] width 401 height 31
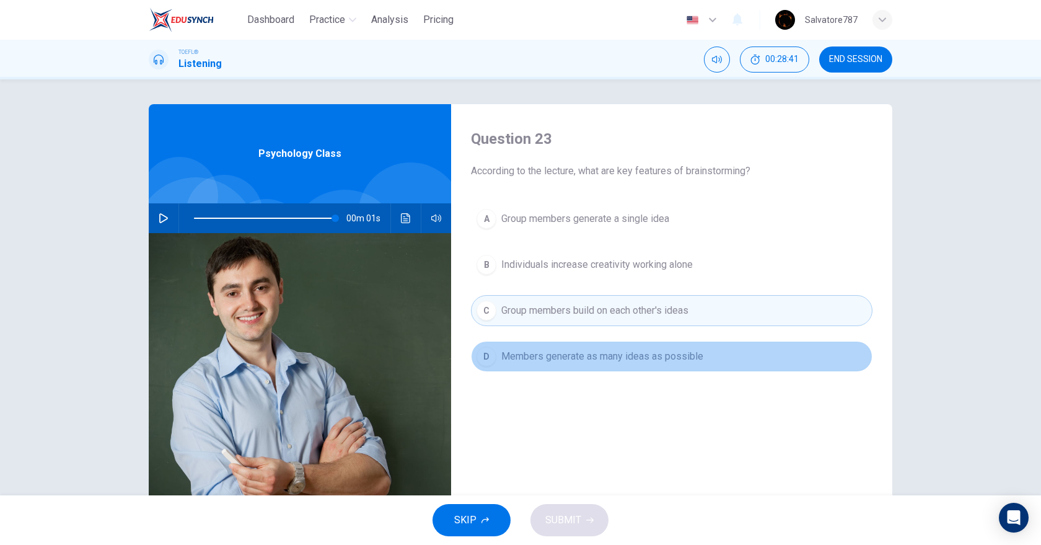
click at [535, 345] on button "D Members generate as many ideas as possible" at bounding box center [671, 356] width 401 height 31
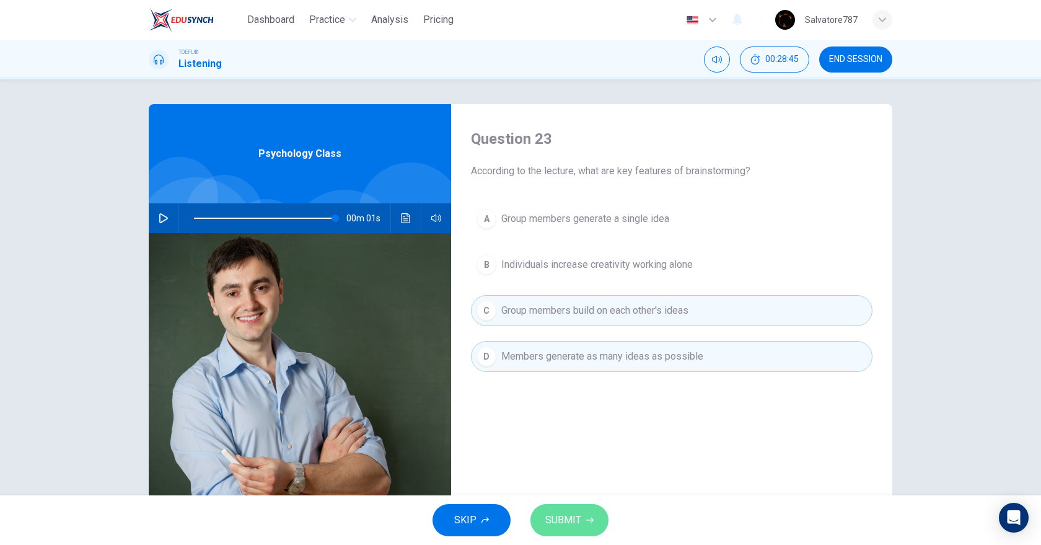
click at [567, 509] on button "SUBMIT" at bounding box center [569, 520] width 78 height 32
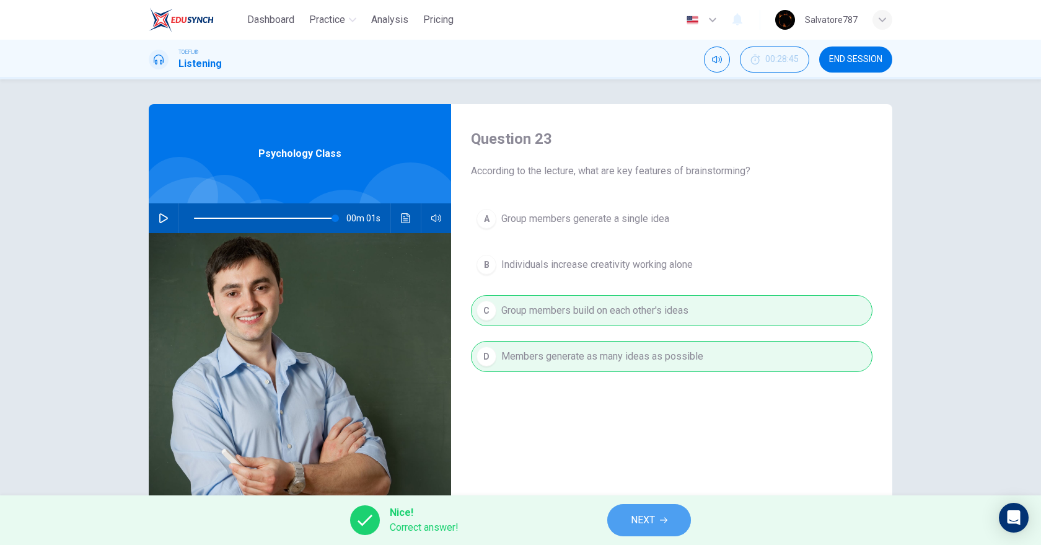
click at [640, 506] on button "NEXT" at bounding box center [649, 520] width 84 height 32
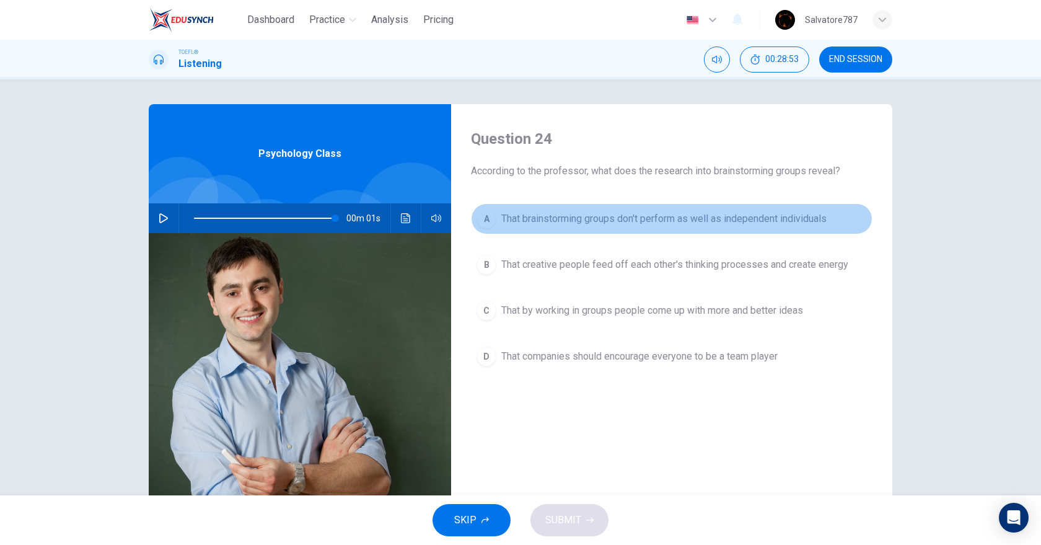
click at [525, 222] on span "That brainstorming groups don't perform as well as independent individuals" at bounding box center [663, 218] width 325 height 15
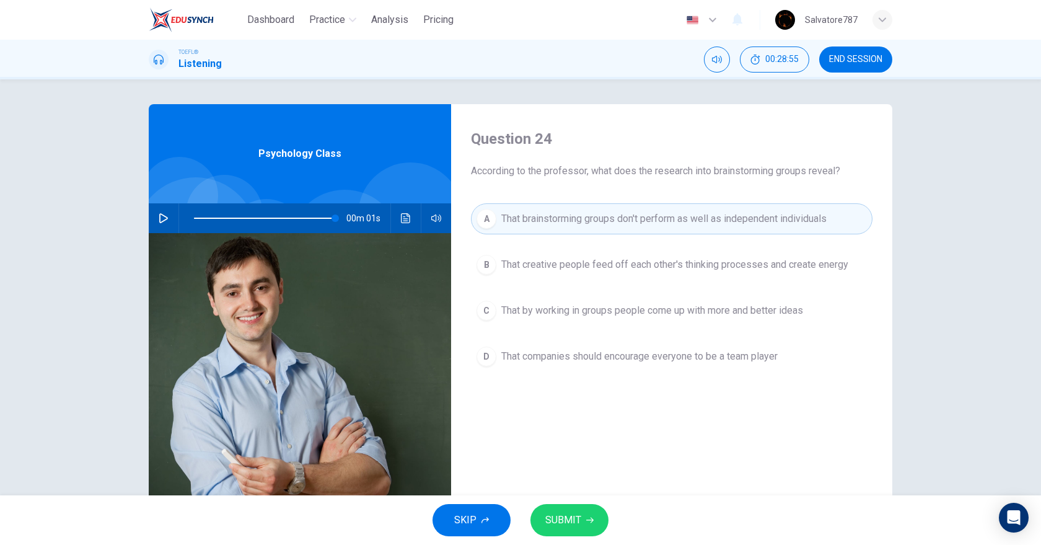
click at [512, 264] on span "That creative people feed off each other's thinking processes and create energy" at bounding box center [674, 264] width 347 height 15
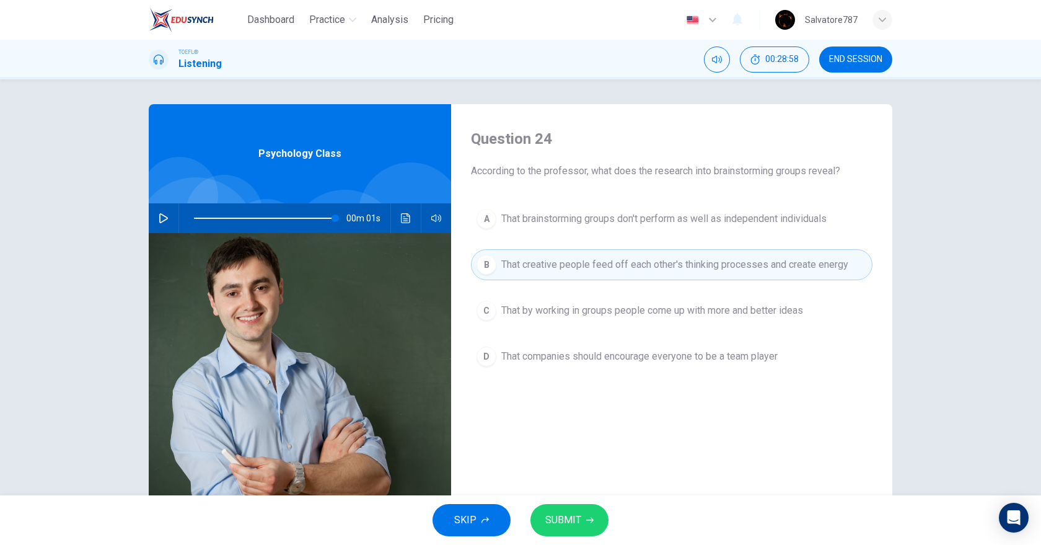
click at [508, 306] on span "That by working in groups people come up with more and better ideas" at bounding box center [652, 310] width 302 height 15
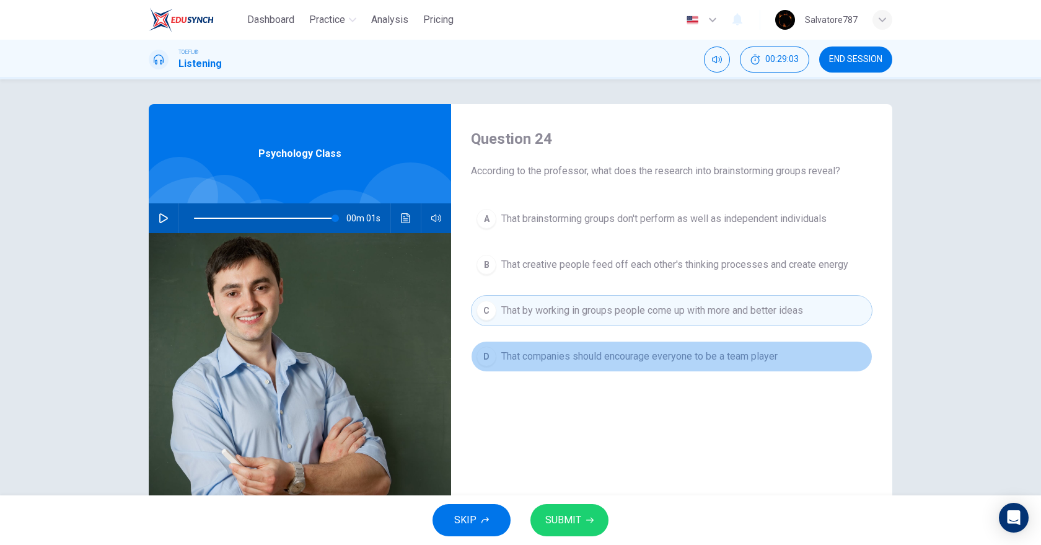
click at [524, 356] on span "That companies should encourage everyone to be a team player" at bounding box center [639, 356] width 276 height 15
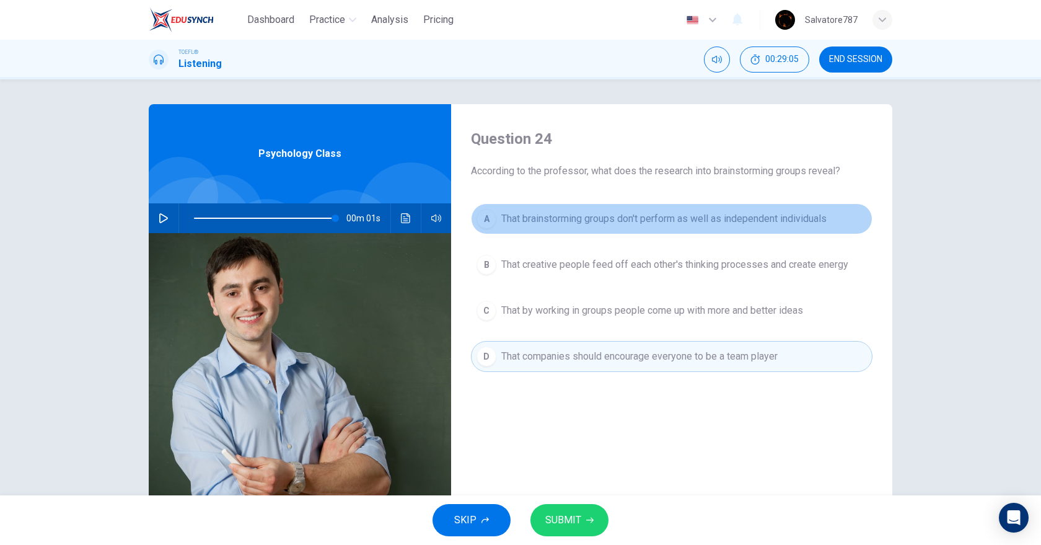
click at [501, 217] on span "That brainstorming groups don't perform as well as independent individuals" at bounding box center [663, 218] width 325 height 15
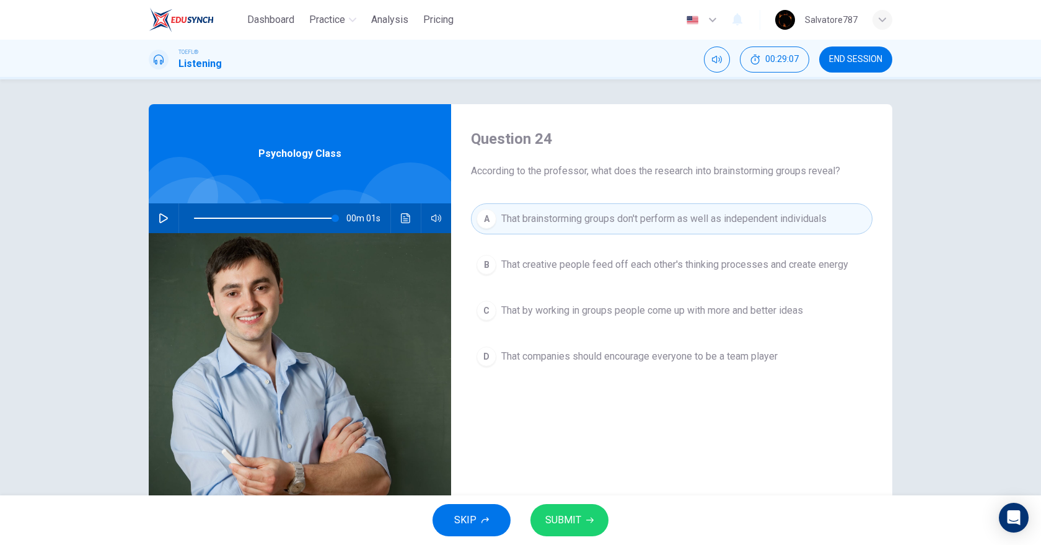
click at [553, 510] on button "SUBMIT" at bounding box center [569, 520] width 78 height 32
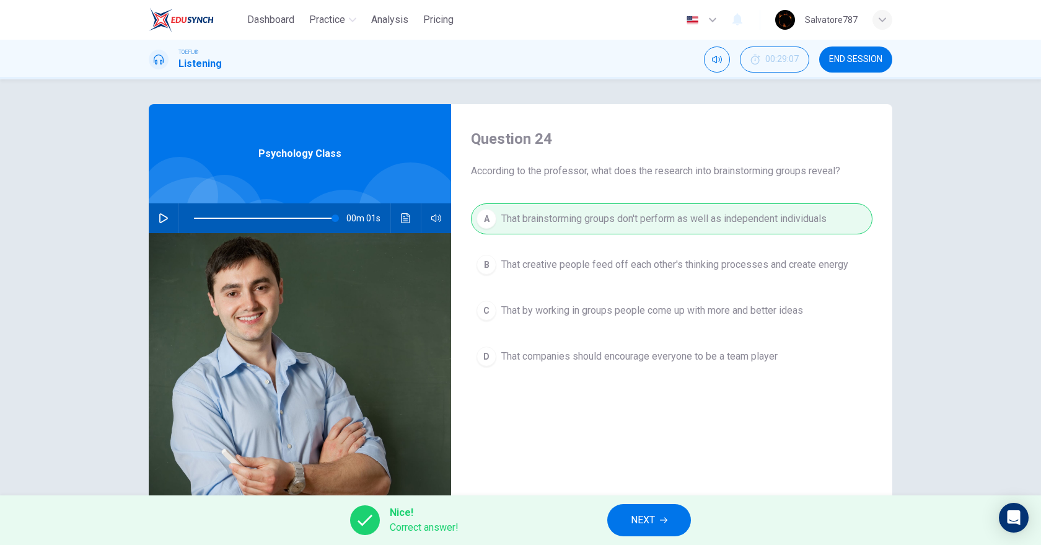
click at [620, 527] on button "NEXT" at bounding box center [649, 520] width 84 height 32
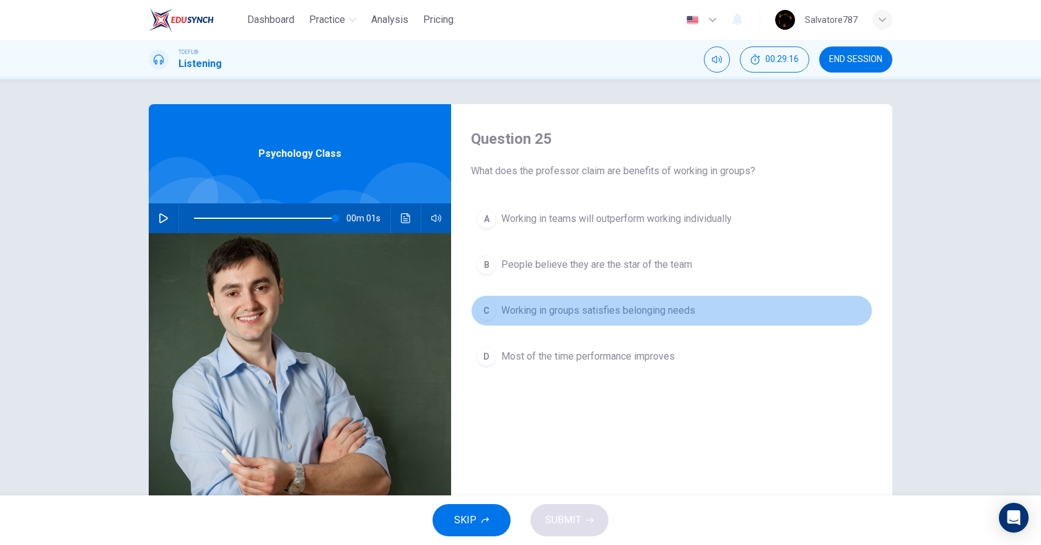
click at [523, 319] on button "C Working in groups satisfies belonging needs" at bounding box center [671, 310] width 401 height 31
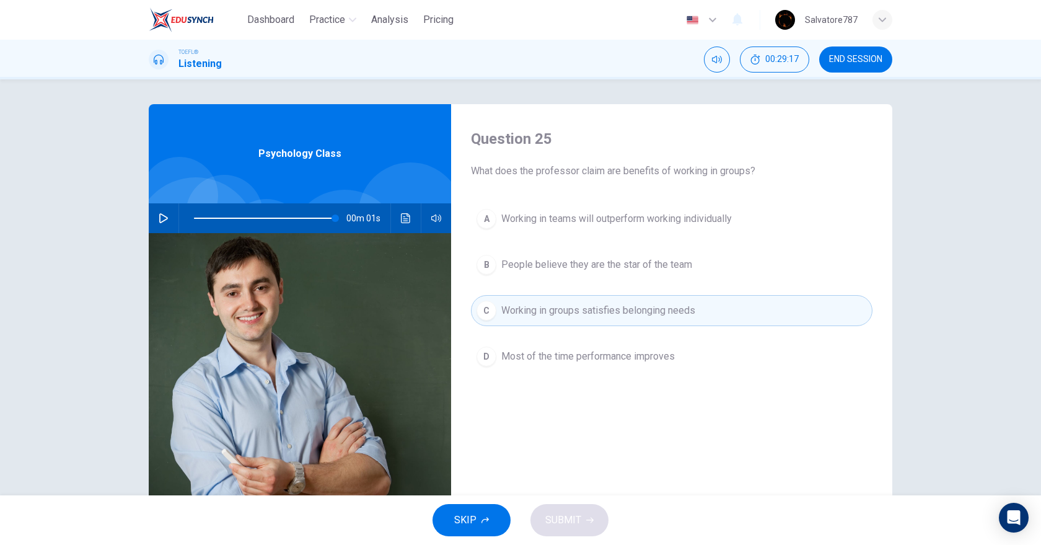
click at [514, 270] on span "People believe they are the star of the team" at bounding box center [596, 264] width 191 height 15
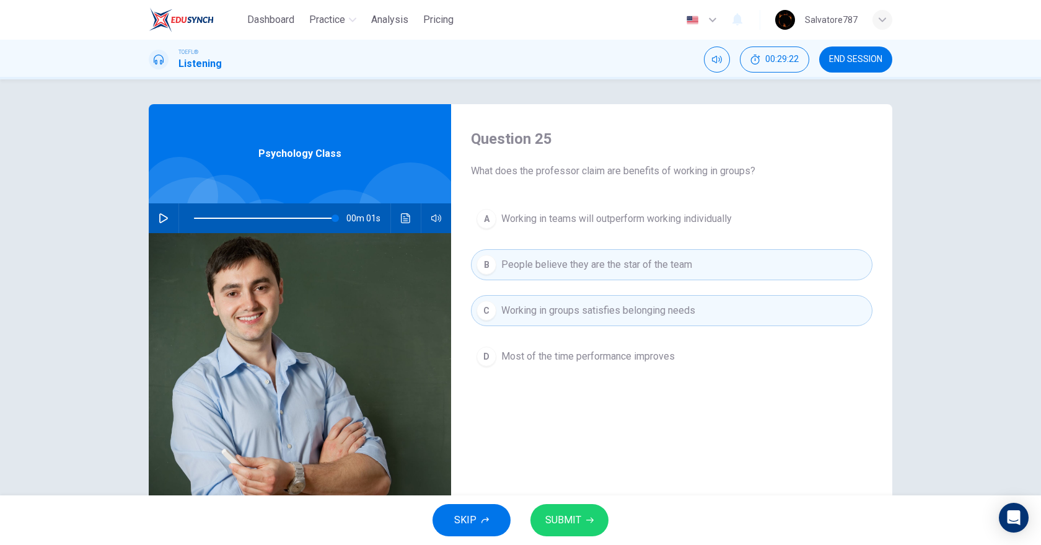
click at [580, 512] on span "SUBMIT" at bounding box center [563, 519] width 36 height 17
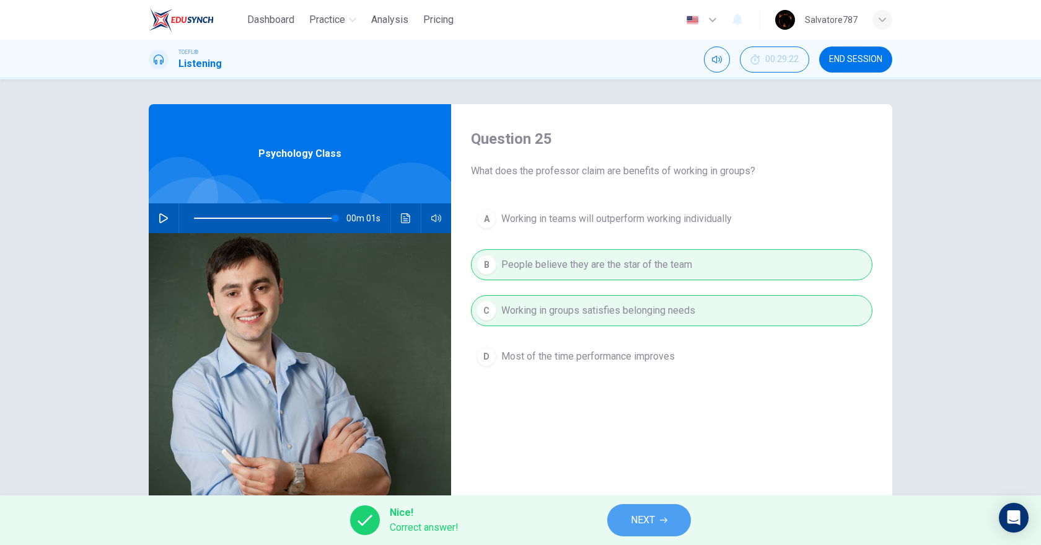
click at [621, 519] on button "NEXT" at bounding box center [649, 520] width 84 height 32
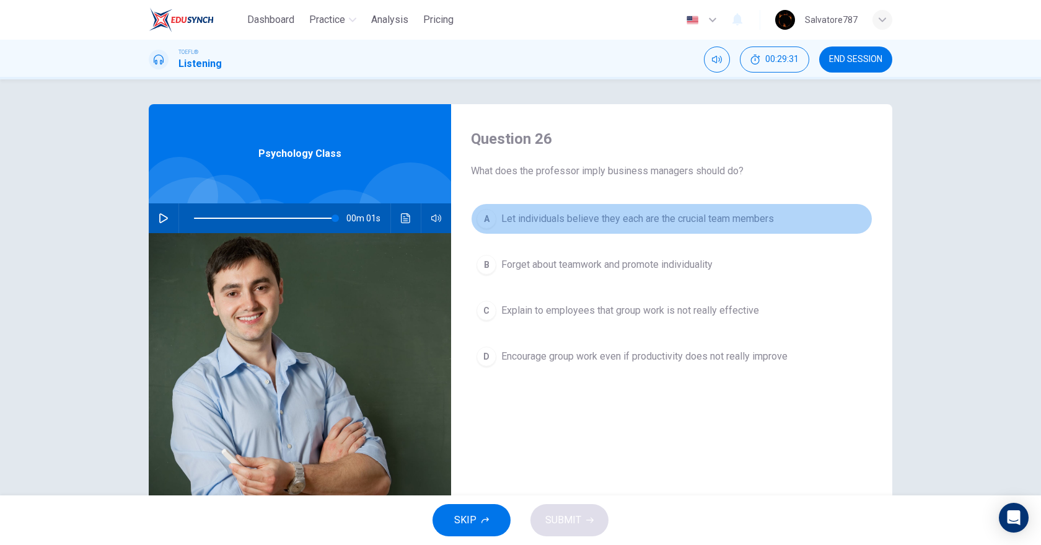
click at [529, 219] on span "Let individuals believe they each are the crucial team members" at bounding box center [637, 218] width 273 height 15
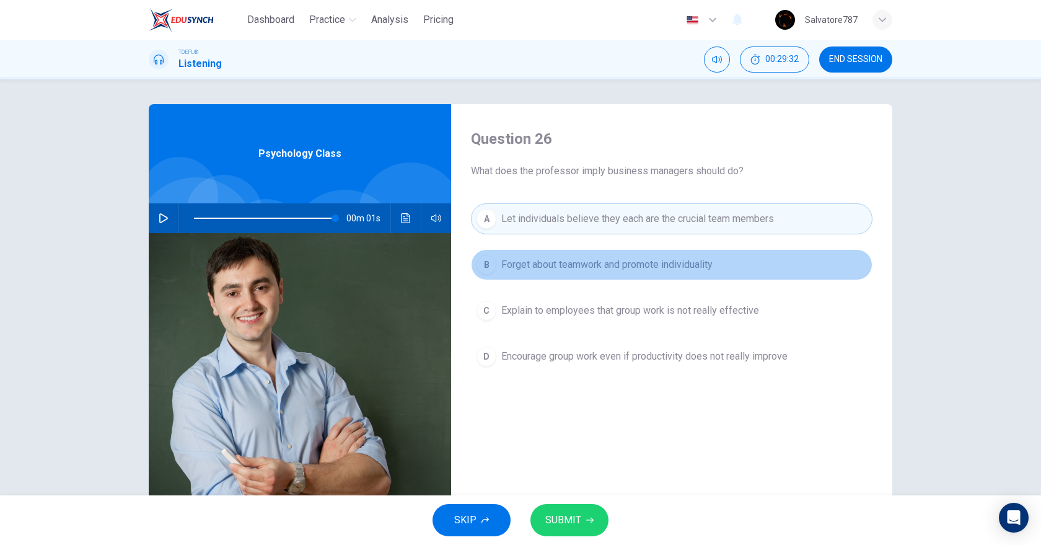
click at [524, 257] on span "Forget about teamwork and promote individuality" at bounding box center [606, 264] width 211 height 15
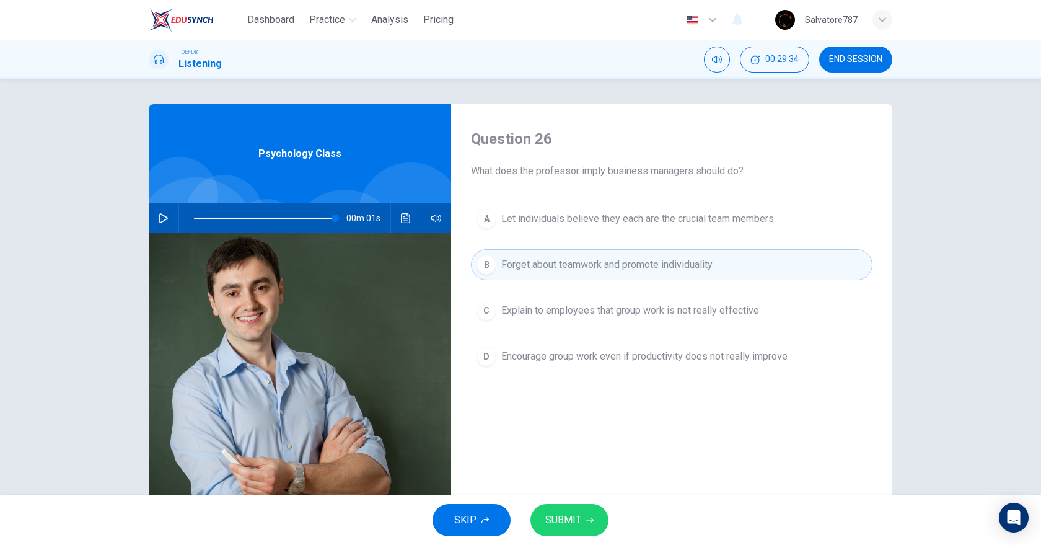
click at [518, 299] on button "C Explain to employees that group work is not really effective" at bounding box center [671, 310] width 401 height 31
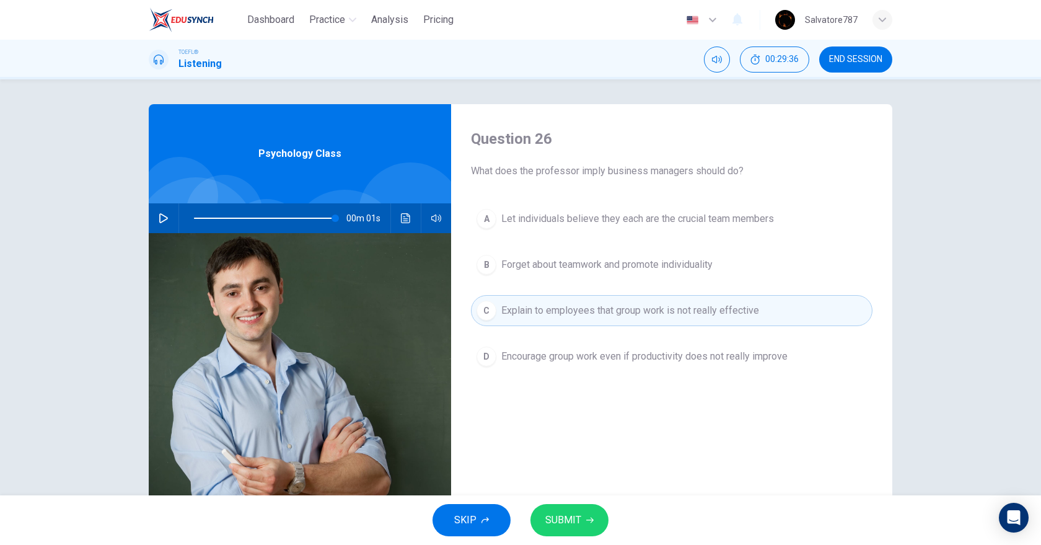
click at [524, 340] on div "A Let individuals believe they each are the crucial team members B Forget about…" at bounding box center [671, 299] width 401 height 193
click at [524, 348] on button "D Encourage group work even if productivity does not really improve" at bounding box center [671, 356] width 401 height 31
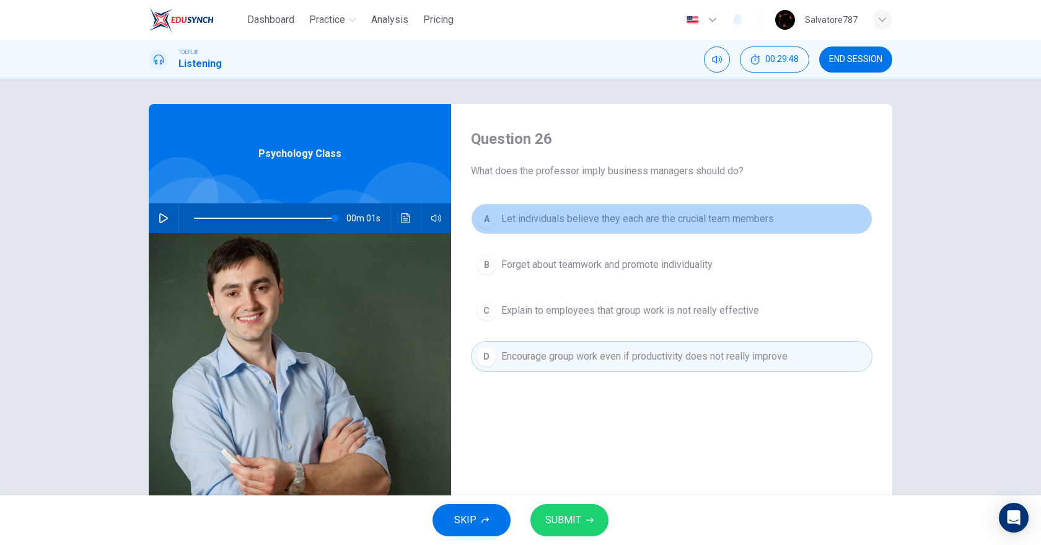
click at [540, 221] on span "Let individuals believe they each are the crucial team members" at bounding box center [637, 218] width 273 height 15
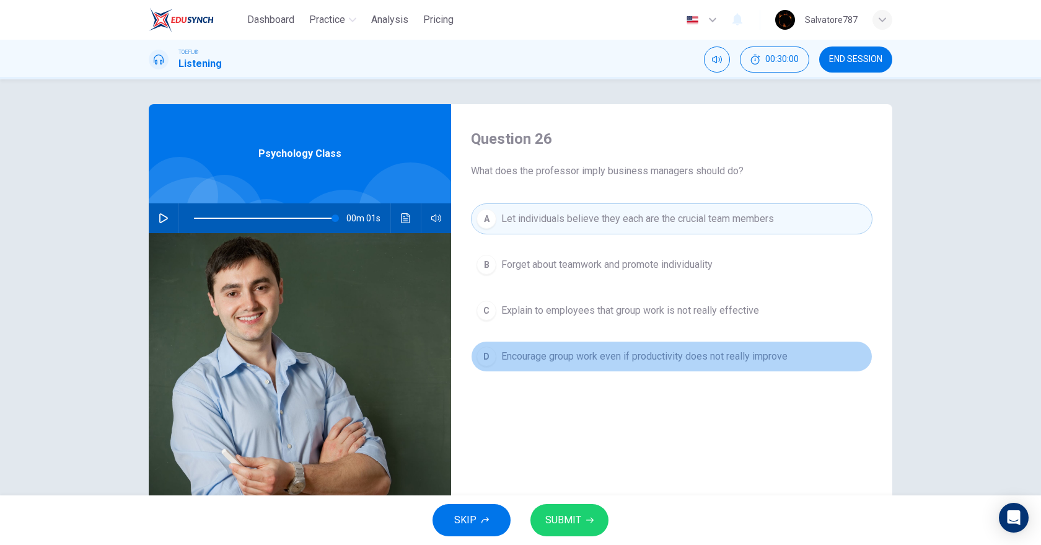
click at [520, 366] on button "D Encourage group work even if productivity does not really improve" at bounding box center [671, 356] width 401 height 31
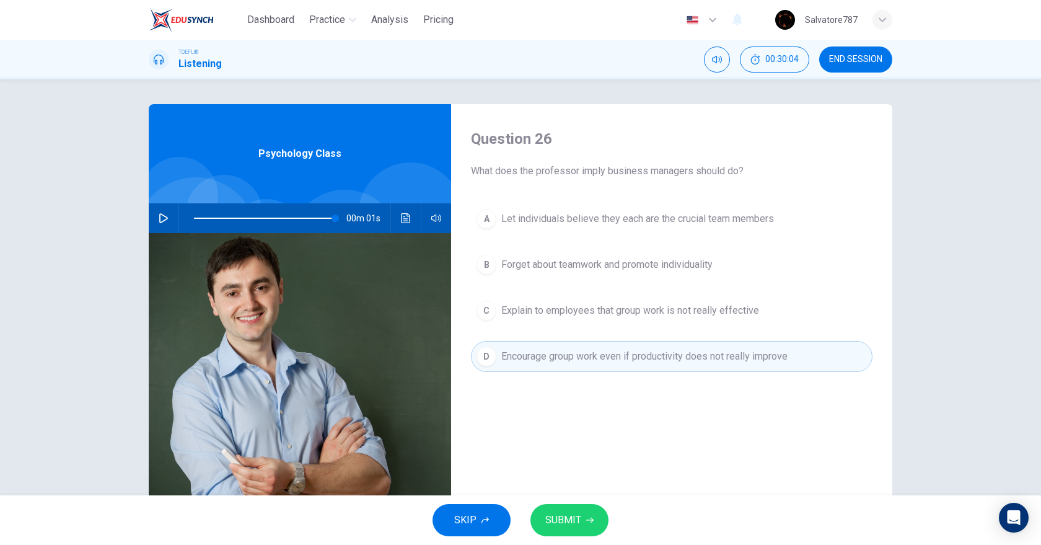
drag, startPoint x: 548, startPoint y: 213, endPoint x: 538, endPoint y: 222, distance: 12.7
click at [538, 222] on span "Let individuals believe they each are the crucial team members" at bounding box center [637, 218] width 273 height 15
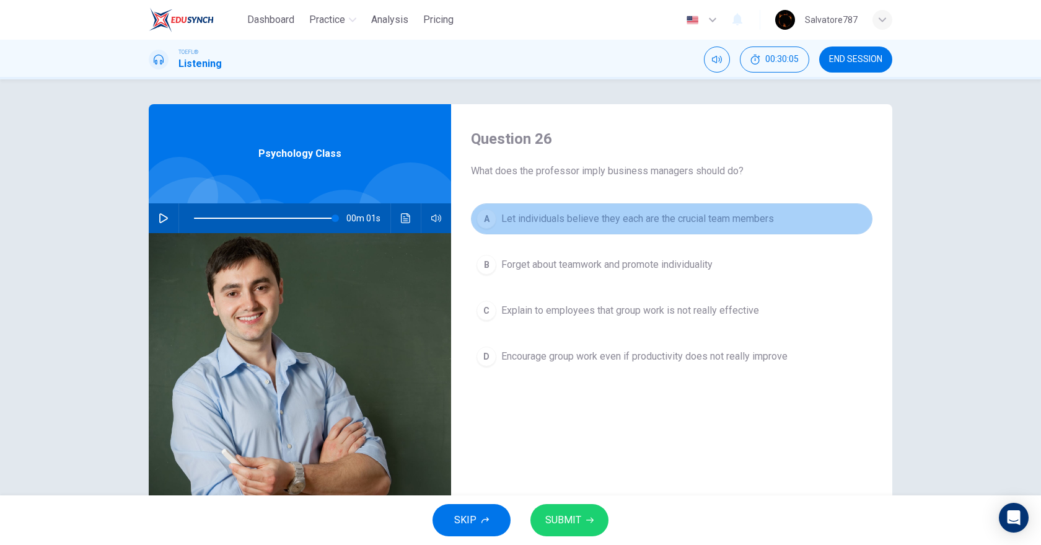
click at [538, 222] on span "Let individuals believe they each are the crucial team members" at bounding box center [637, 218] width 273 height 15
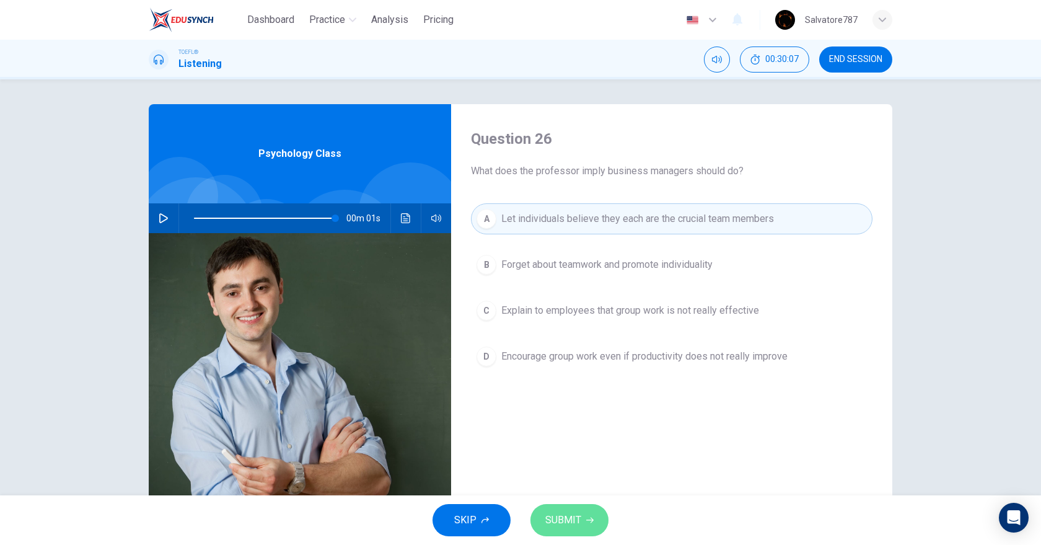
click at [548, 513] on span "SUBMIT" at bounding box center [563, 519] width 36 height 17
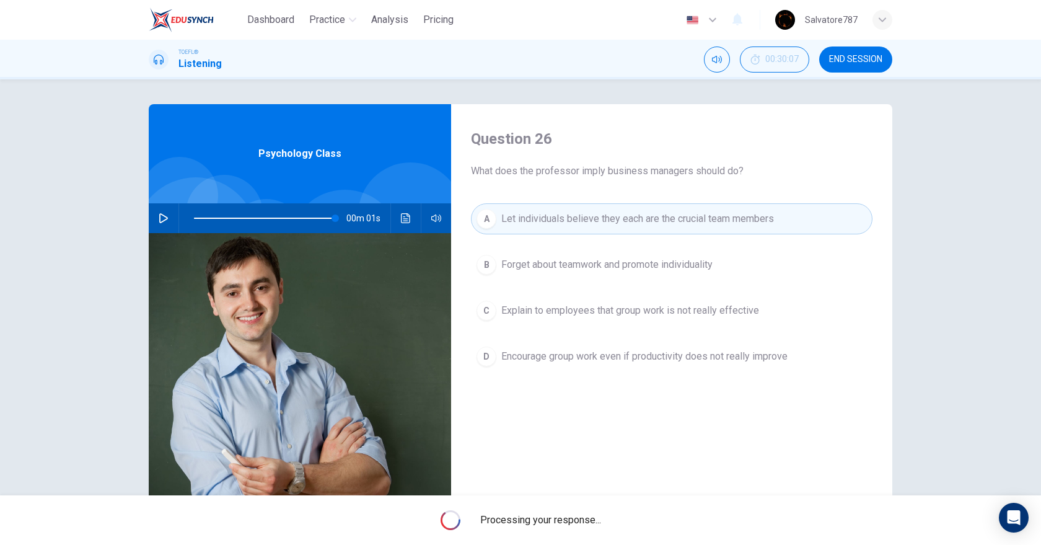
type input "99"
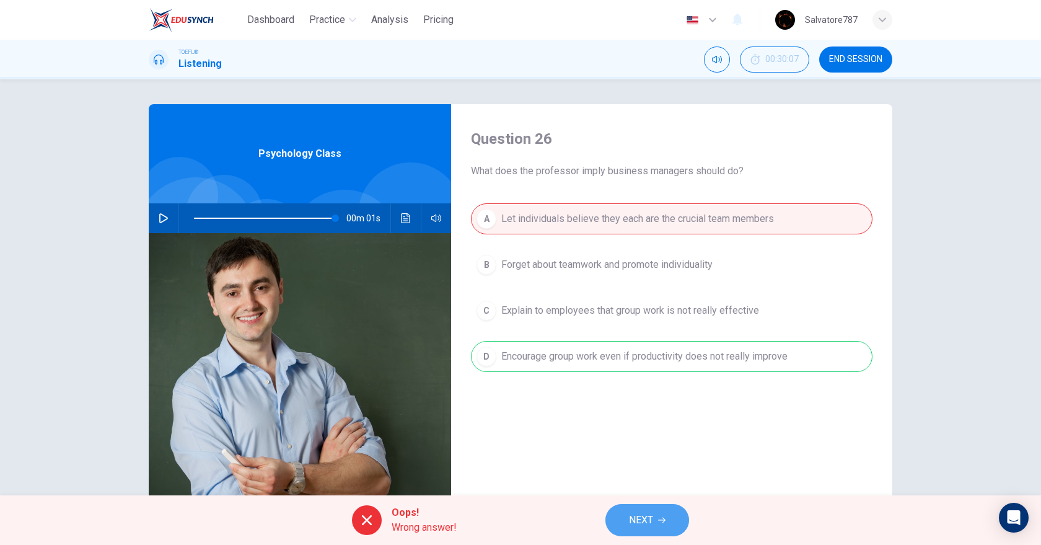
click at [673, 525] on button "NEXT" at bounding box center [647, 520] width 84 height 32
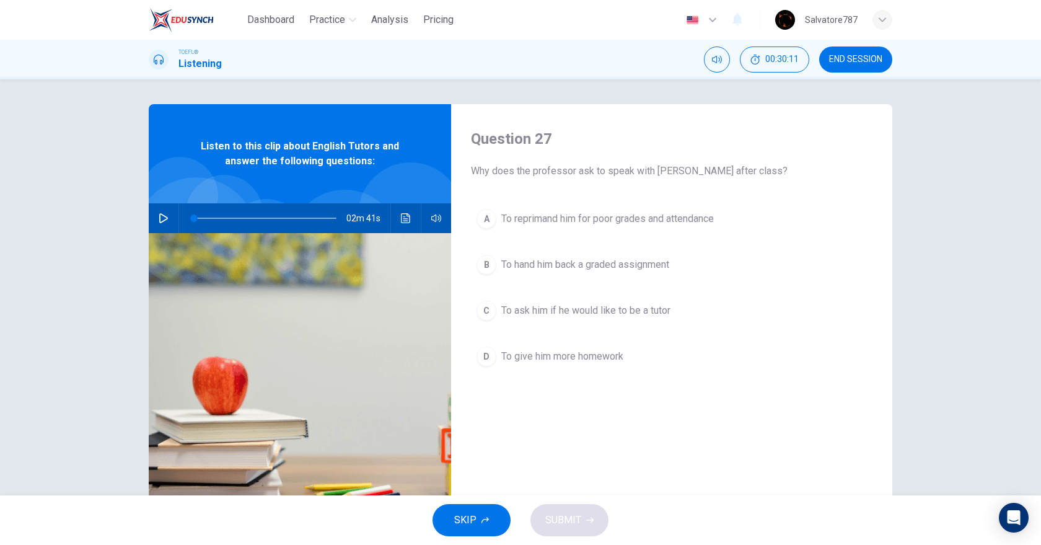
click at [853, 50] on button "END SESSION" at bounding box center [855, 59] width 73 height 26
